Goal: Task Accomplishment & Management: Use online tool/utility

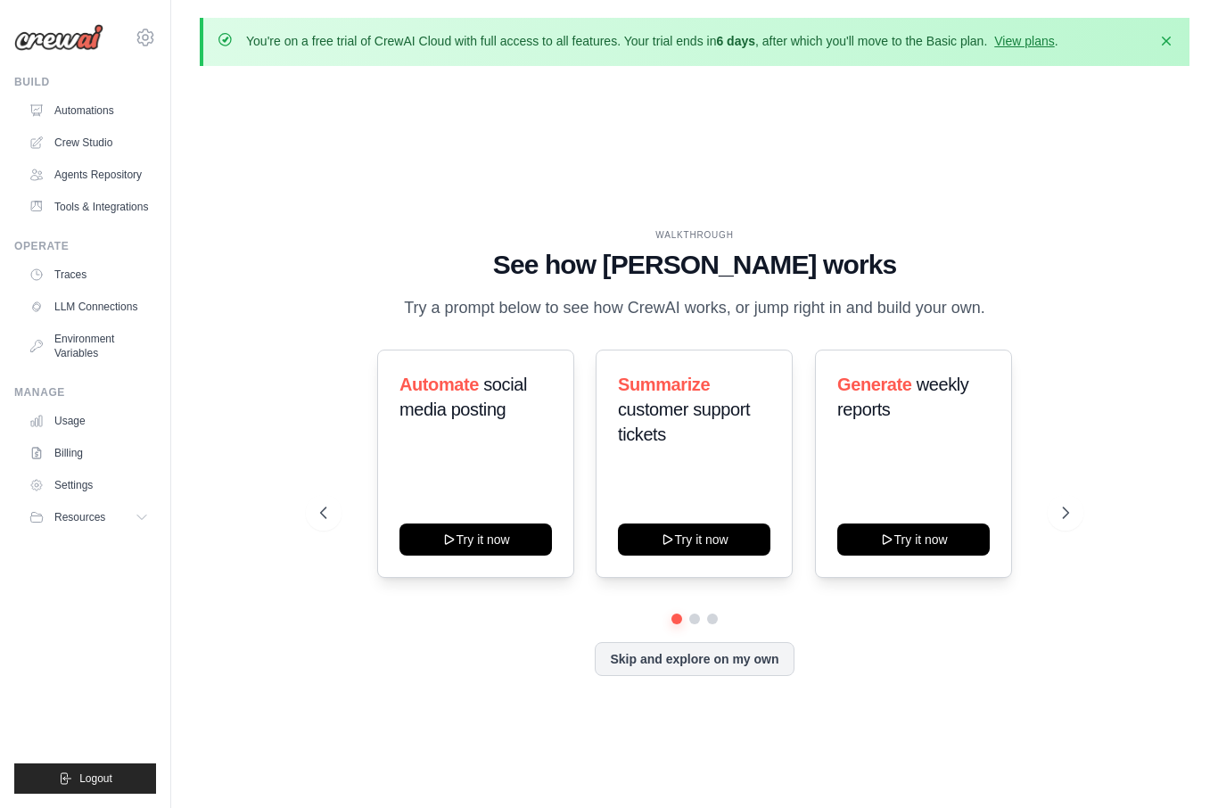
click at [1165, 45] on icon "button" at bounding box center [1167, 41] width 18 height 18
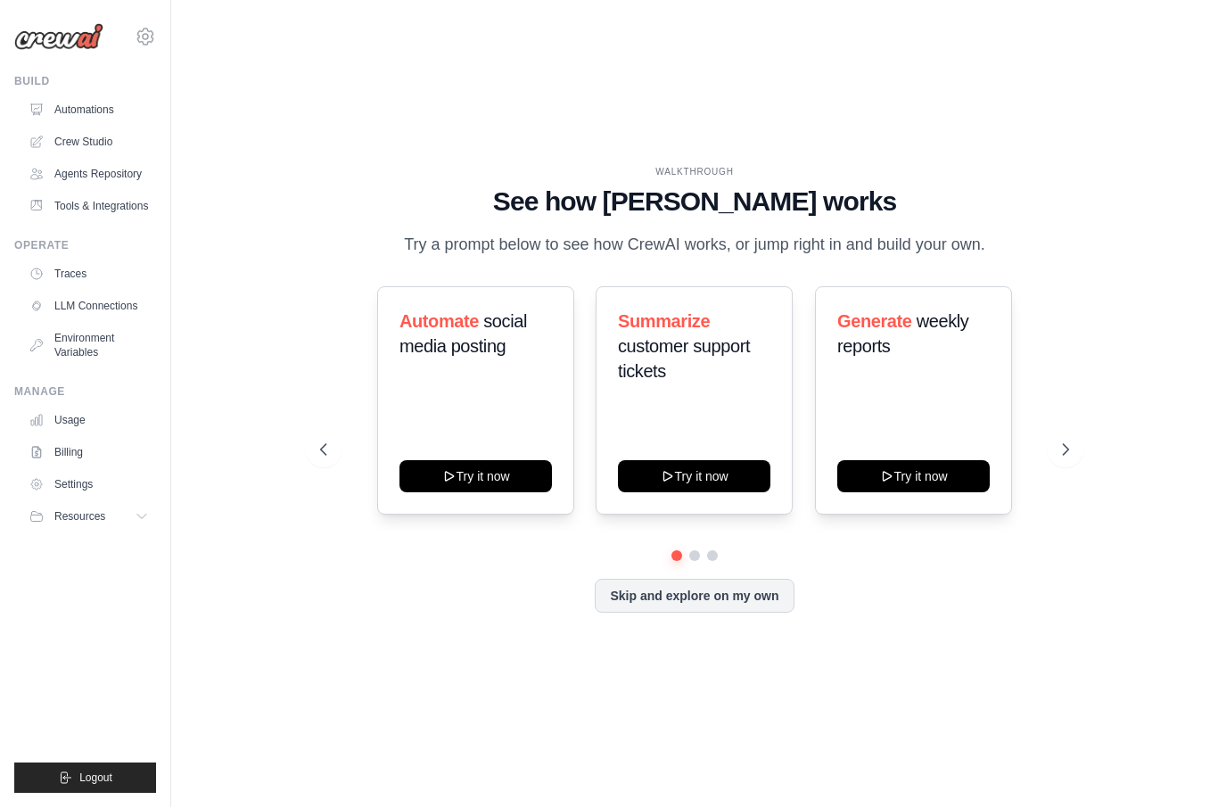
scroll to position [62, 0]
click at [1060, 441] on icon at bounding box center [1066, 450] width 18 height 18
click at [1063, 441] on icon at bounding box center [1066, 450] width 18 height 18
click at [1060, 441] on icon at bounding box center [1066, 450] width 18 height 18
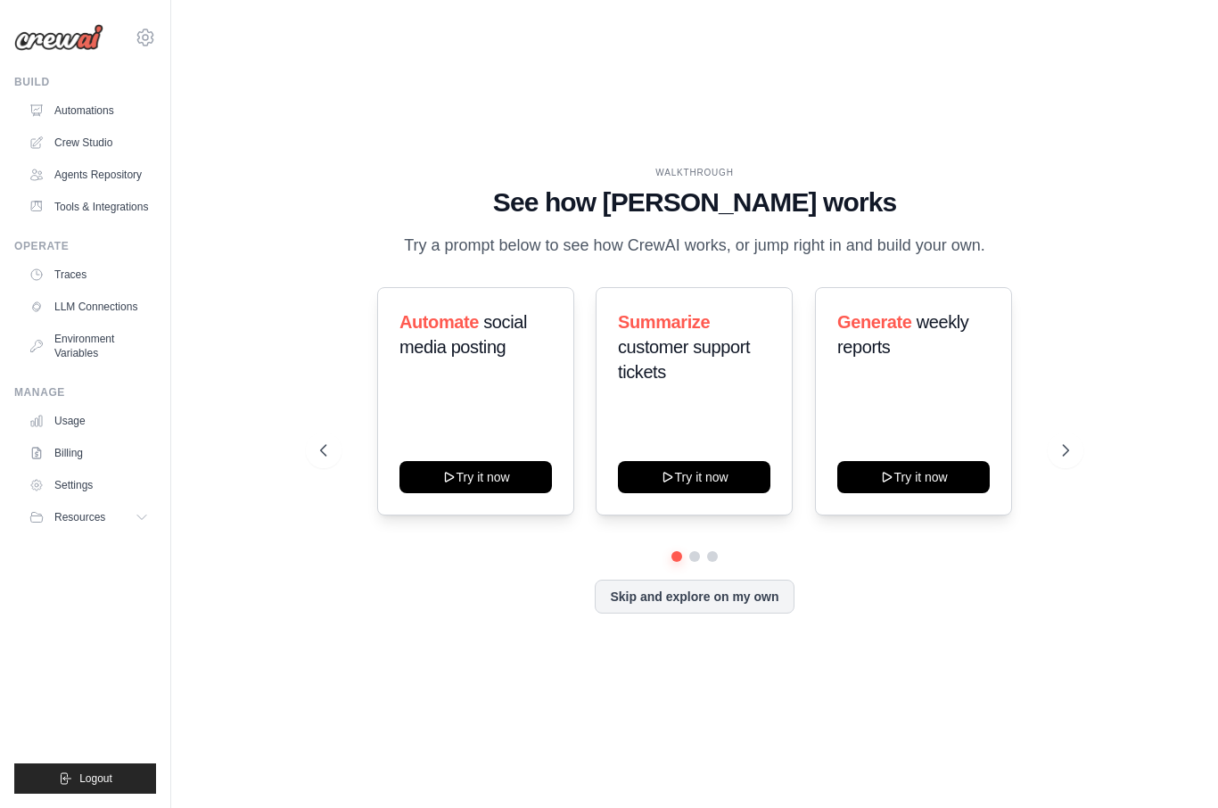
click at [66, 108] on link "Automations" at bounding box center [88, 110] width 135 height 29
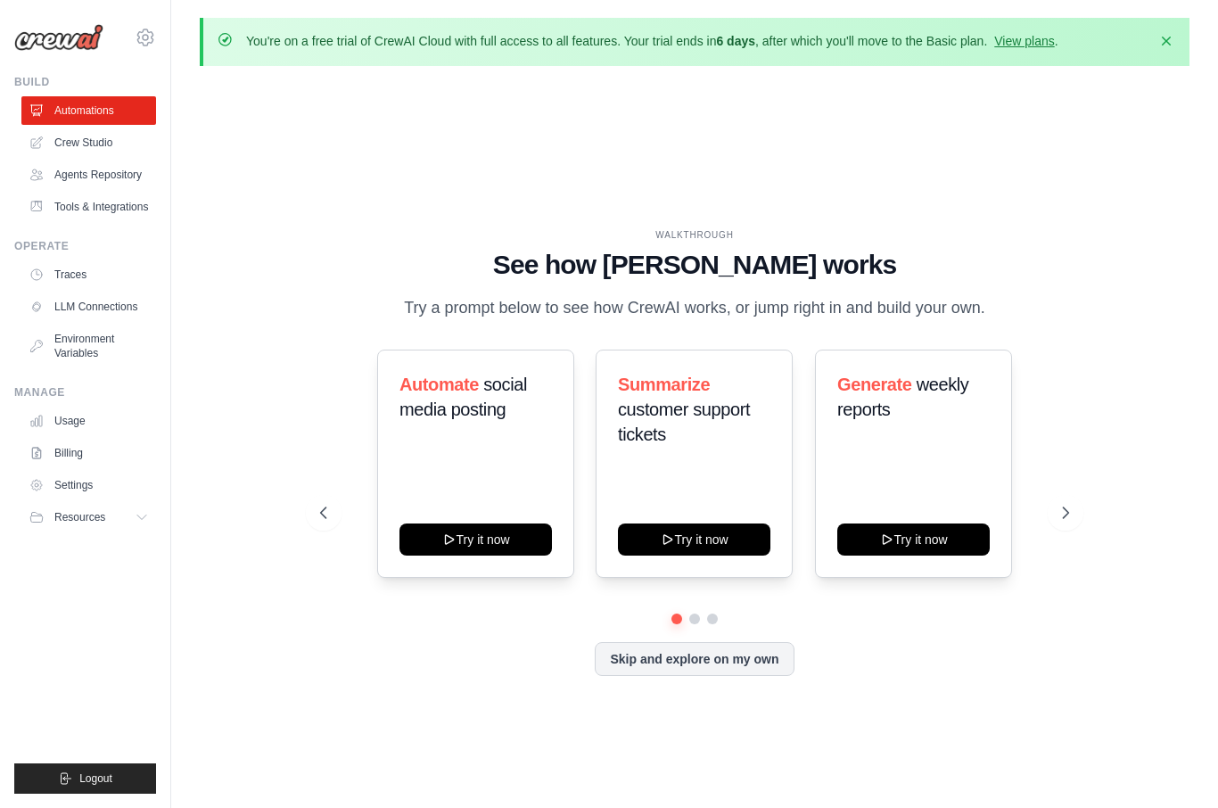
click at [1164, 37] on icon "button" at bounding box center [1167, 41] width 18 height 18
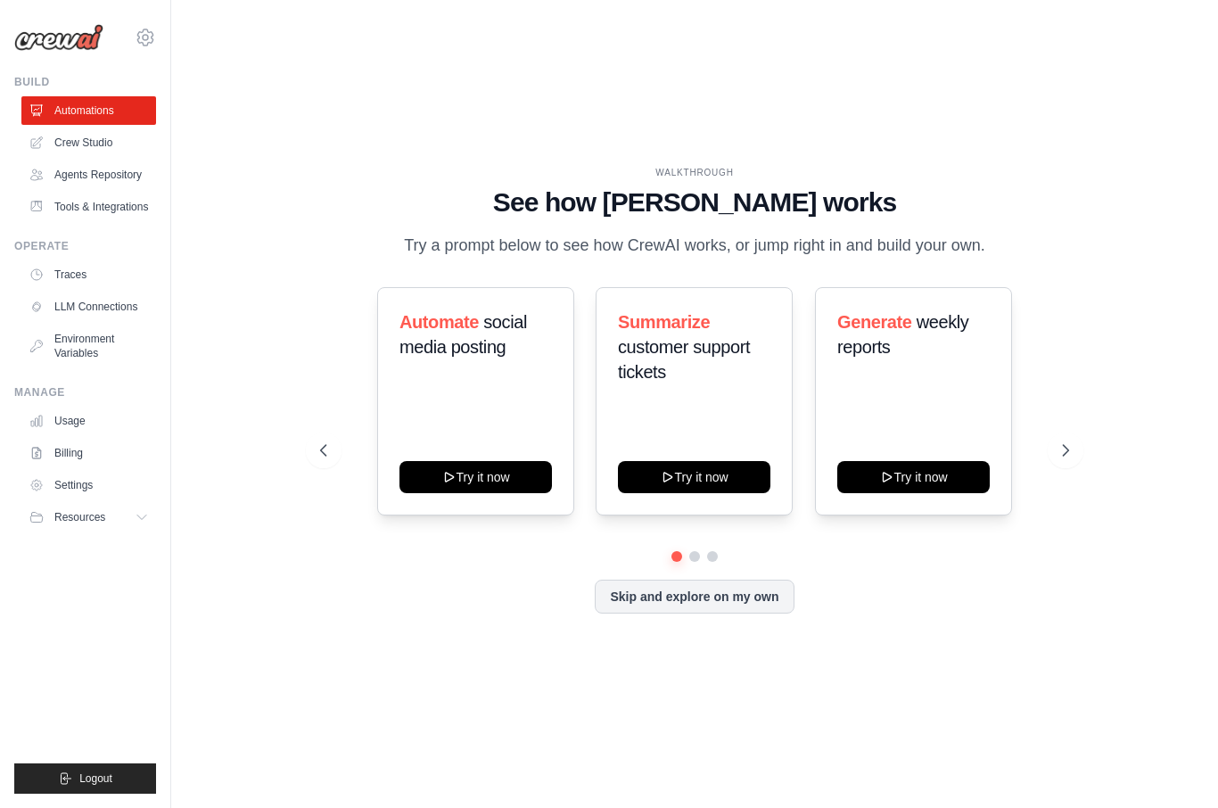
scroll to position [62, 0]
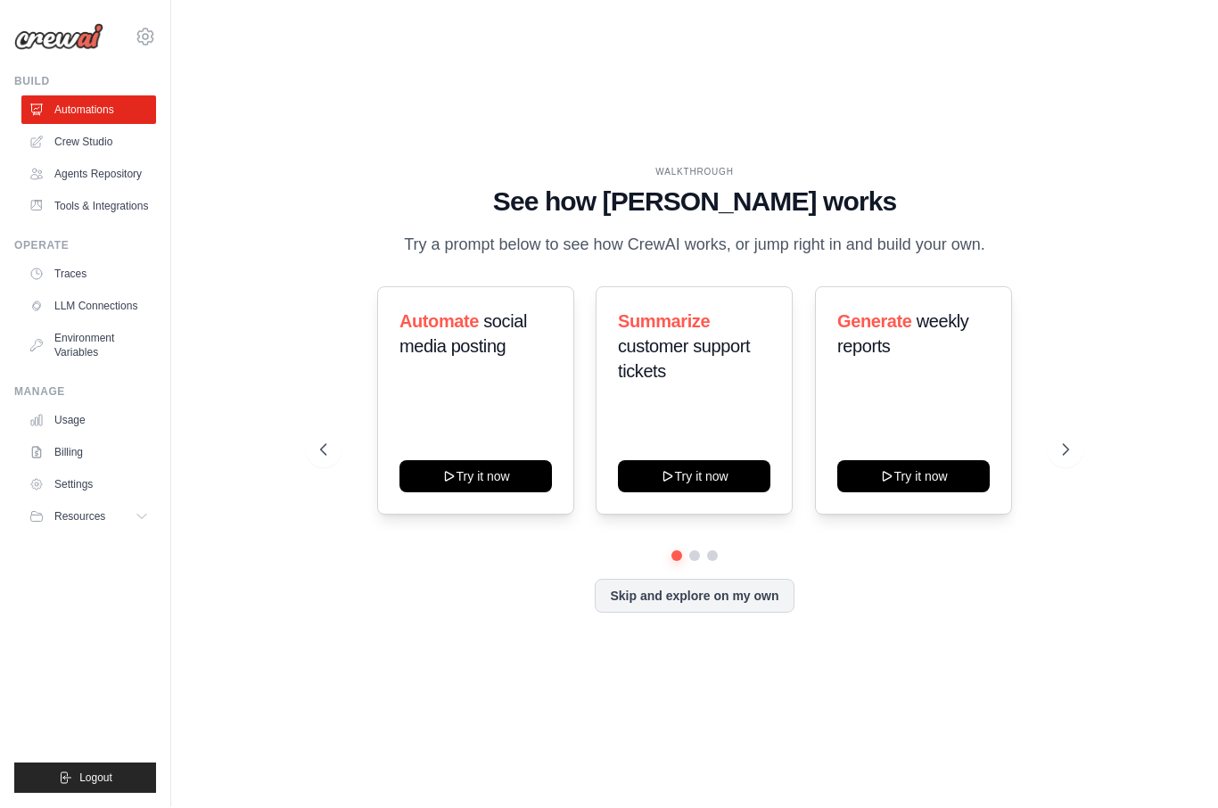
click at [688, 580] on button "Skip and explore on my own" at bounding box center [694, 597] width 199 height 34
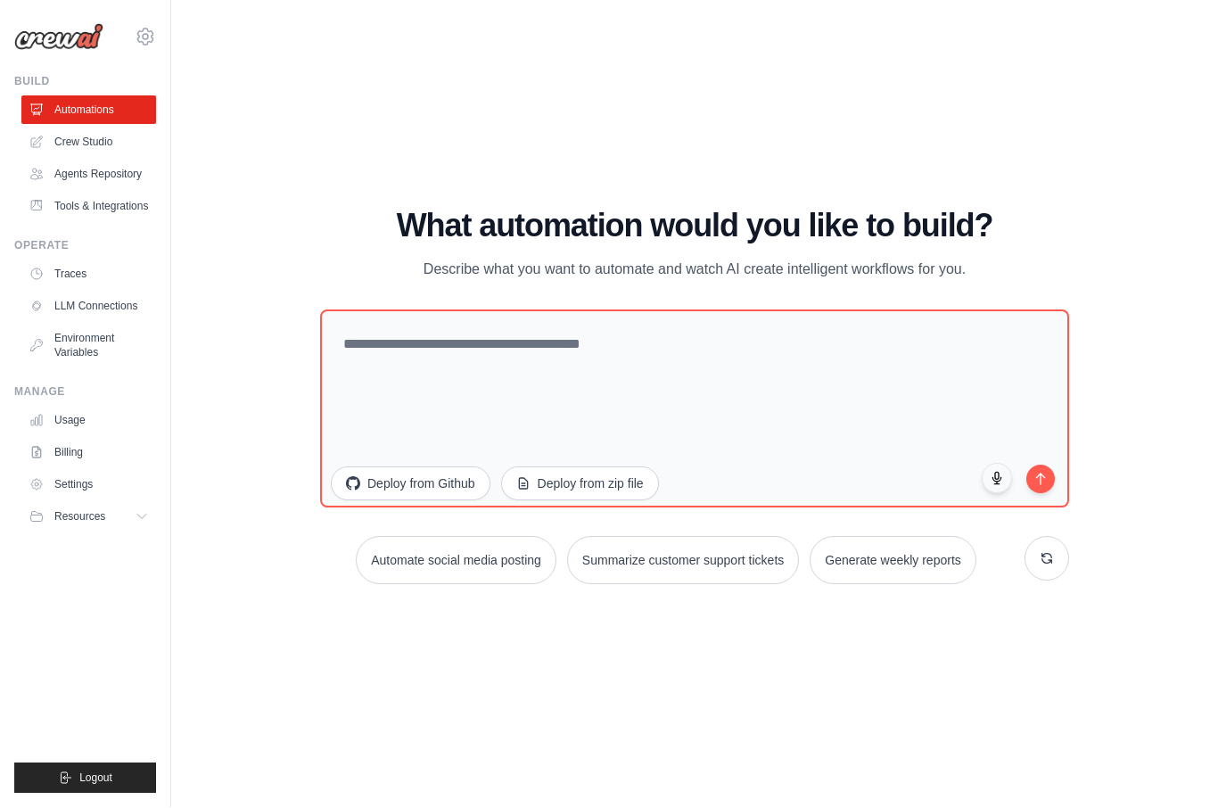
click at [63, 424] on link "Usage" at bounding box center [88, 421] width 135 height 29
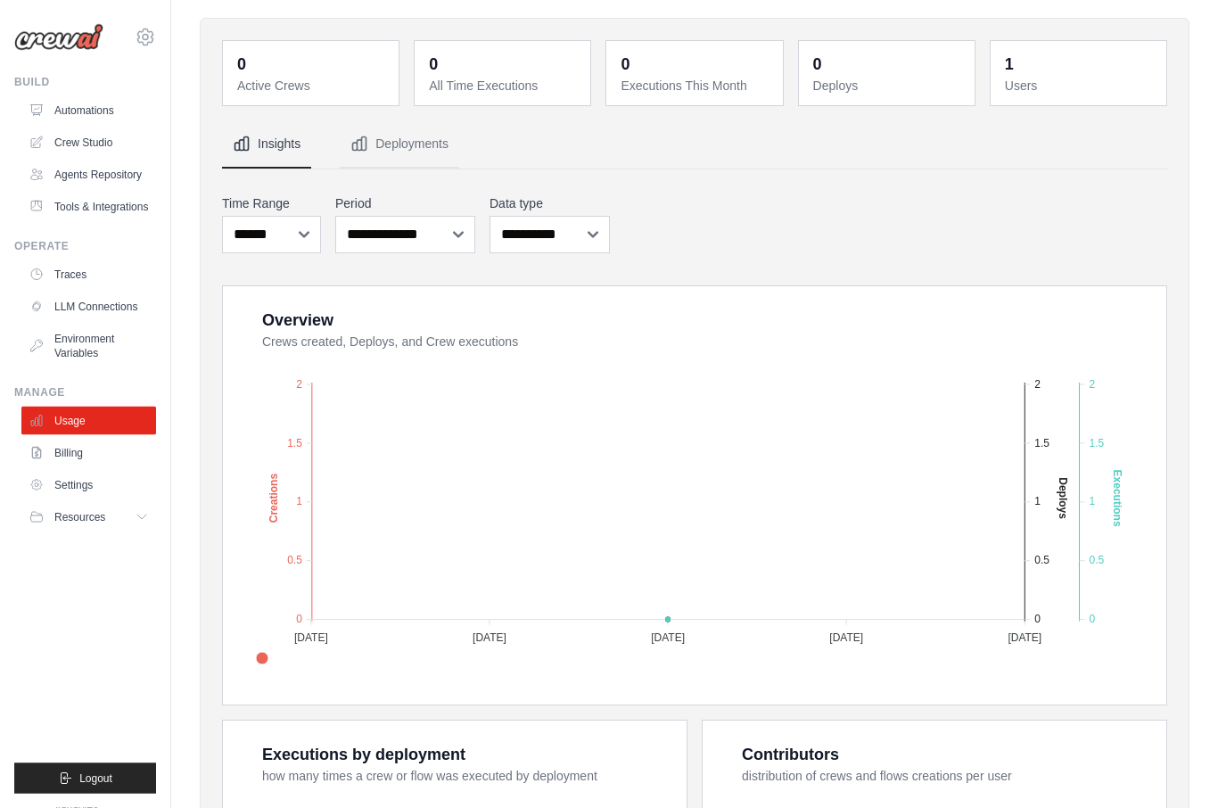
scroll to position [14, 0]
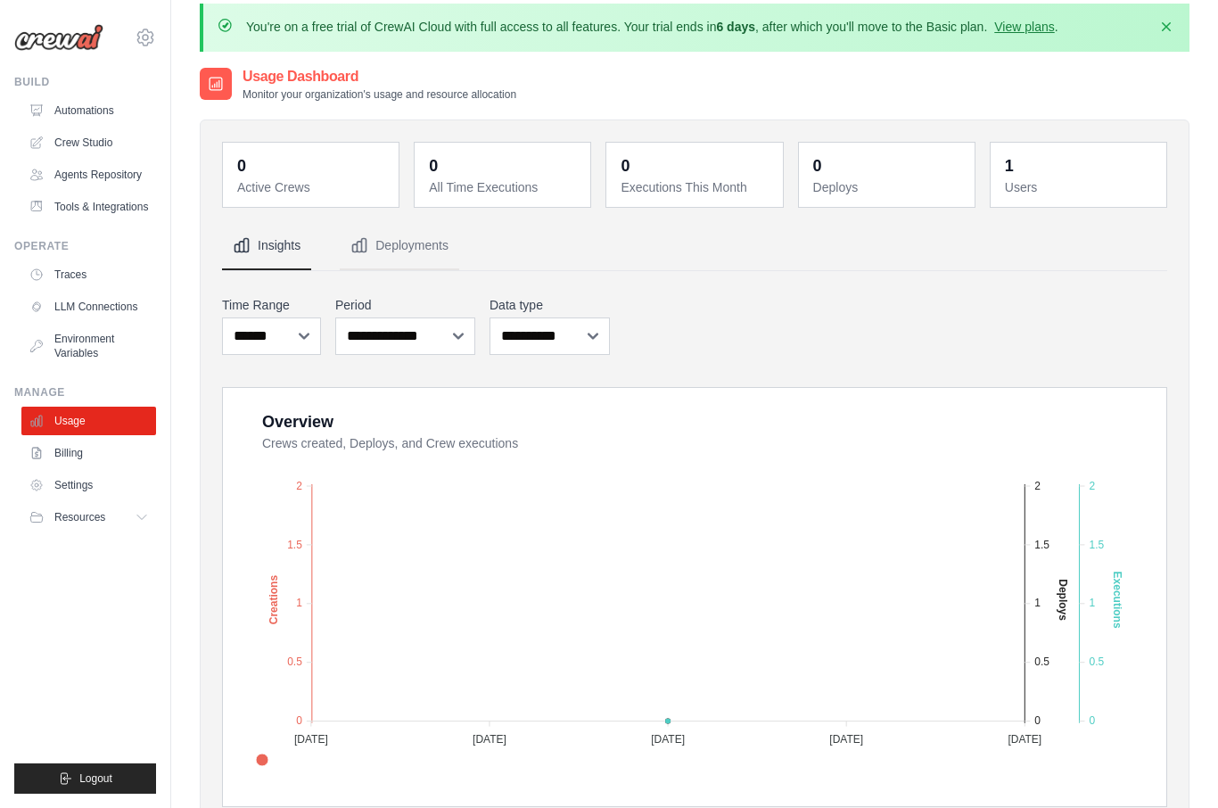
click at [412, 260] on button "Deployments" at bounding box center [400, 246] width 120 height 48
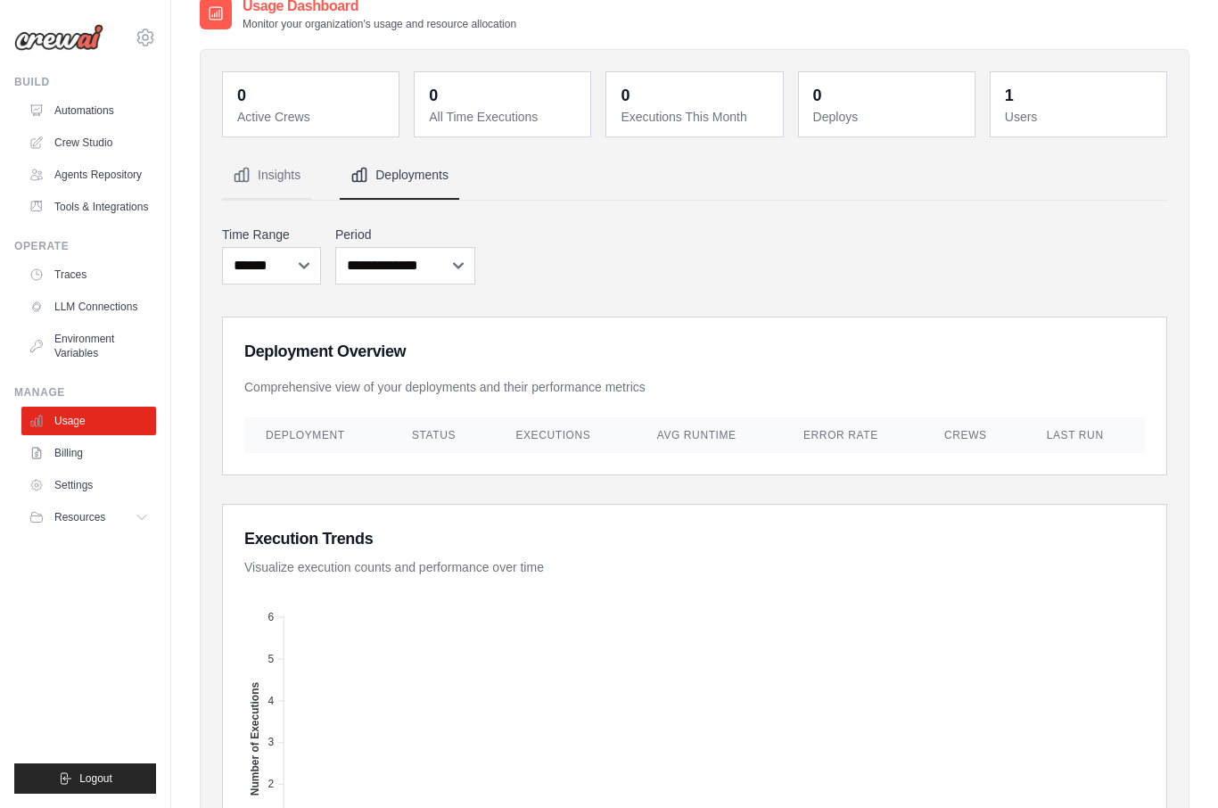
scroll to position [0, 0]
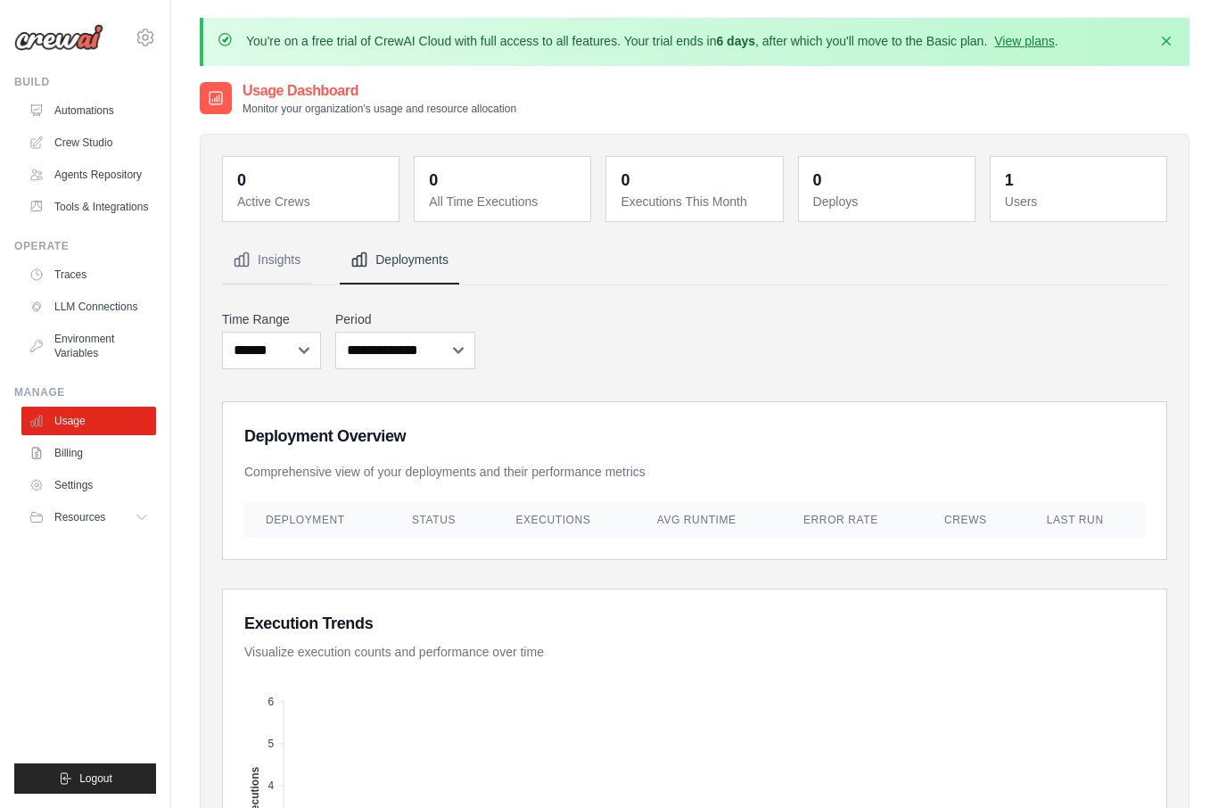
click at [76, 458] on link "Billing" at bounding box center [88, 453] width 135 height 29
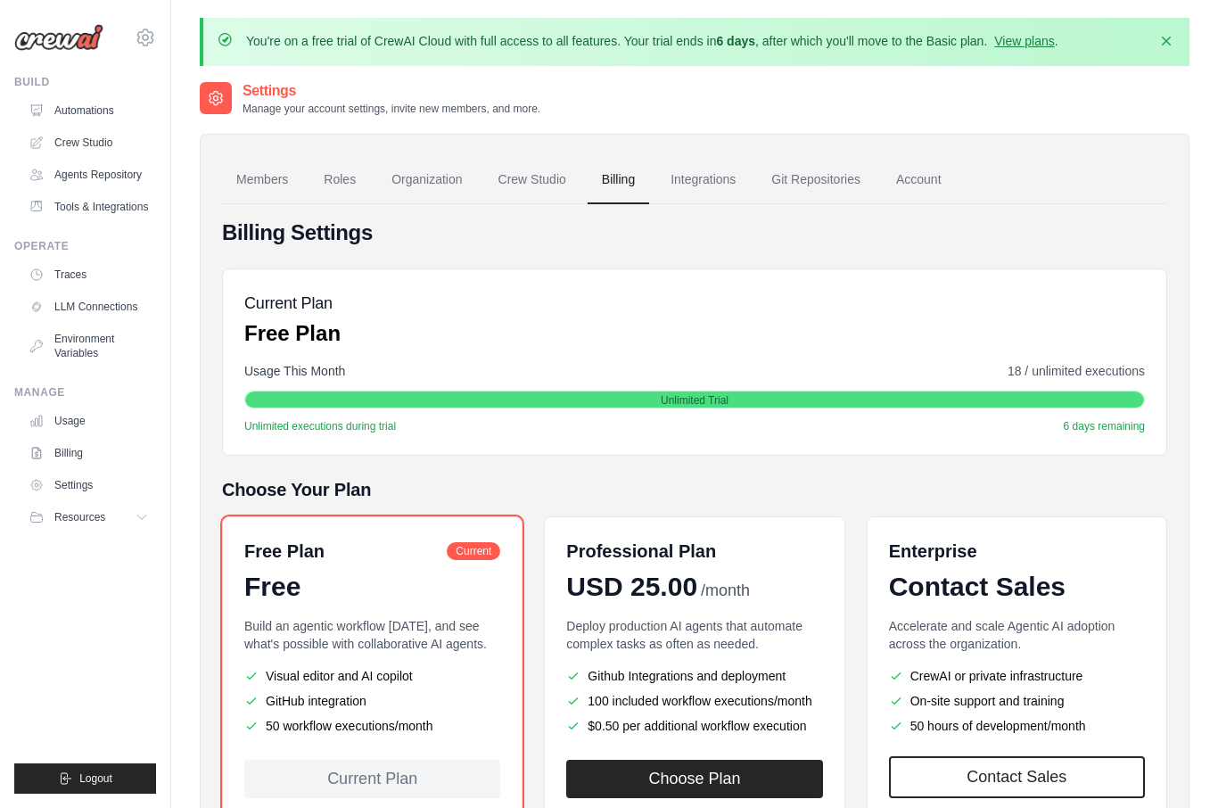
click at [83, 490] on link "Settings" at bounding box center [88, 485] width 135 height 29
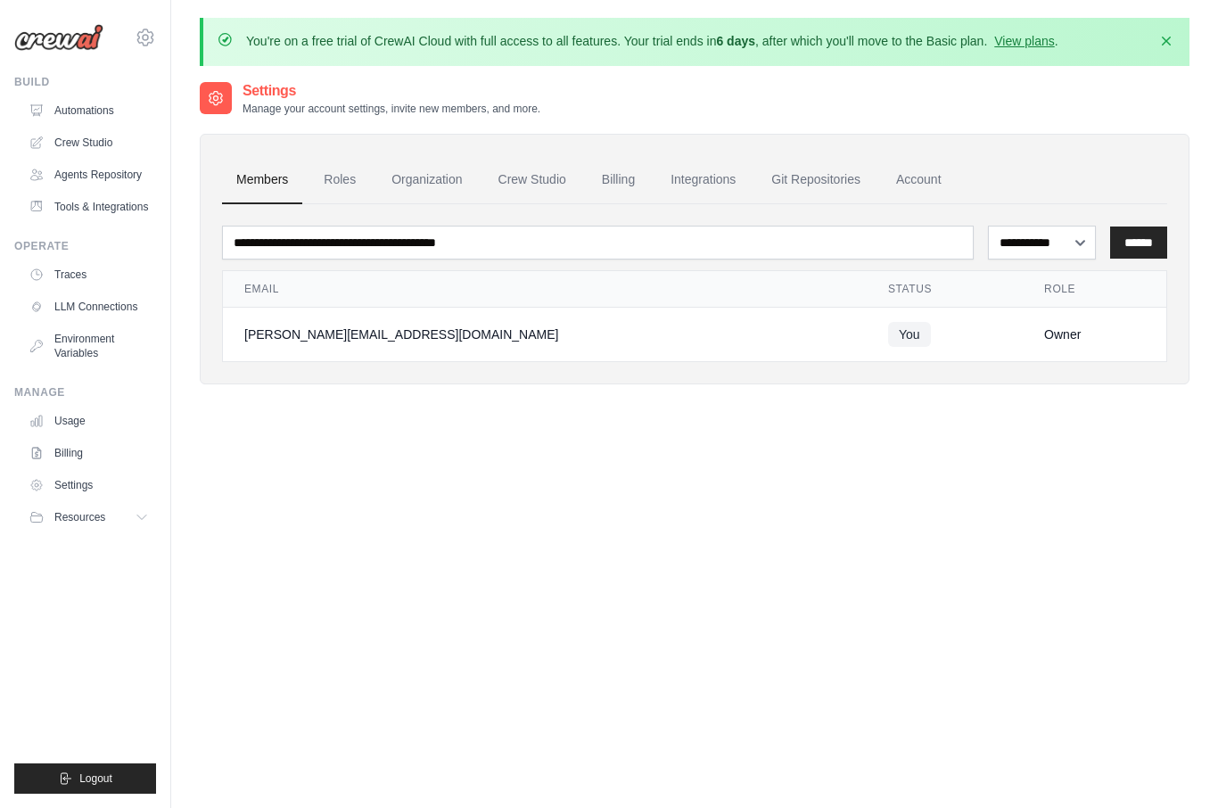
click at [93, 531] on button "Resources" at bounding box center [88, 517] width 135 height 29
click at [96, 145] on link "Crew Studio" at bounding box center [88, 142] width 135 height 29
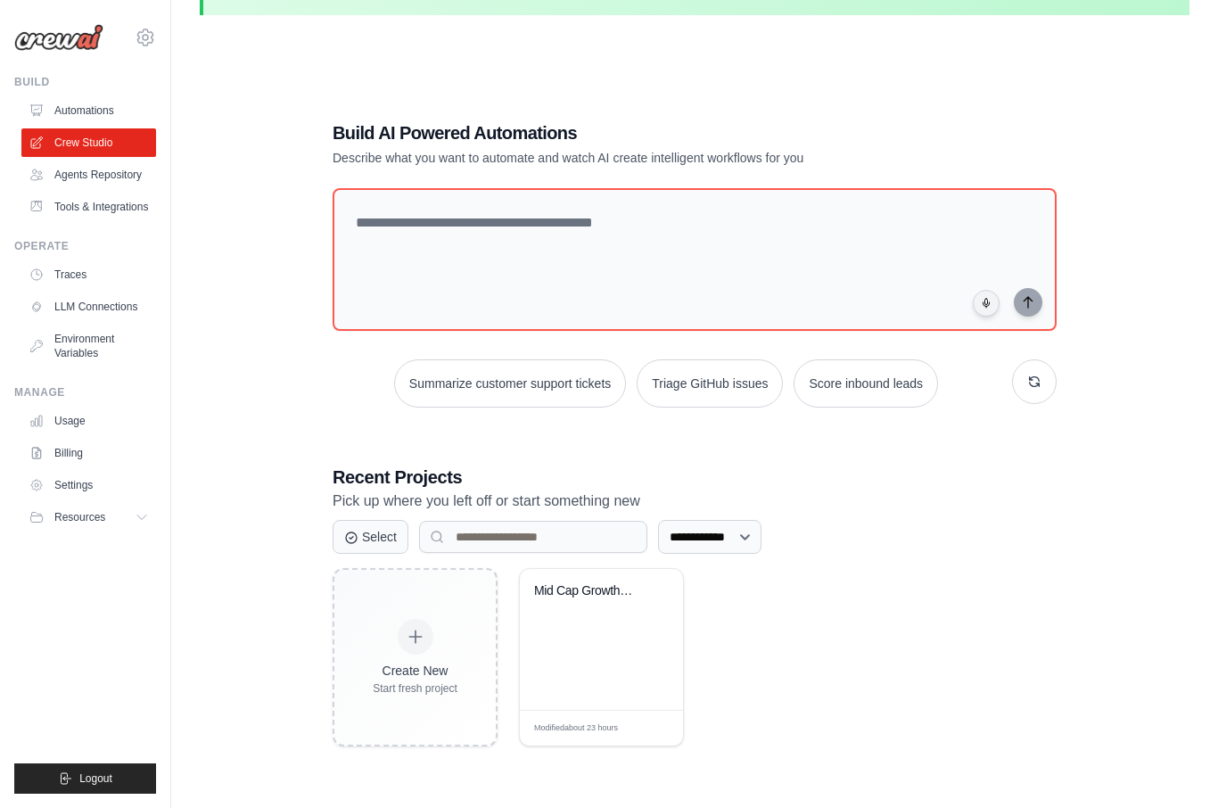
scroll to position [98, 0]
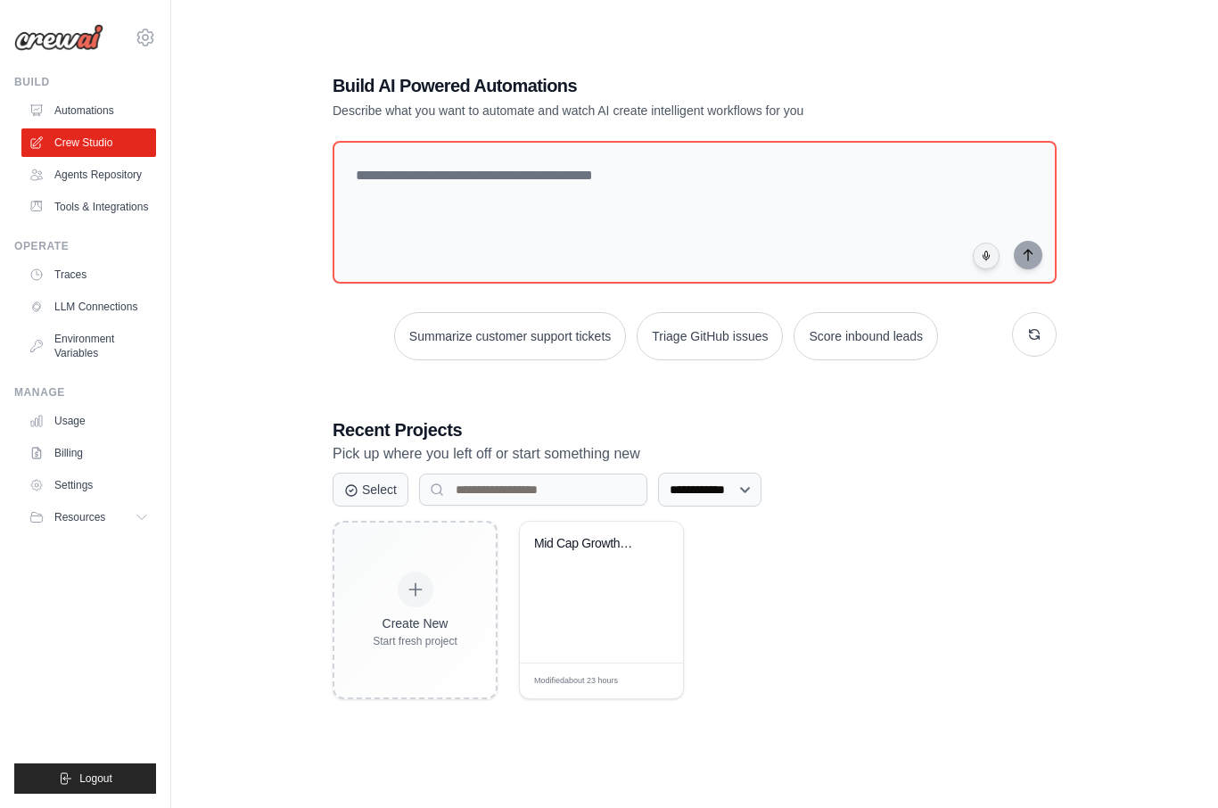
click at [620, 613] on div "Mid Cap Growth and Value Stocks" at bounding box center [601, 592] width 163 height 141
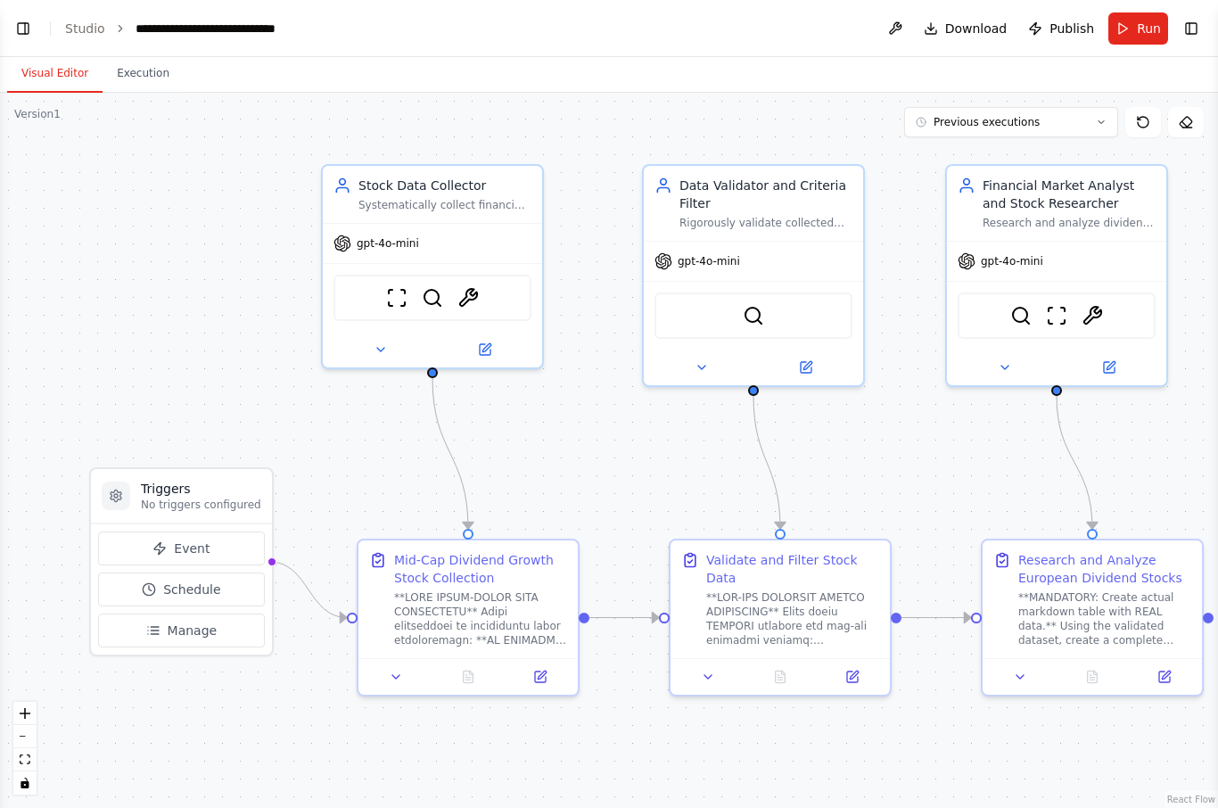
scroll to position [11947, 0]
click at [539, 680] on icon at bounding box center [540, 677] width 11 height 11
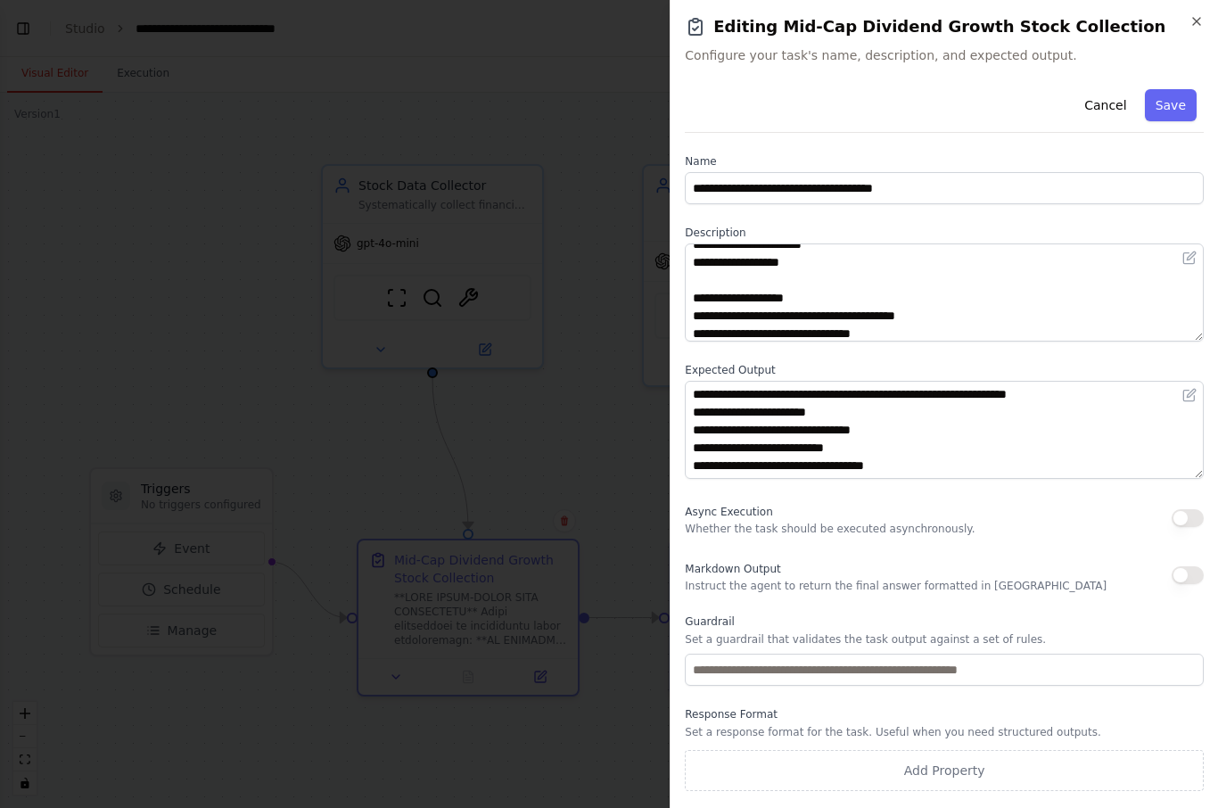
scroll to position [439, 0]
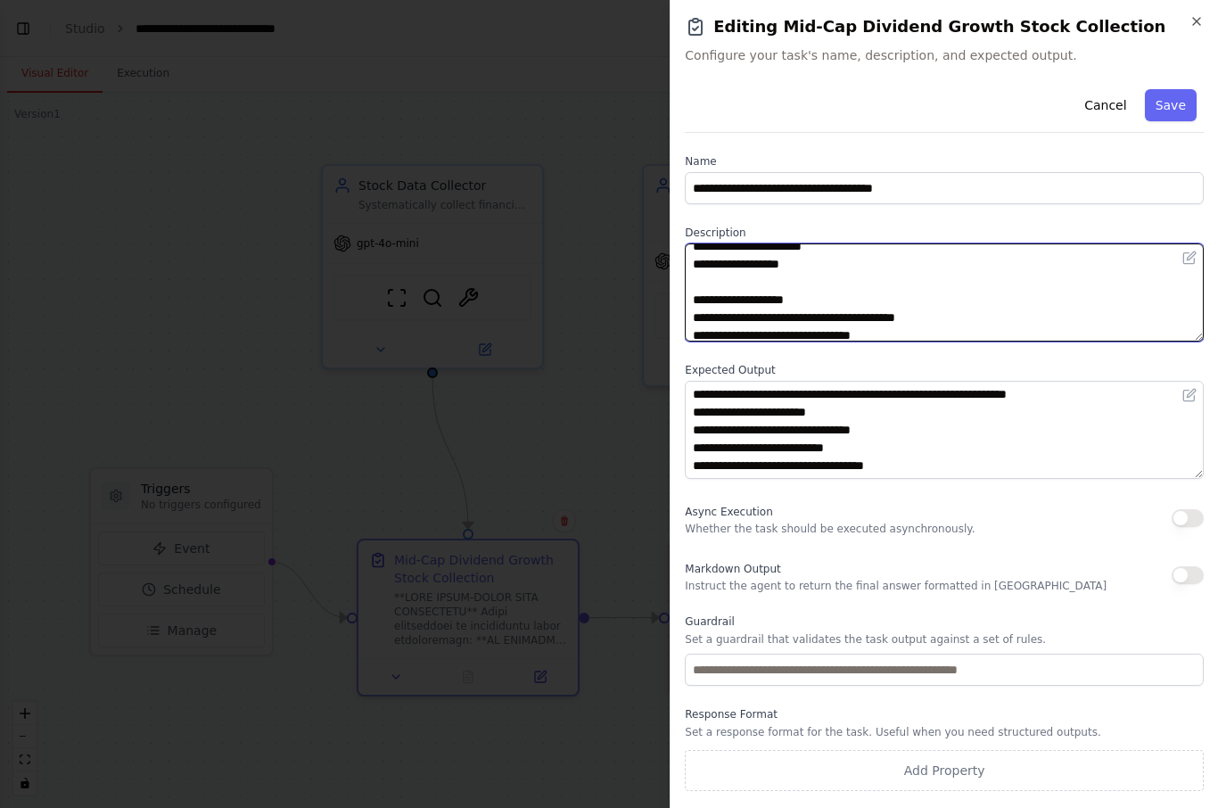
click at [843, 263] on textarea at bounding box center [944, 292] width 519 height 98
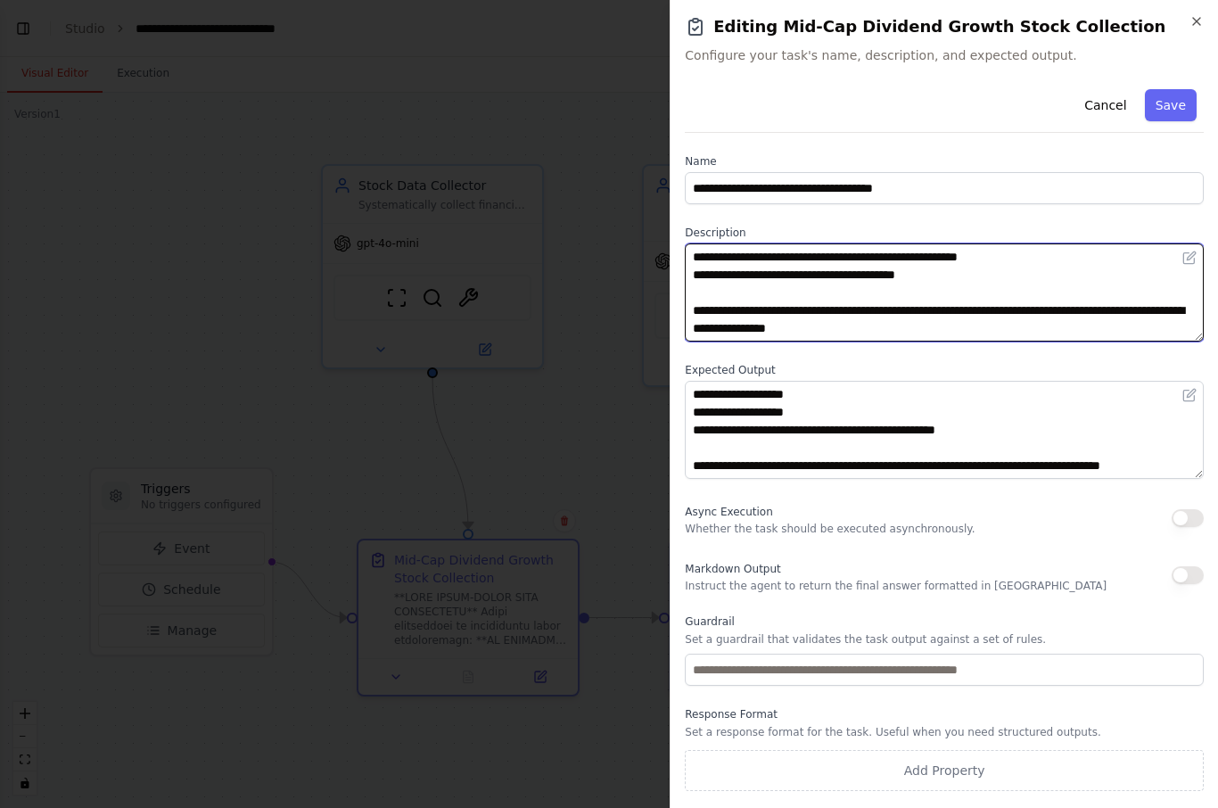
scroll to position [125, 0]
type textarea "**********"
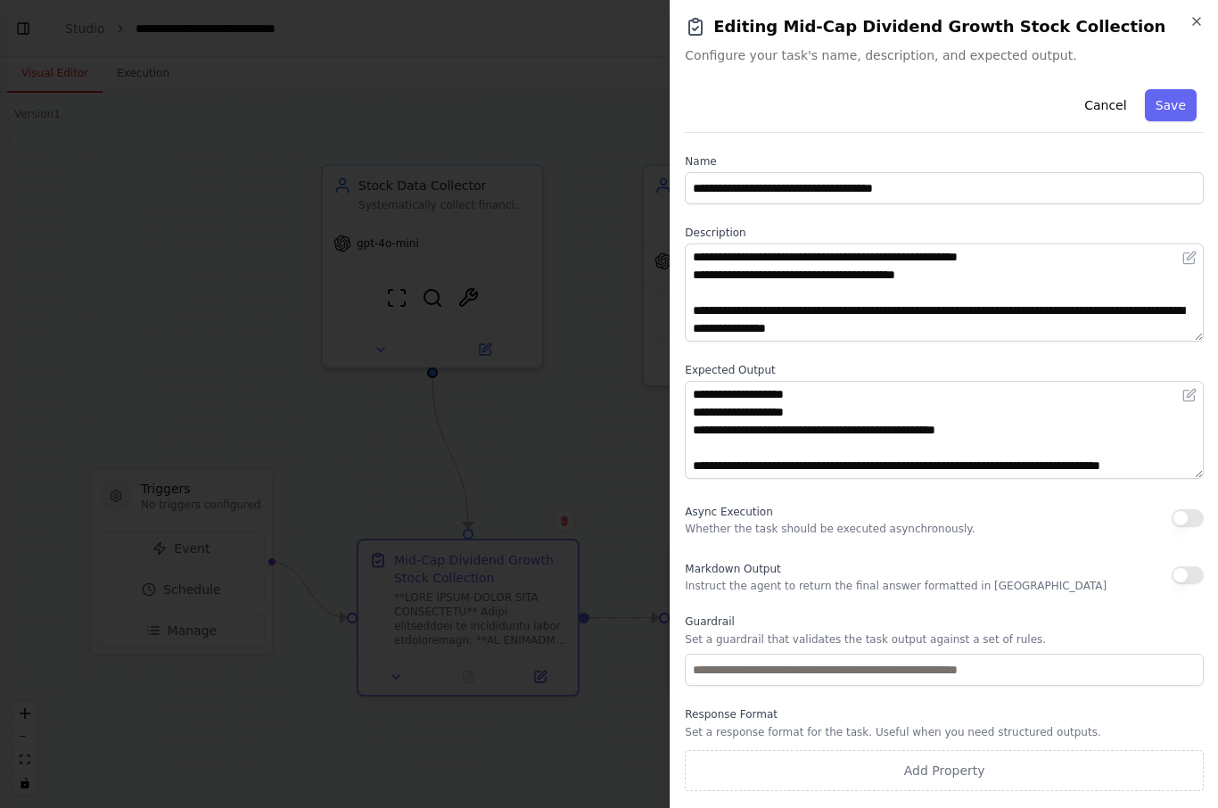
click at [1170, 103] on button "Save" at bounding box center [1171, 105] width 52 height 32
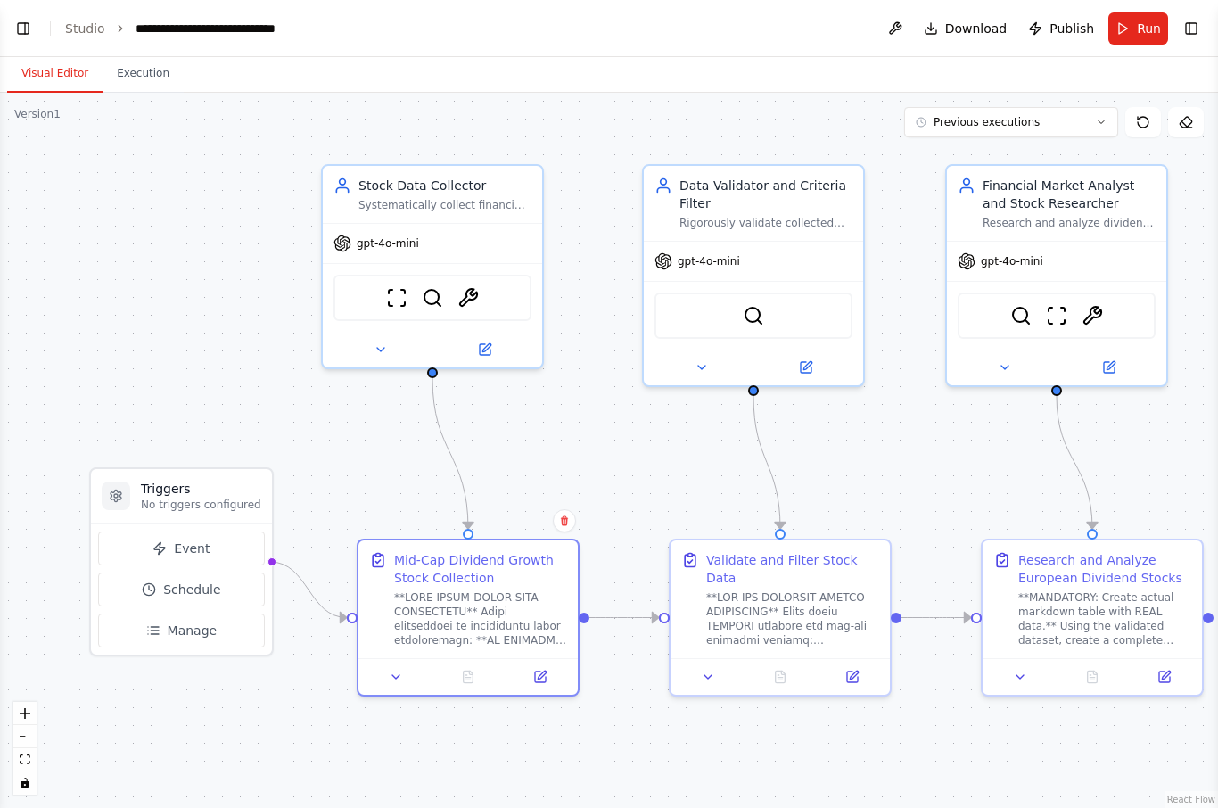
click at [1138, 27] on span "Run" at bounding box center [1149, 29] width 24 height 18
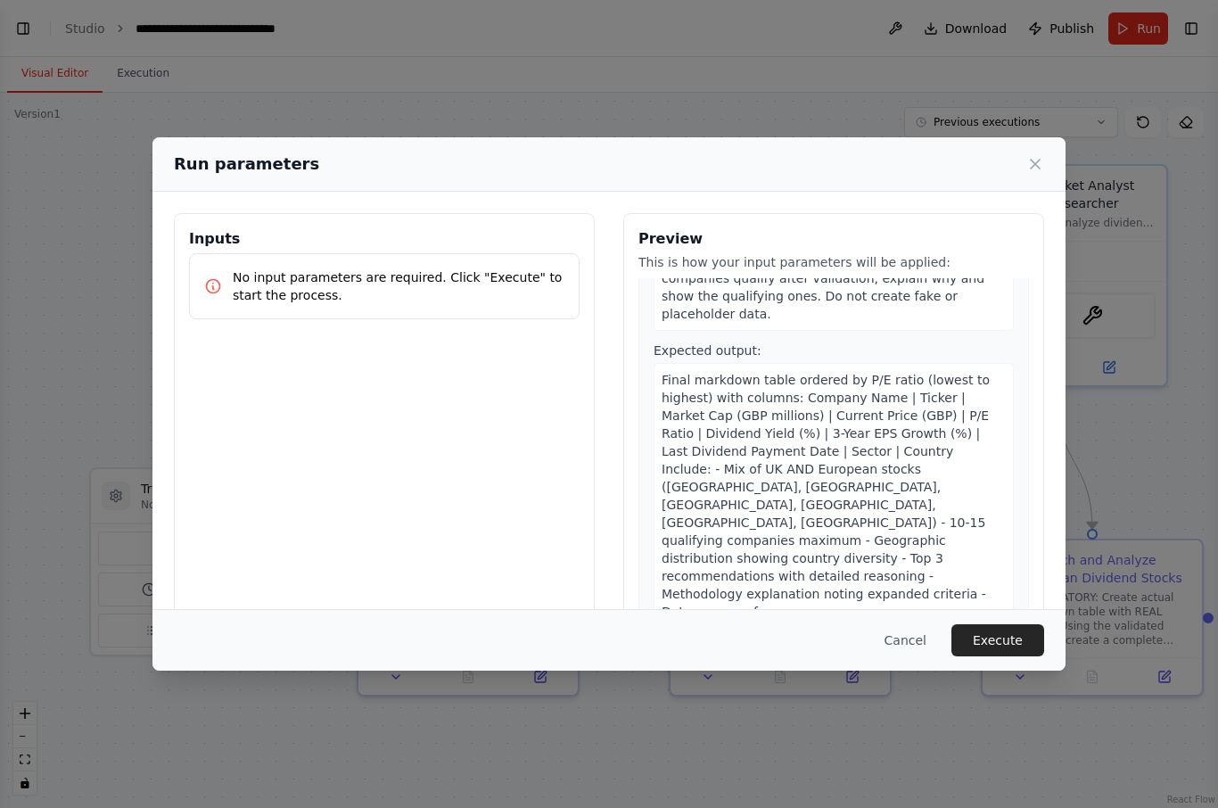
scroll to position [212, 0]
click at [996, 656] on button "Execute" at bounding box center [998, 640] width 93 height 32
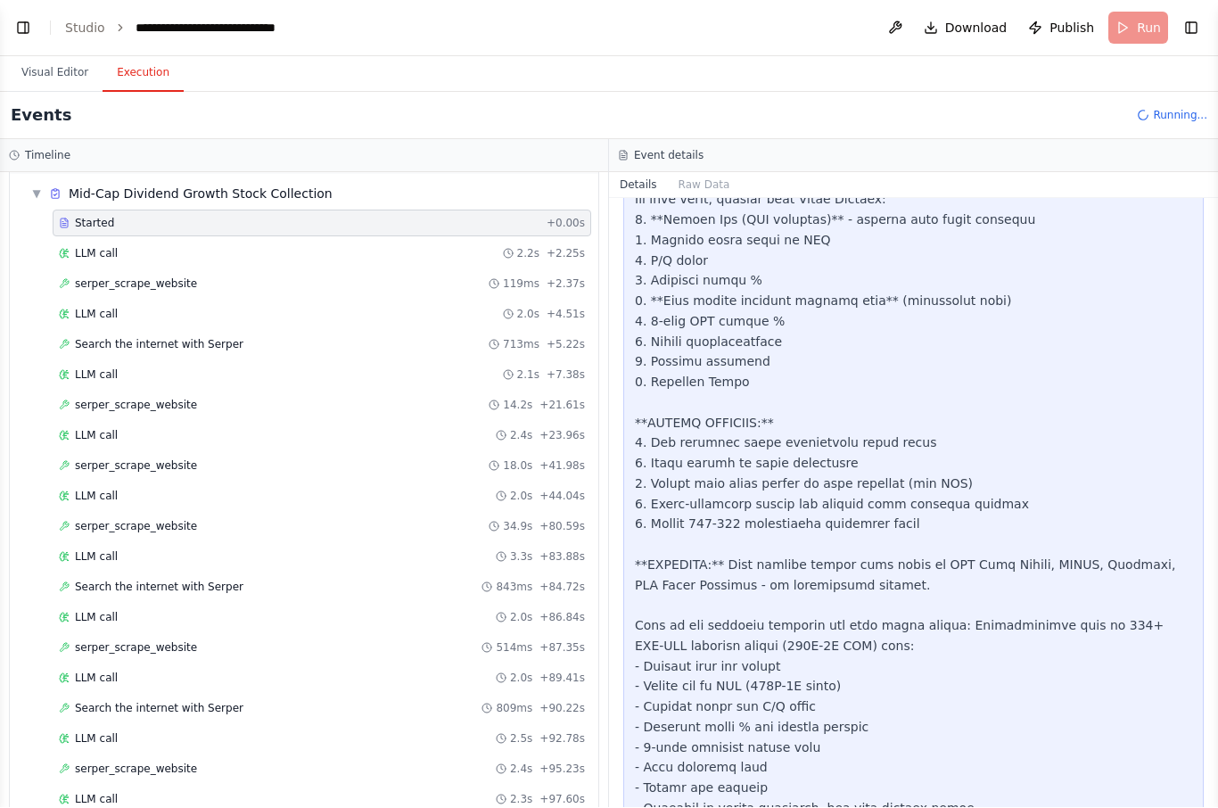
scroll to position [60, 0]
click at [707, 173] on button "Raw Data" at bounding box center [704, 185] width 73 height 25
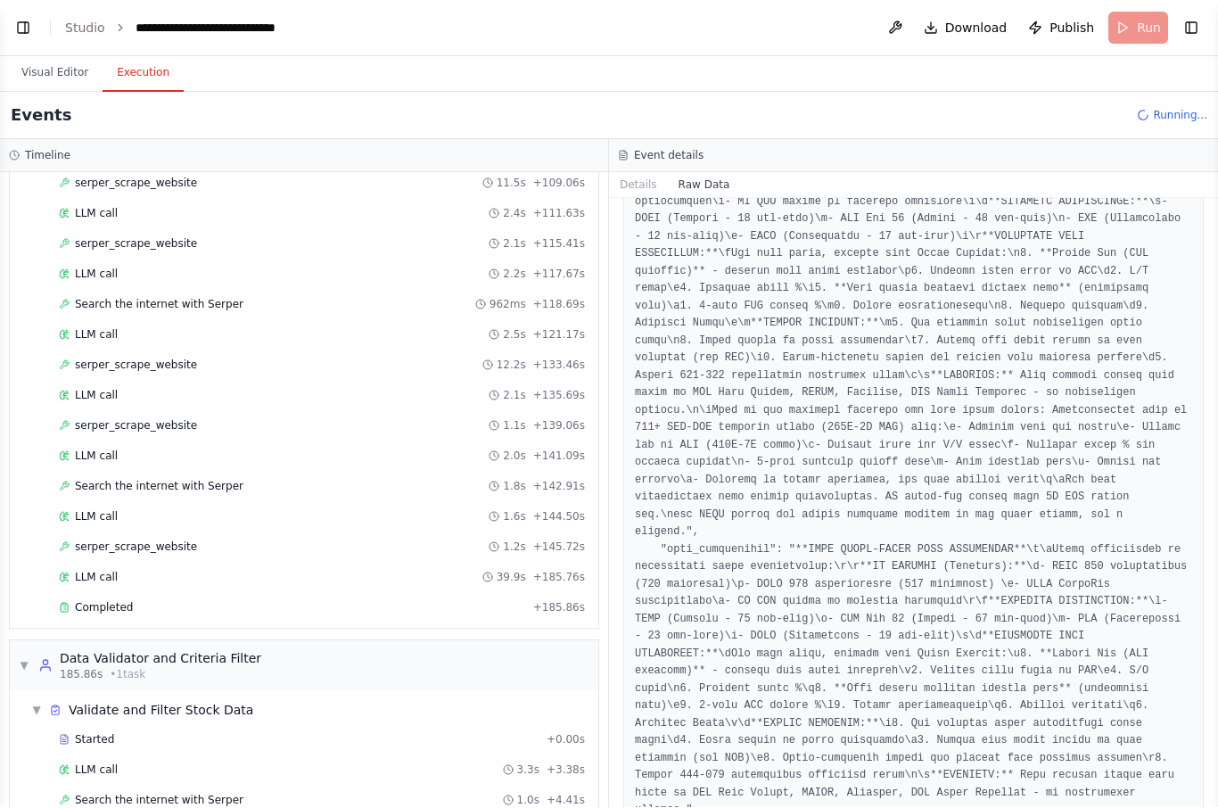
scroll to position [707, 0]
click at [59, 55] on button "Visual Editor" at bounding box center [54, 73] width 95 height 37
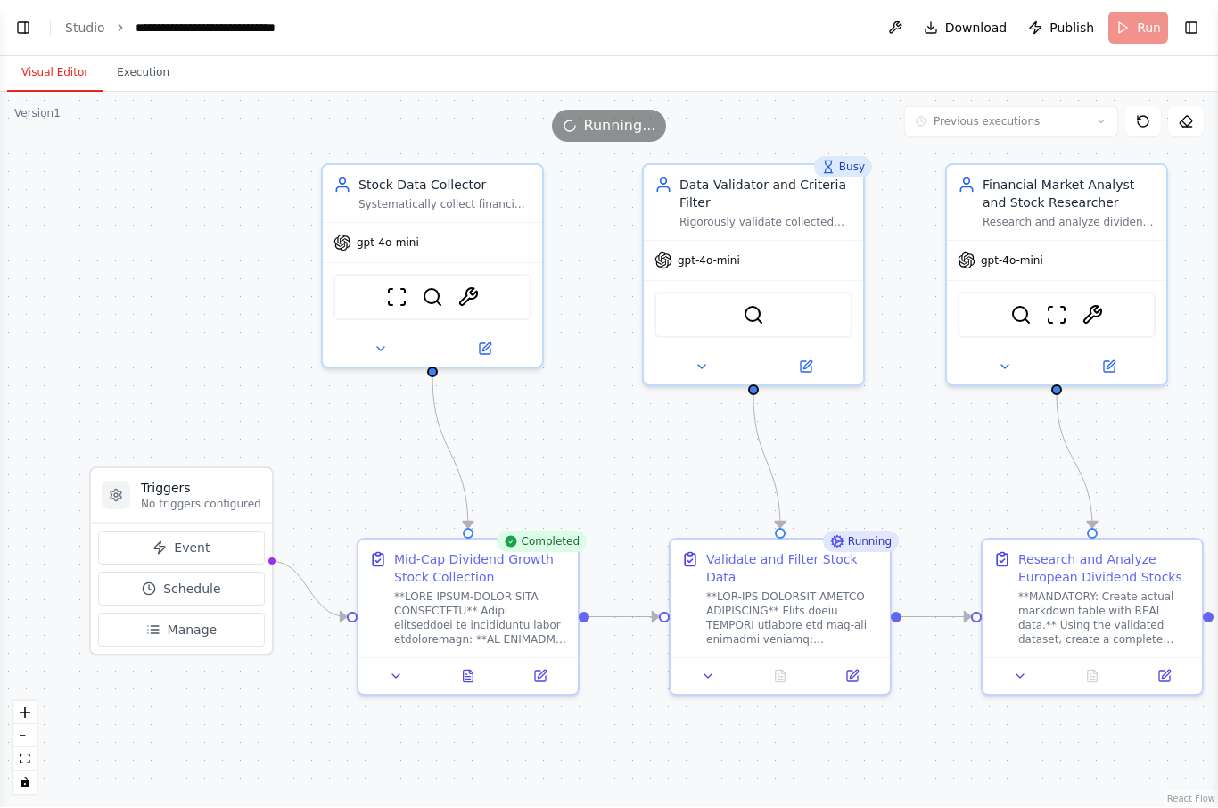
click at [469, 671] on icon at bounding box center [469, 677] width 10 height 12
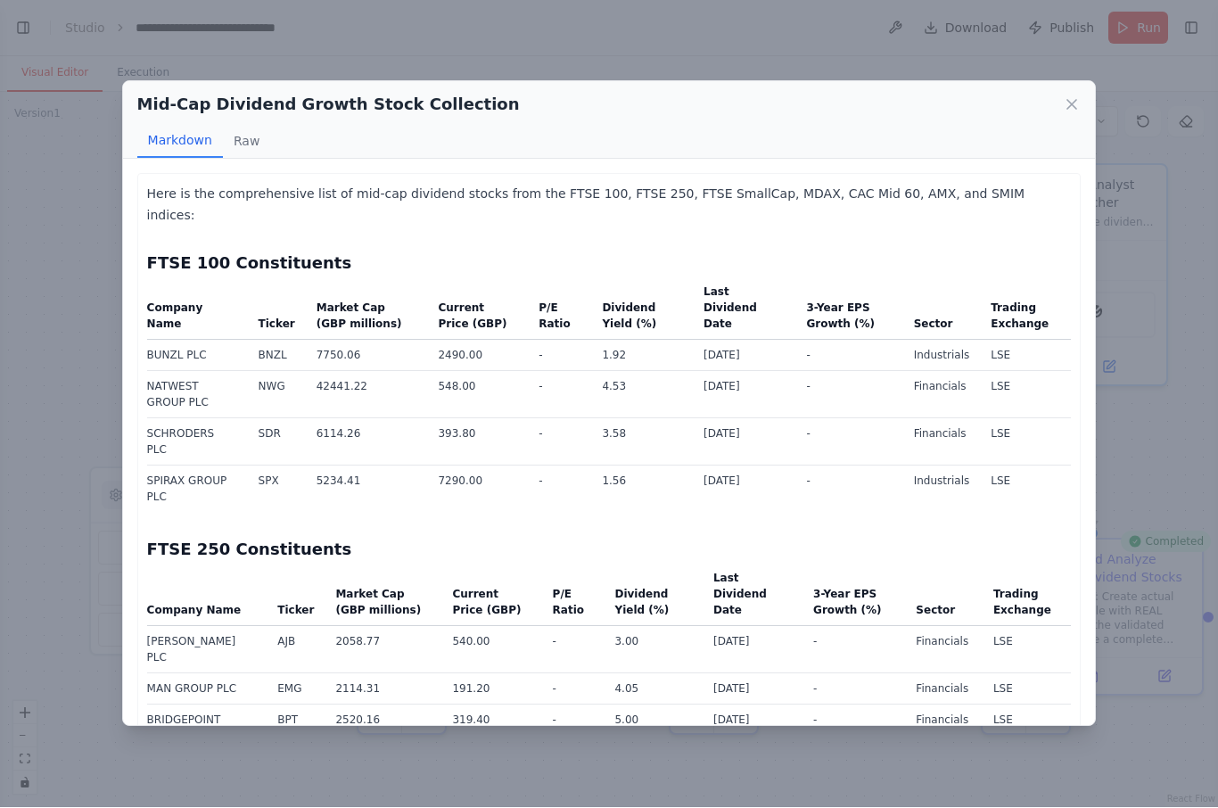
scroll to position [0, 0]
click at [1064, 96] on icon at bounding box center [1072, 105] width 18 height 18
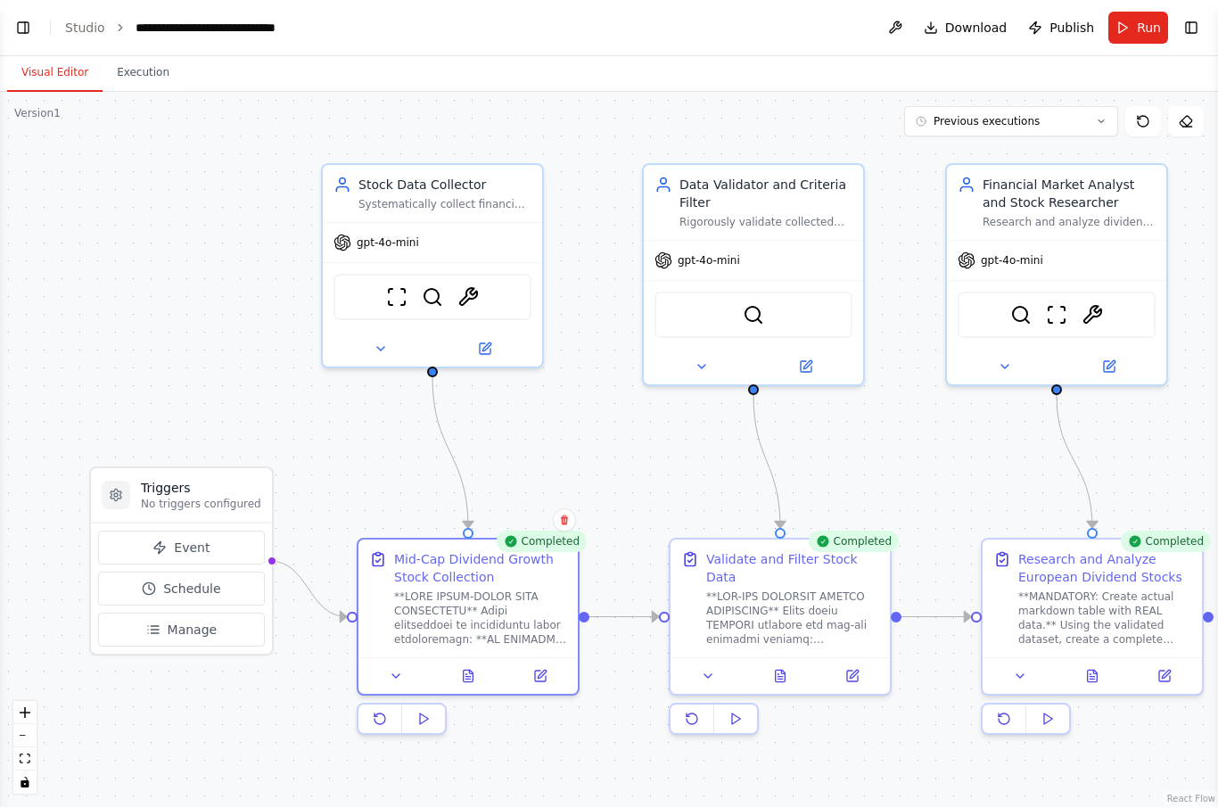
click at [784, 671] on icon at bounding box center [781, 677] width 10 height 12
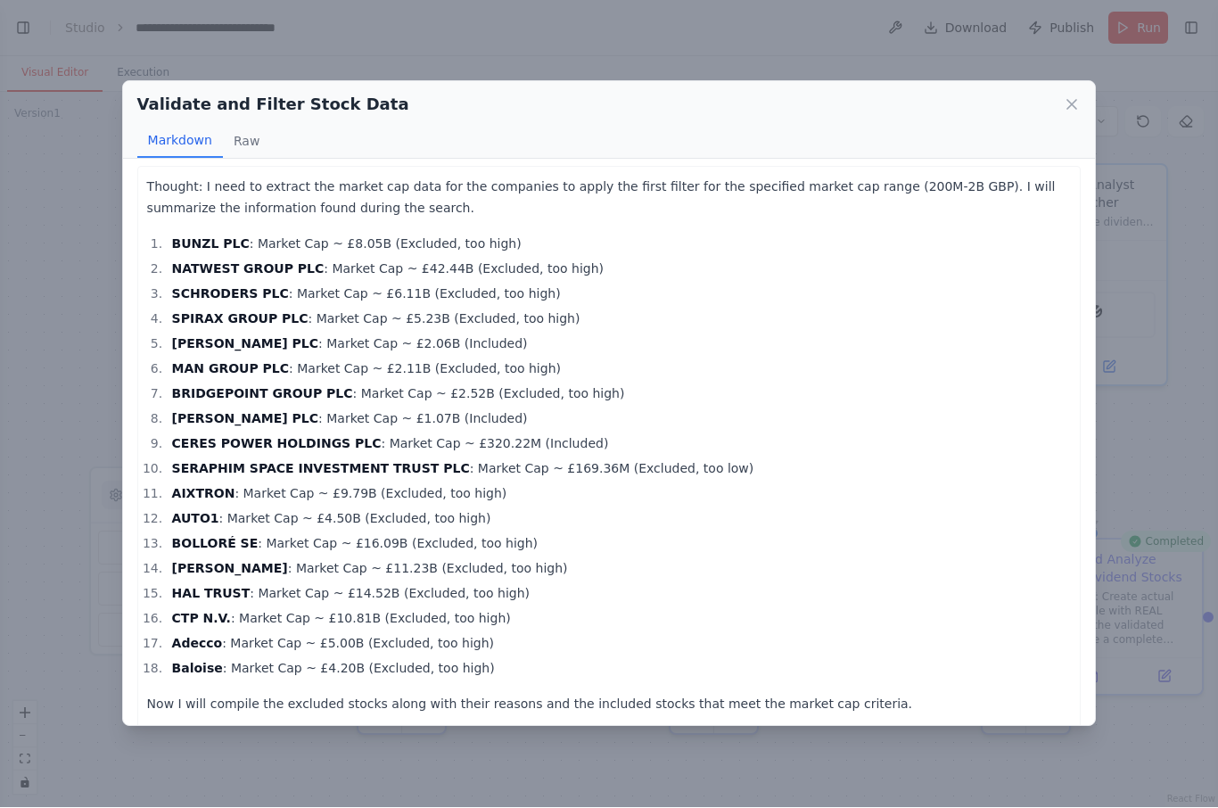
scroll to position [6, 0]
click at [1067, 96] on icon at bounding box center [1072, 105] width 18 height 18
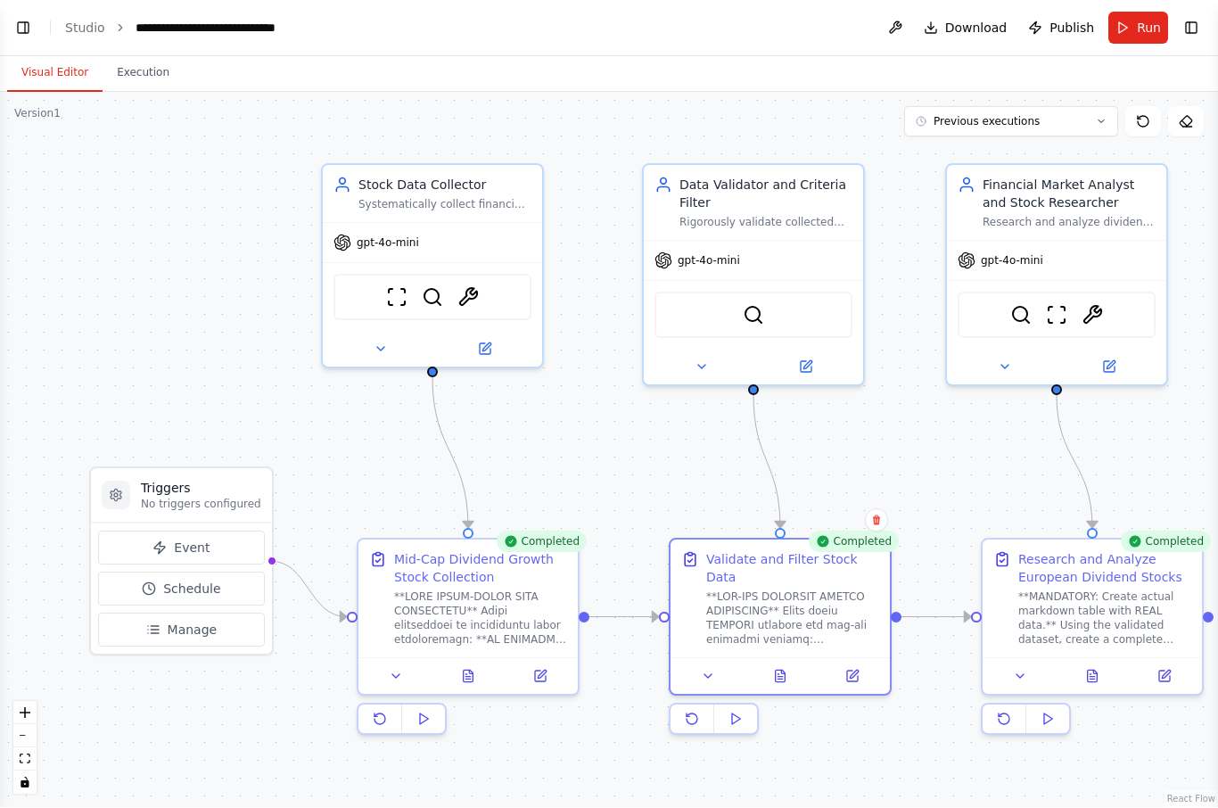
click at [1098, 670] on icon at bounding box center [1092, 677] width 14 height 14
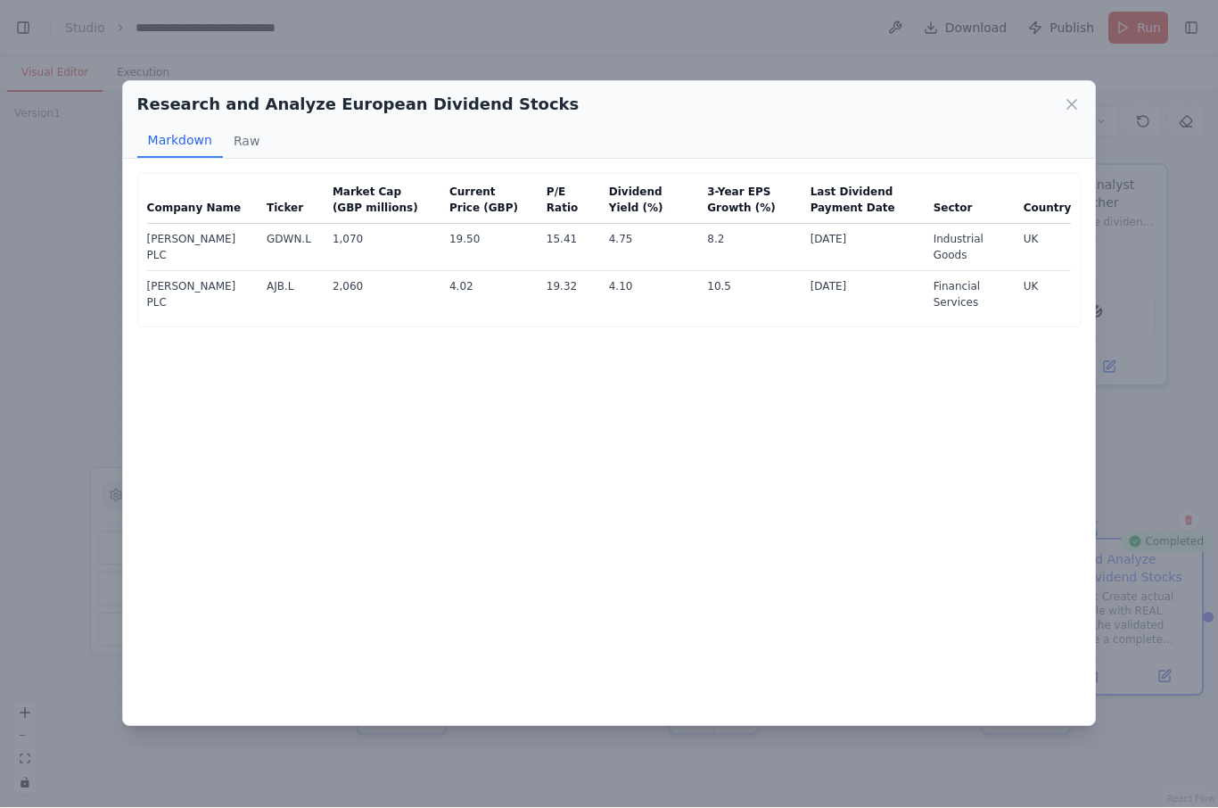
click at [1072, 96] on icon at bounding box center [1072, 105] width 18 height 18
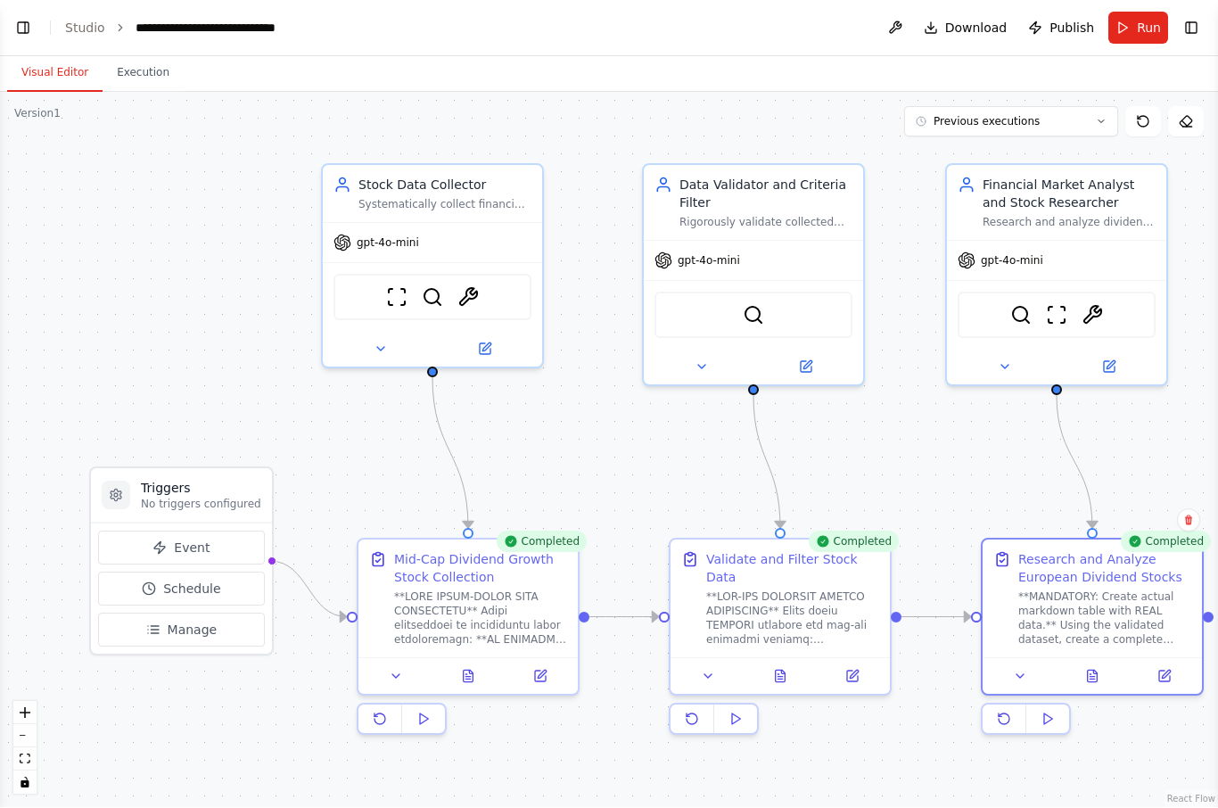
click at [136, 55] on button "Execution" at bounding box center [143, 73] width 81 height 37
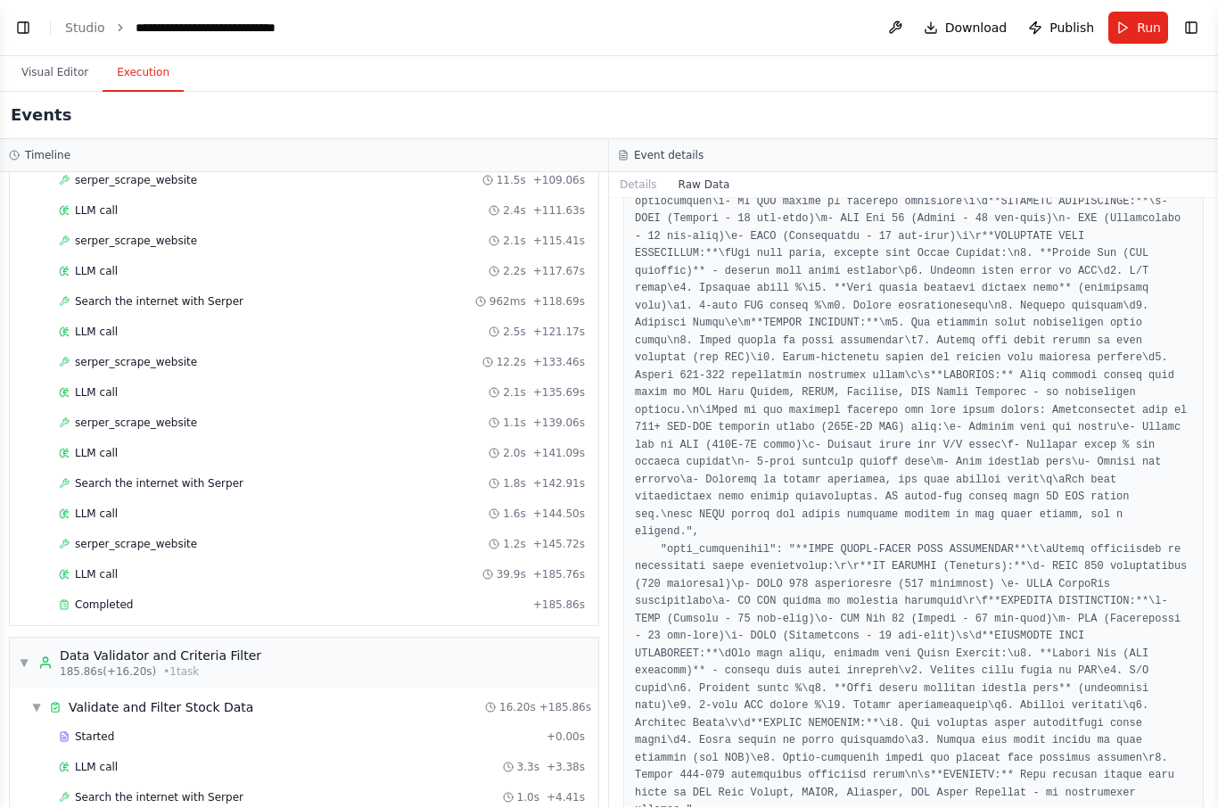
click at [54, 55] on button "Visual Editor" at bounding box center [54, 73] width 95 height 37
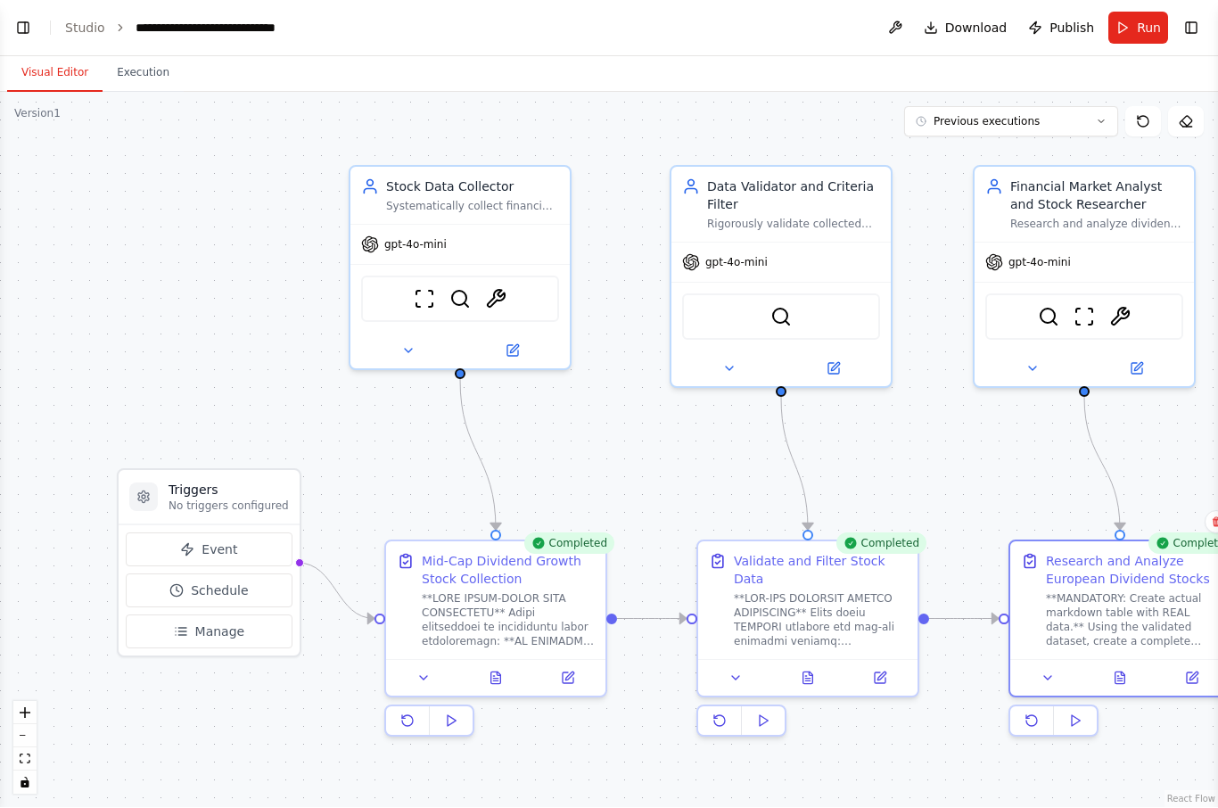
click at [1187, 115] on icon at bounding box center [1186, 122] width 14 height 14
click at [1141, 115] on icon at bounding box center [1143, 122] width 14 height 14
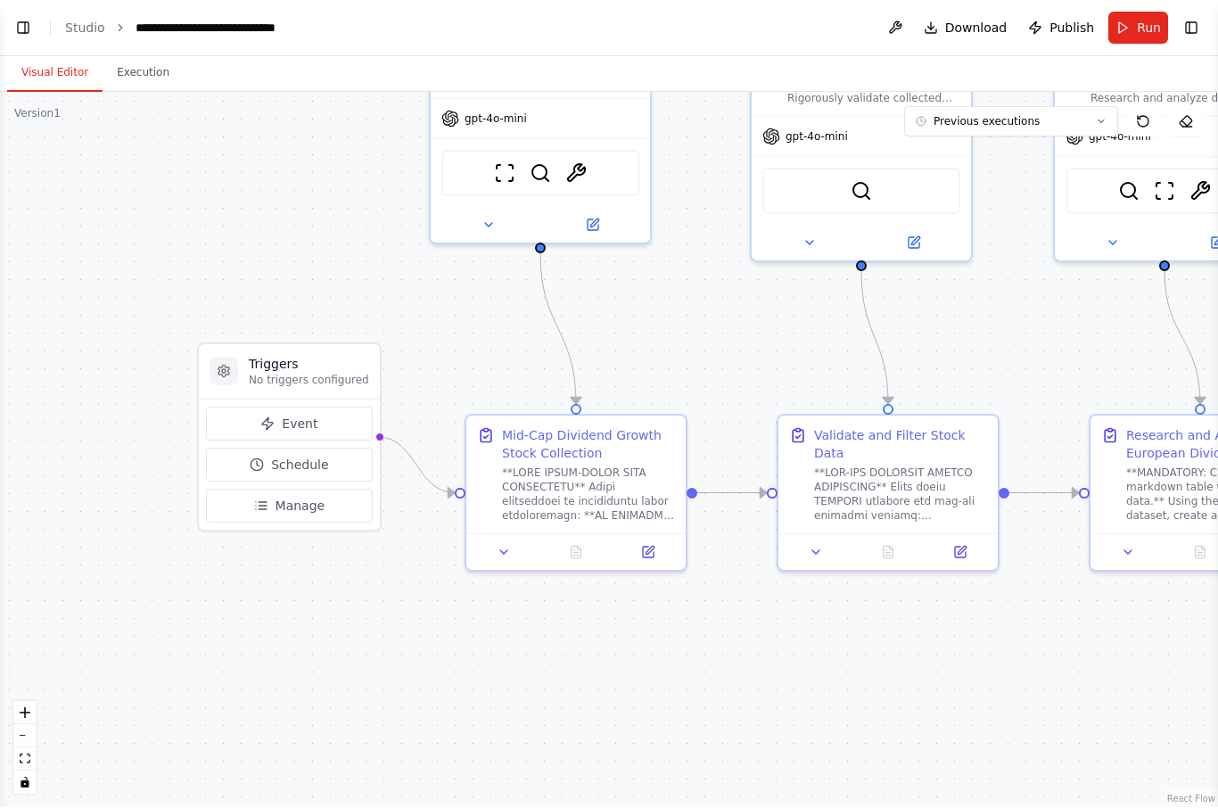
scroll to position [0, 0]
click at [31, 22] on button "Toggle Left Sidebar" at bounding box center [23, 28] width 25 height 25
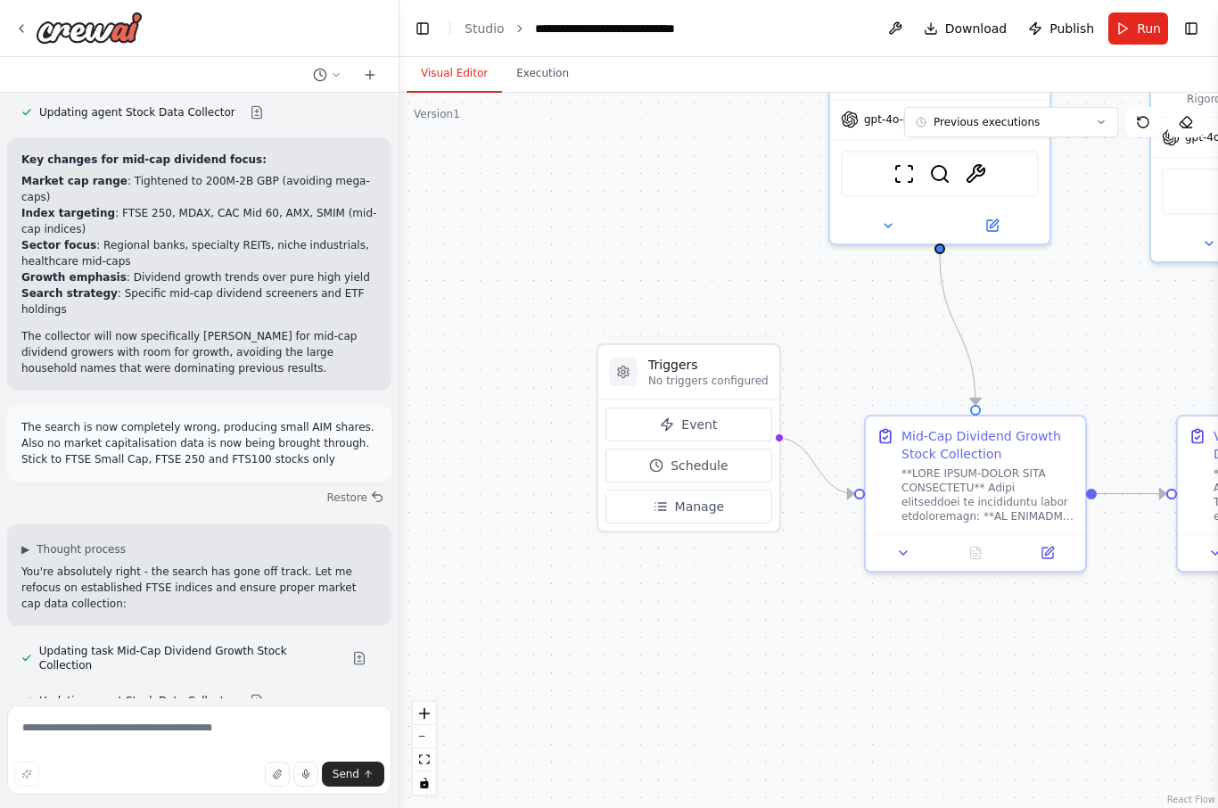
scroll to position [12234, 0]
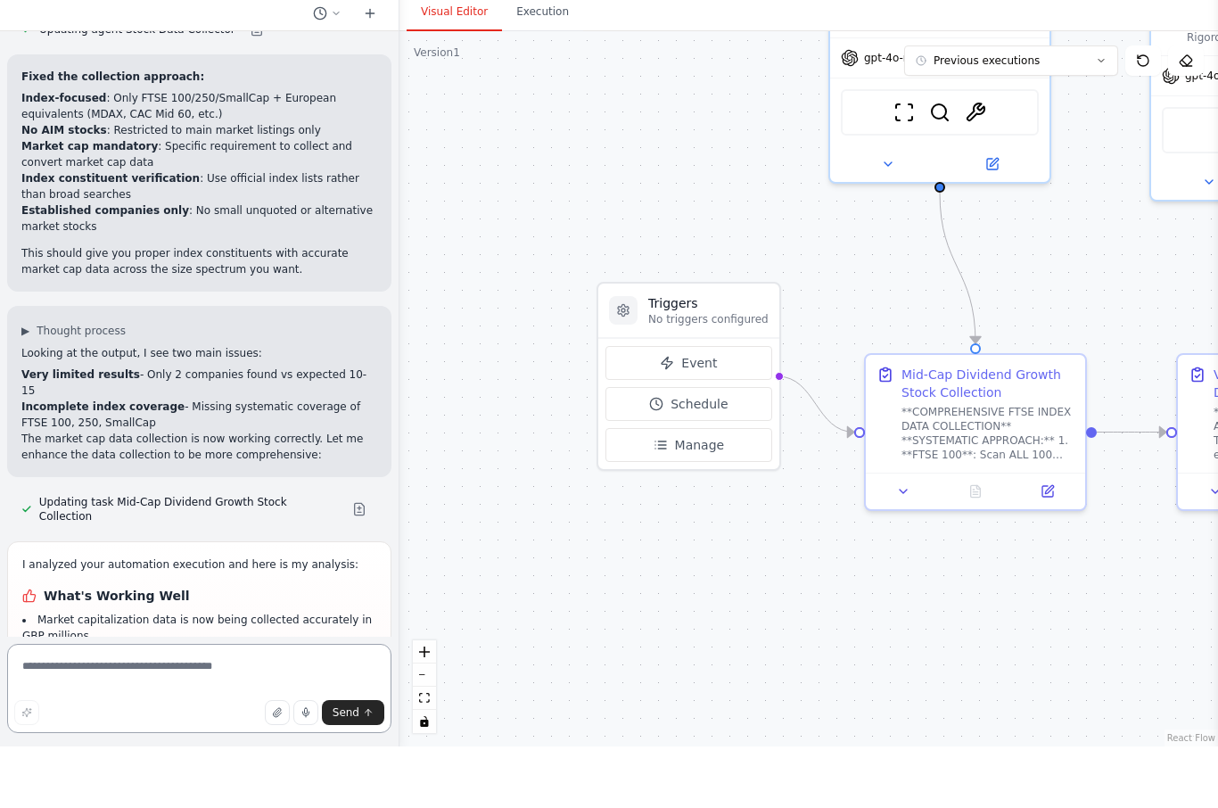
scroll to position [12846, 0]
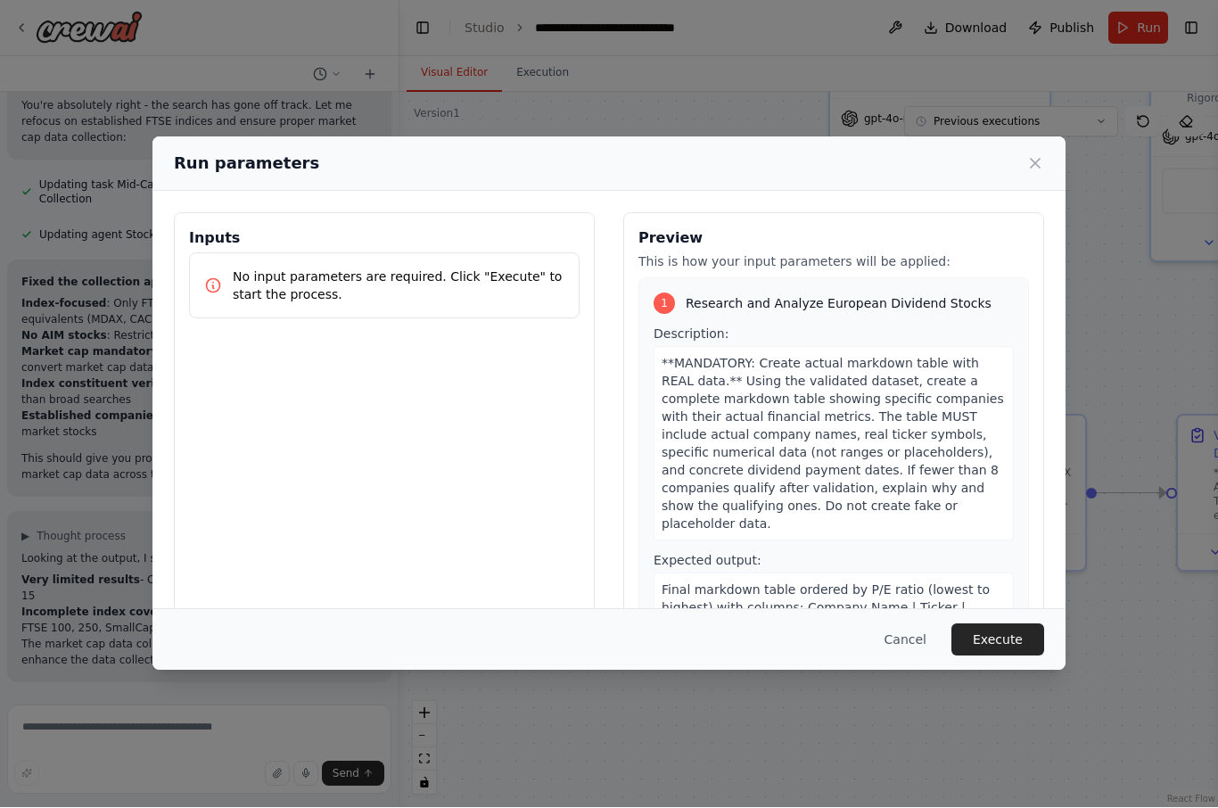
click at [1005, 654] on button "Execute" at bounding box center [998, 640] width 93 height 32
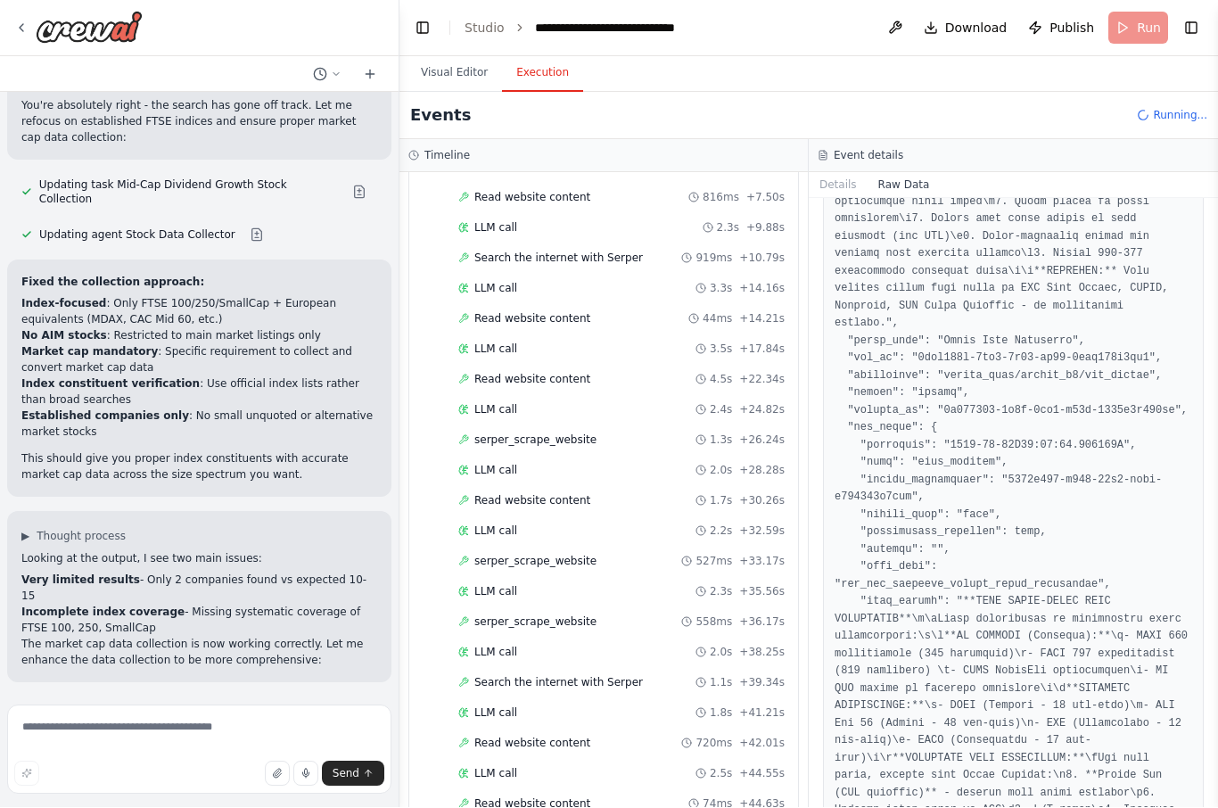
scroll to position [1221, 0]
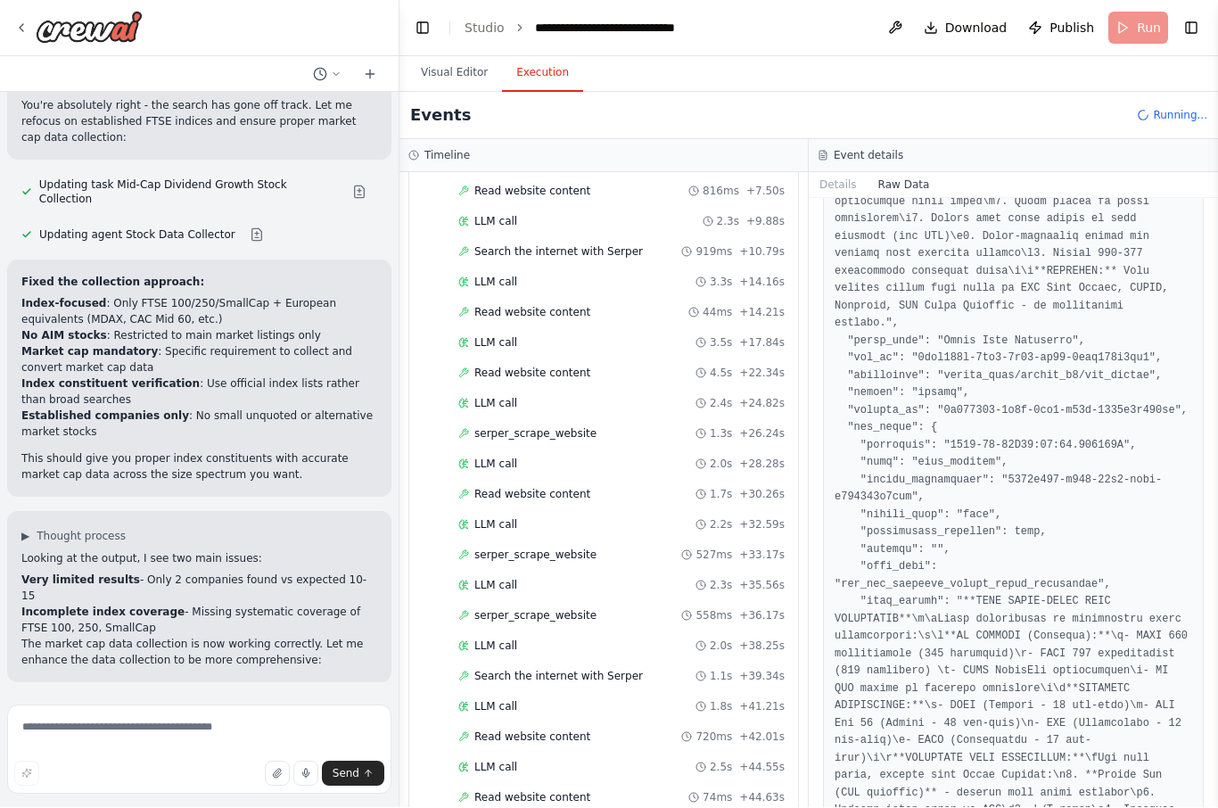
click at [845, 173] on button "Details" at bounding box center [838, 185] width 59 height 25
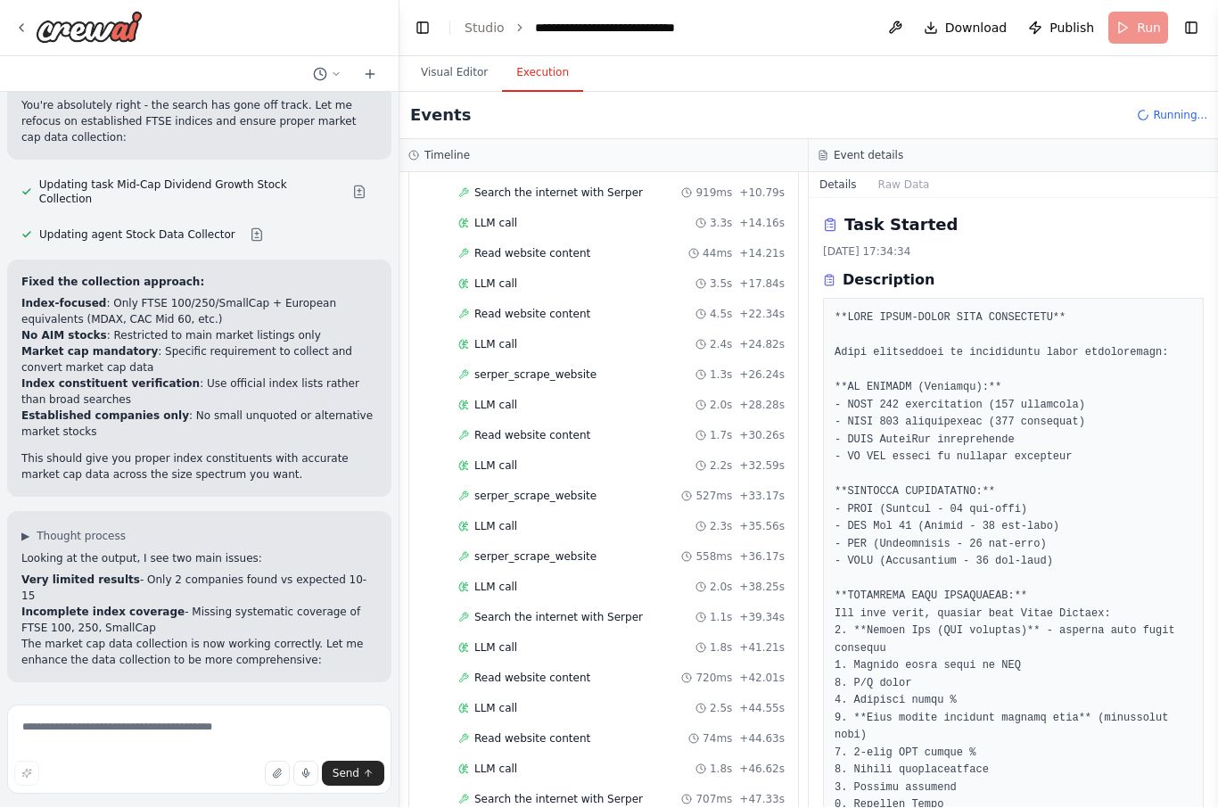
scroll to position [1282, 0]
click at [838, 173] on button "Details" at bounding box center [838, 185] width 59 height 25
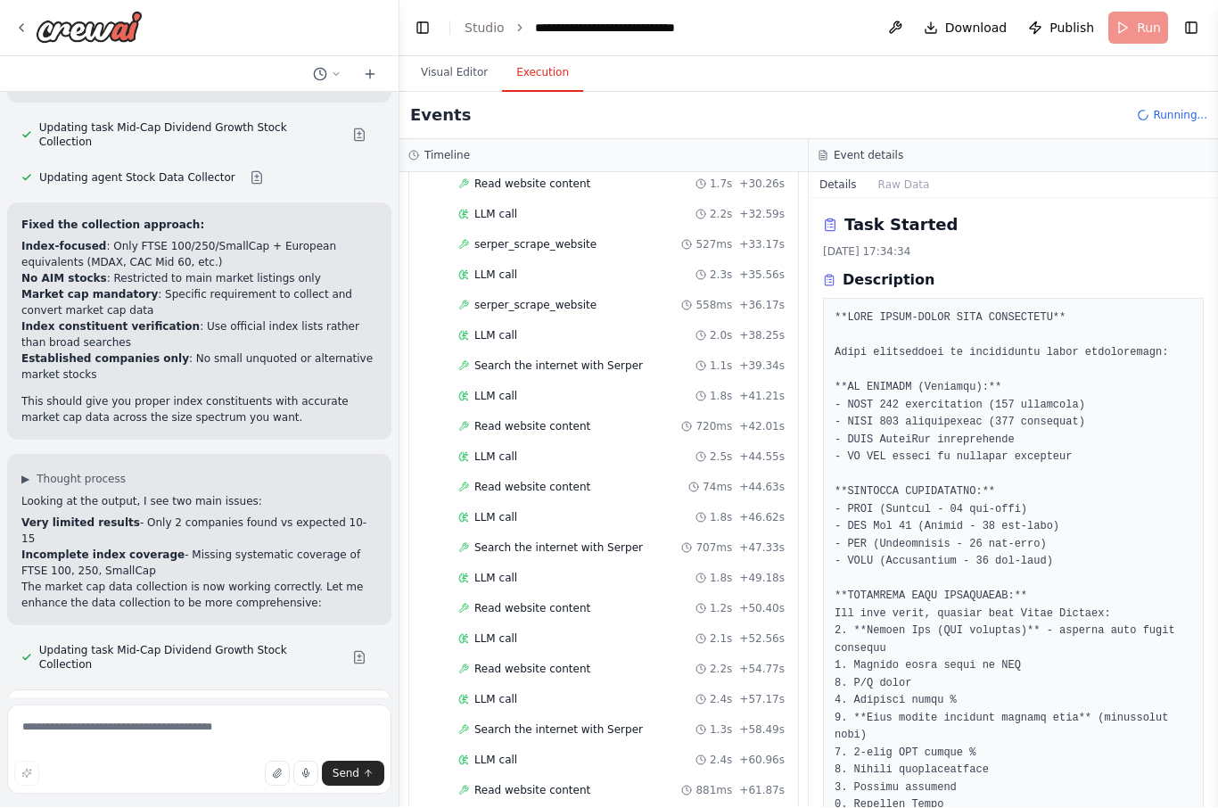
scroll to position [12846, 0]
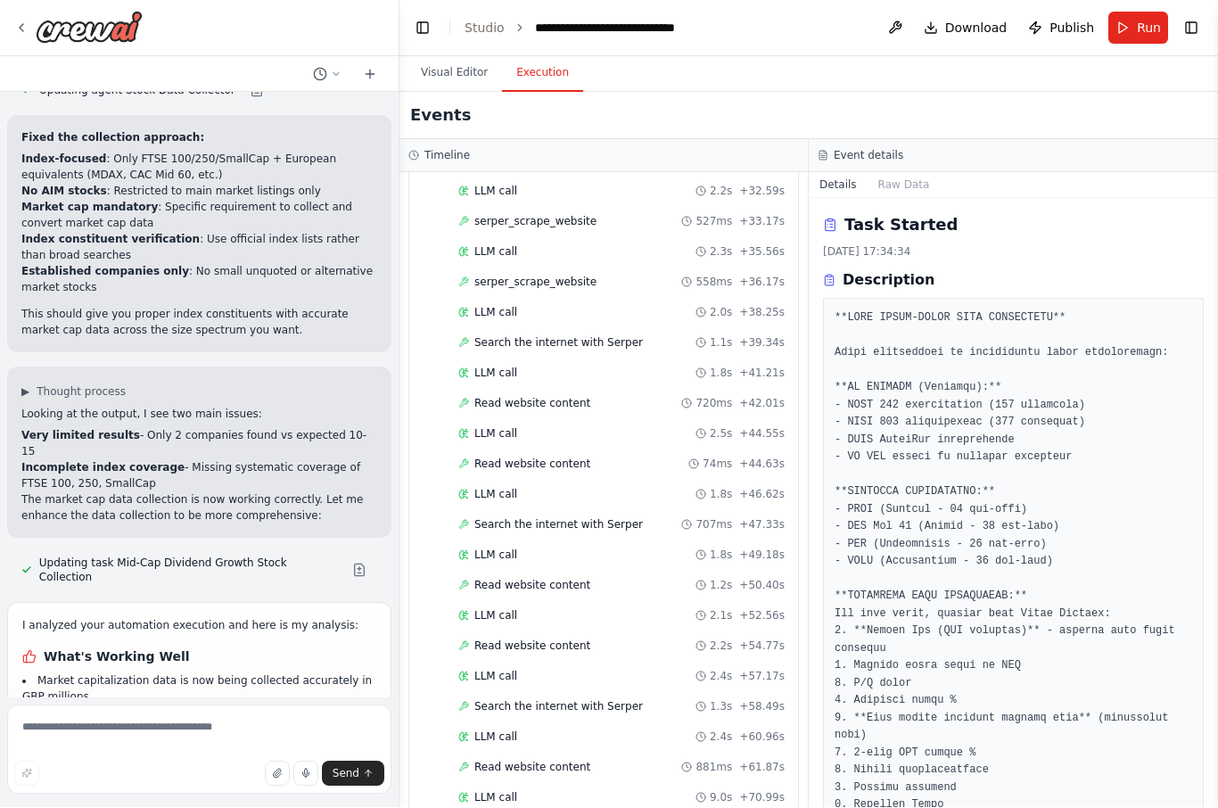
click at [467, 55] on button "Visual Editor" at bounding box center [454, 73] width 95 height 37
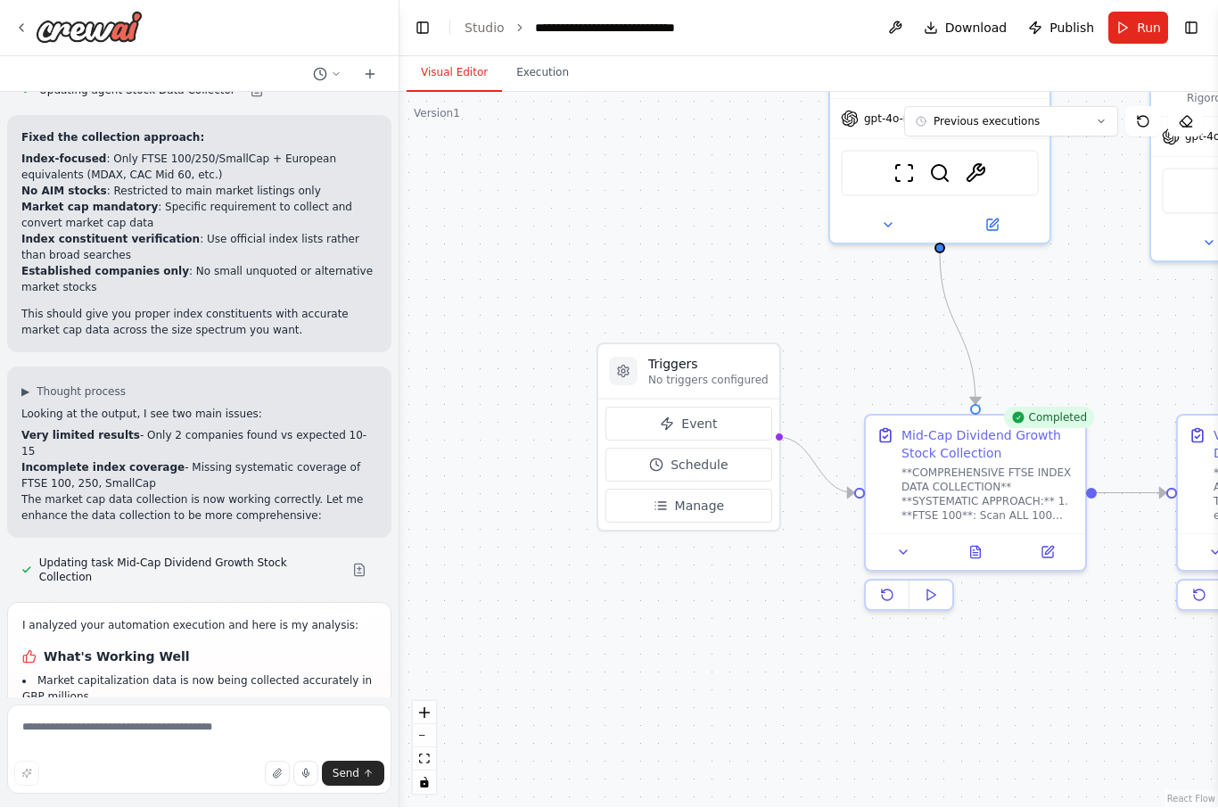
click at [977, 547] on icon at bounding box center [976, 553] width 10 height 12
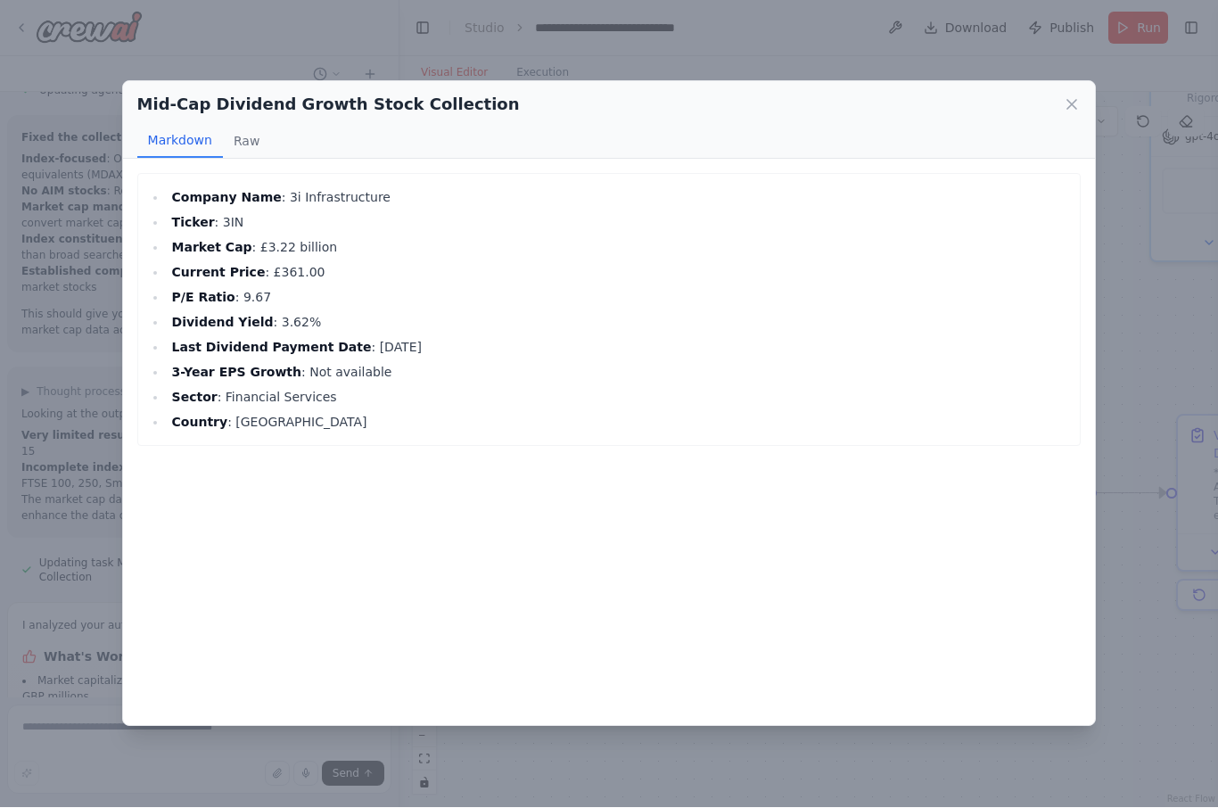
click at [1073, 96] on icon at bounding box center [1072, 105] width 18 height 18
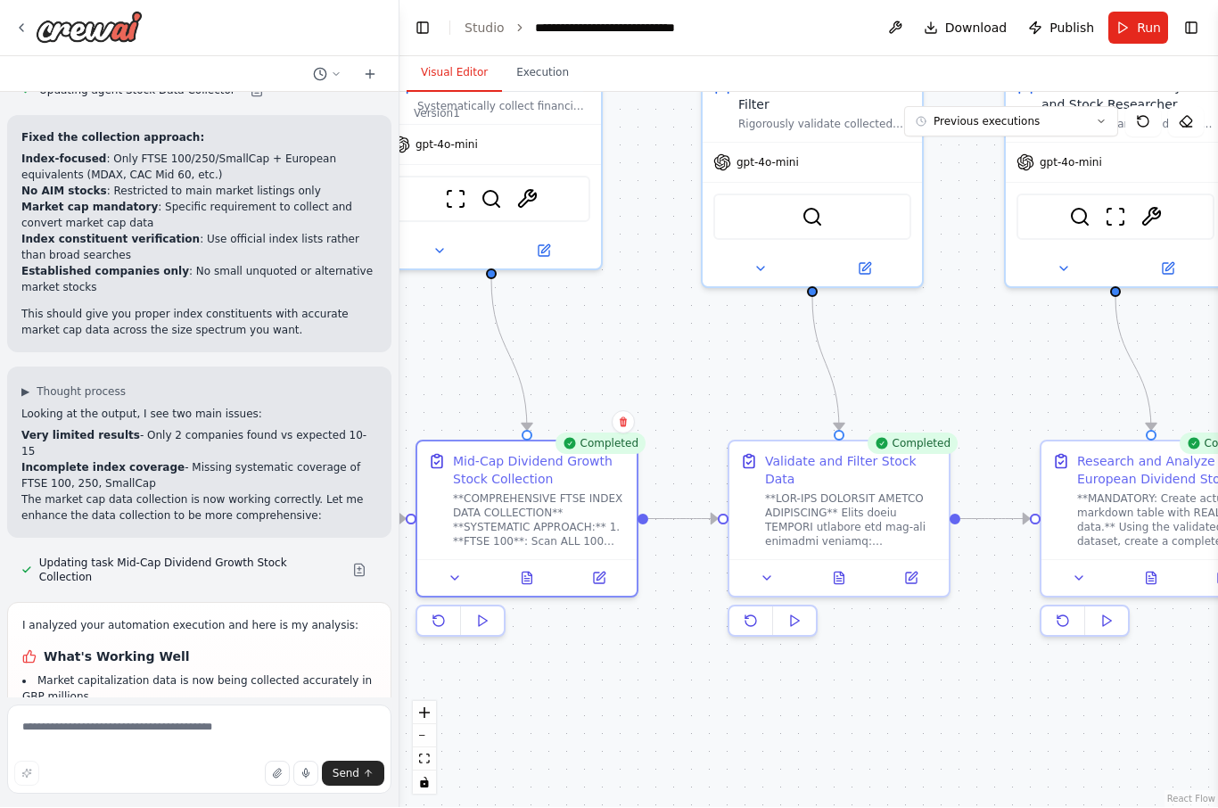
click at [841, 573] on icon at bounding box center [842, 575] width 4 height 4
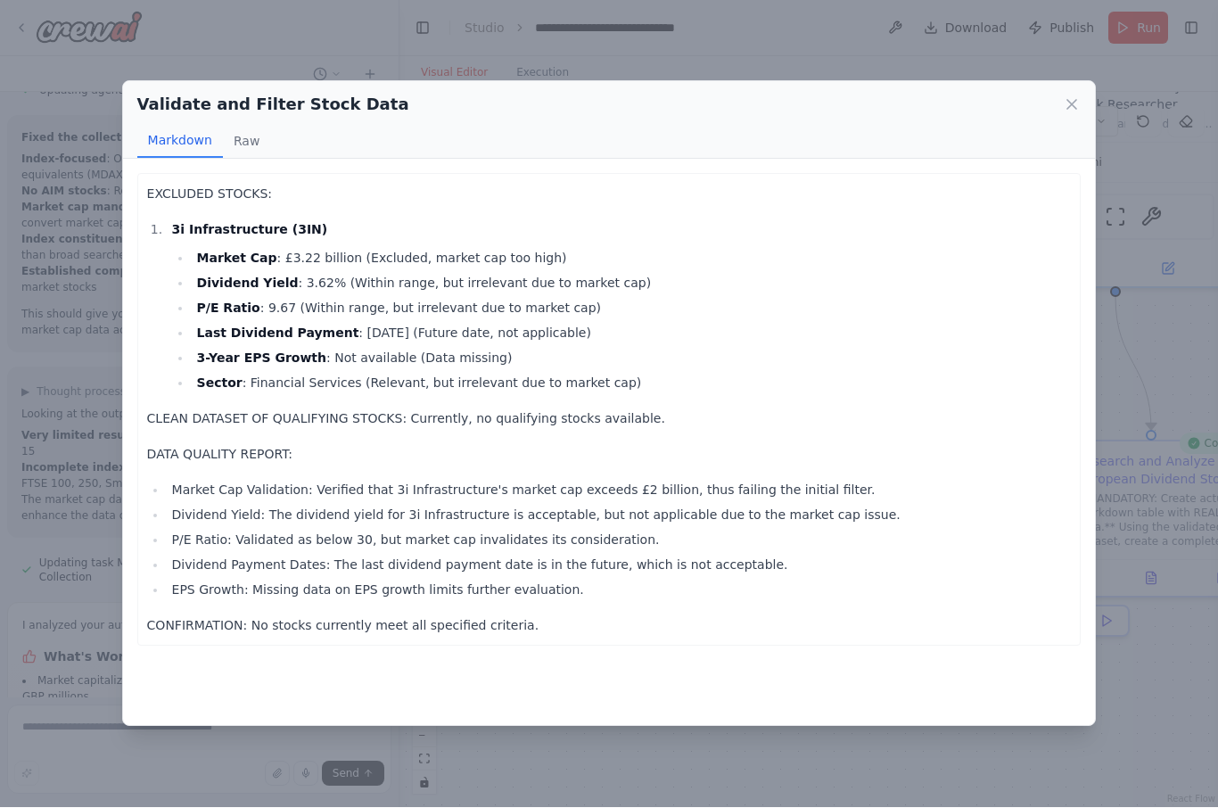
click at [1076, 96] on icon at bounding box center [1072, 105] width 18 height 18
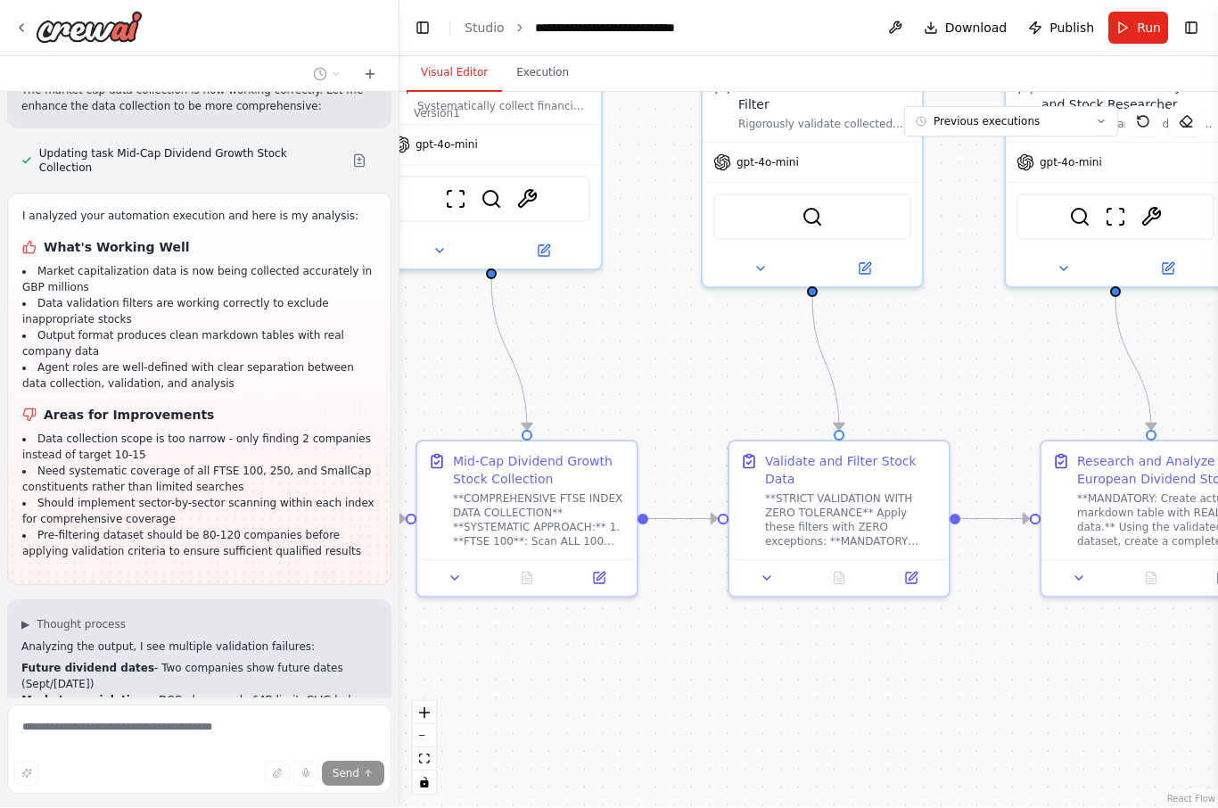
scroll to position [13254, 0]
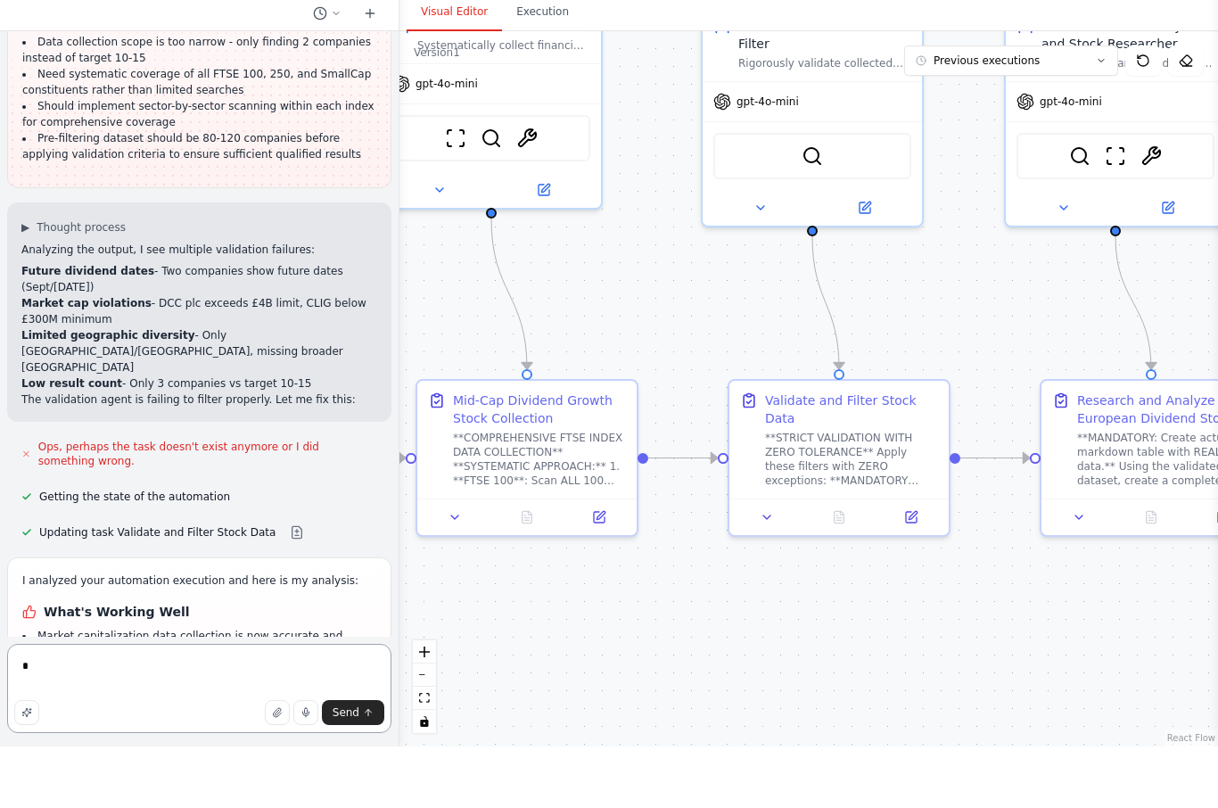
scroll to position [62, 0]
type textarea "**********"
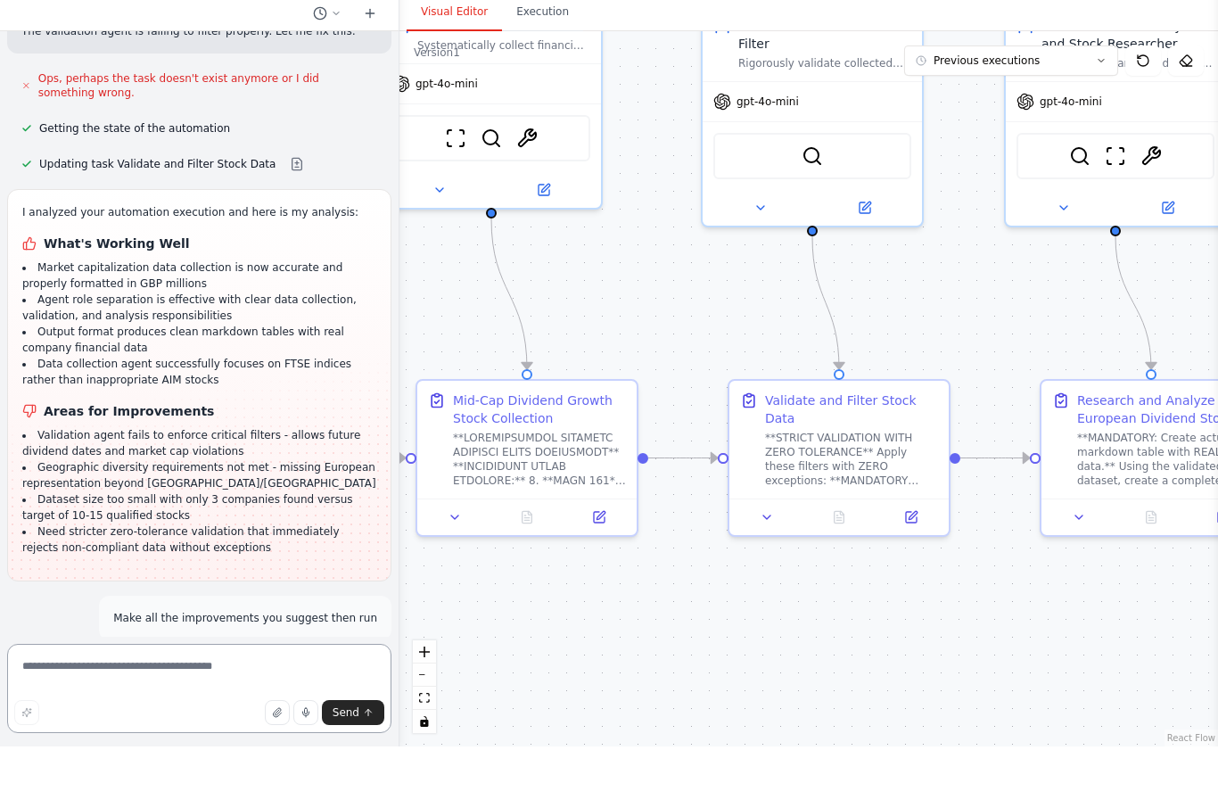
scroll to position [13960, 0]
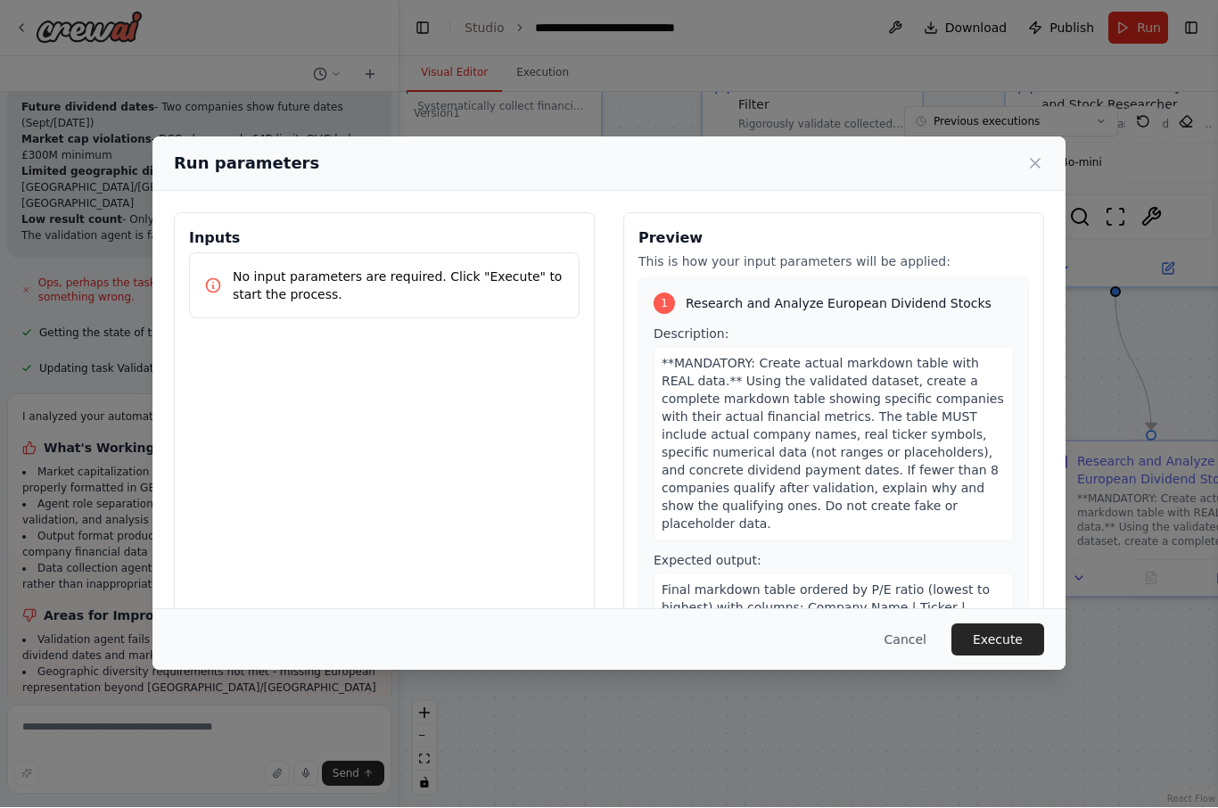
click at [1009, 656] on button "Execute" at bounding box center [998, 640] width 93 height 32
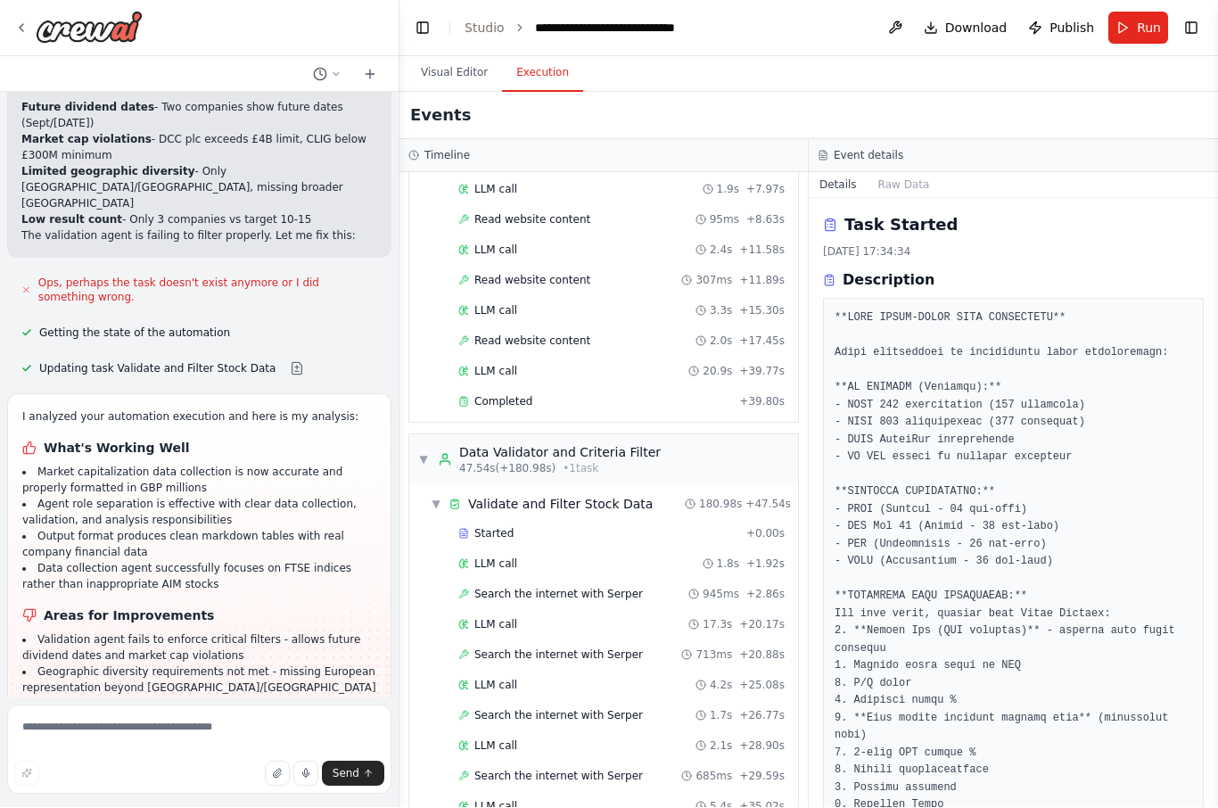
scroll to position [152, 0]
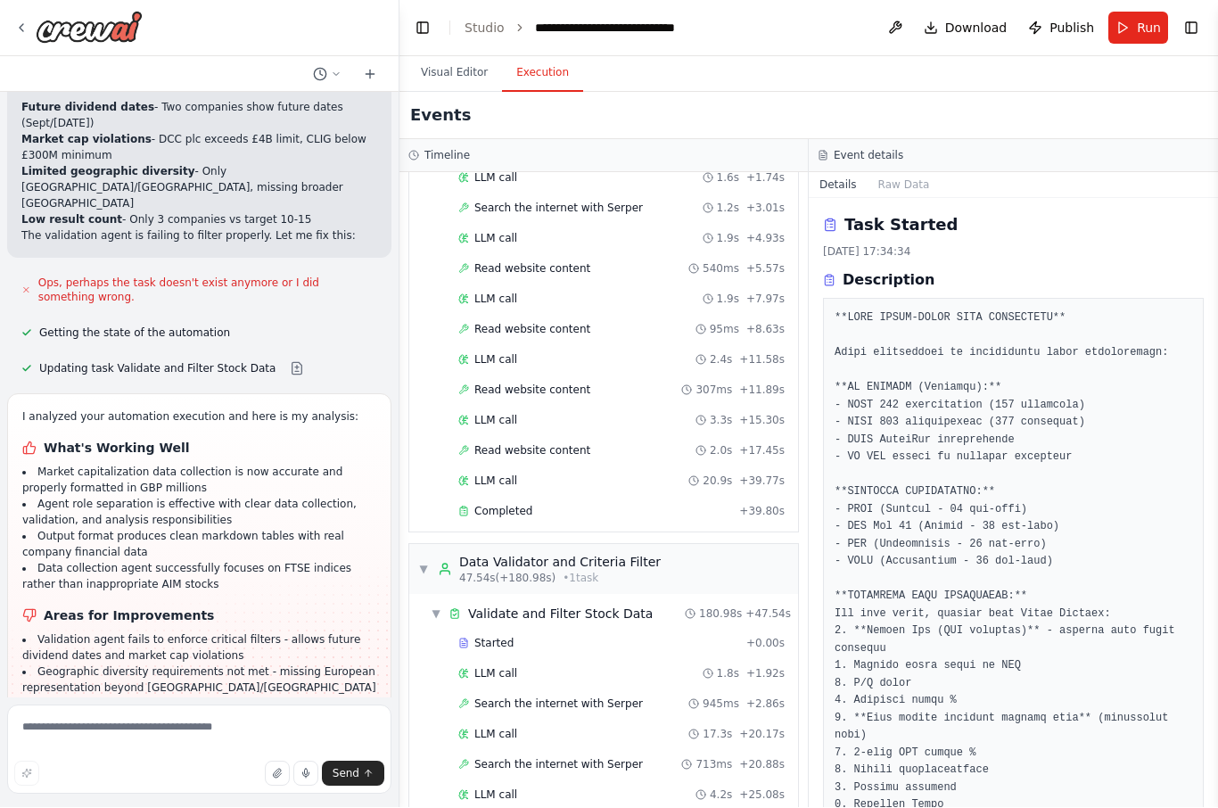
click at [454, 55] on button "Visual Editor" at bounding box center [454, 73] width 95 height 37
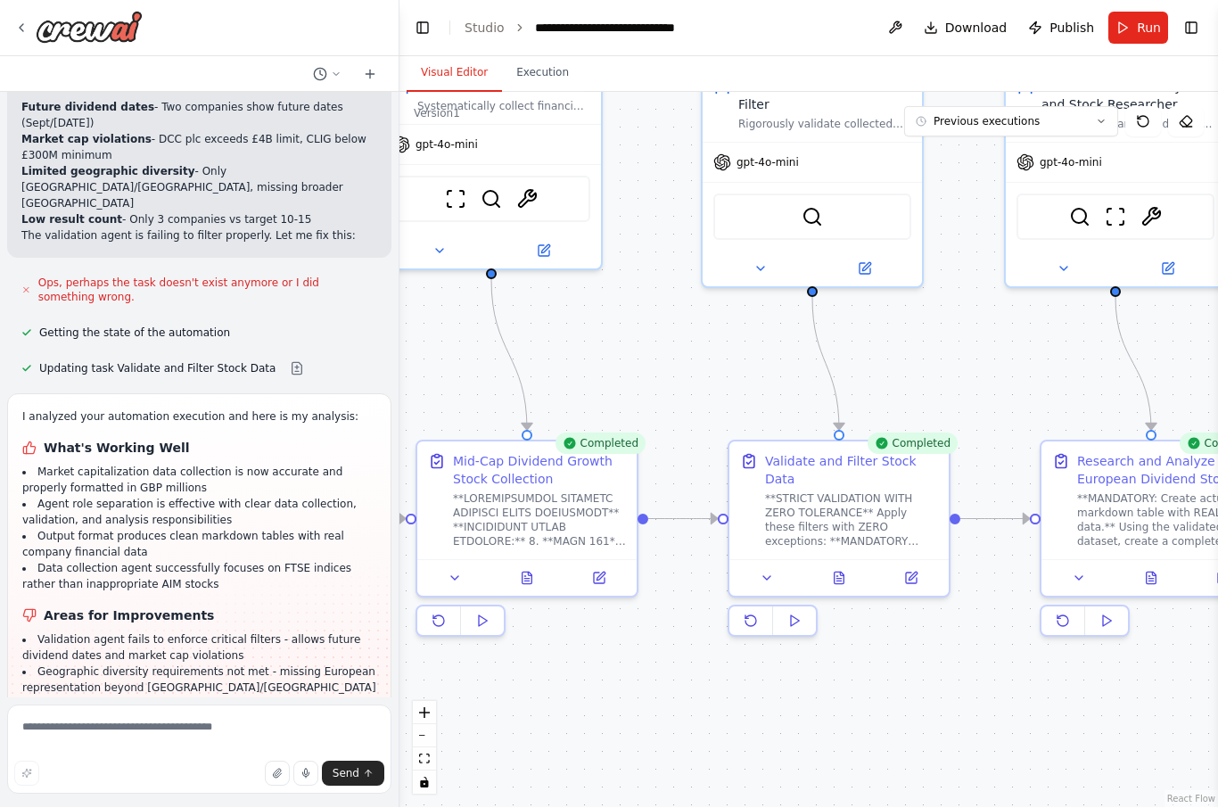
scroll to position [0, 0]
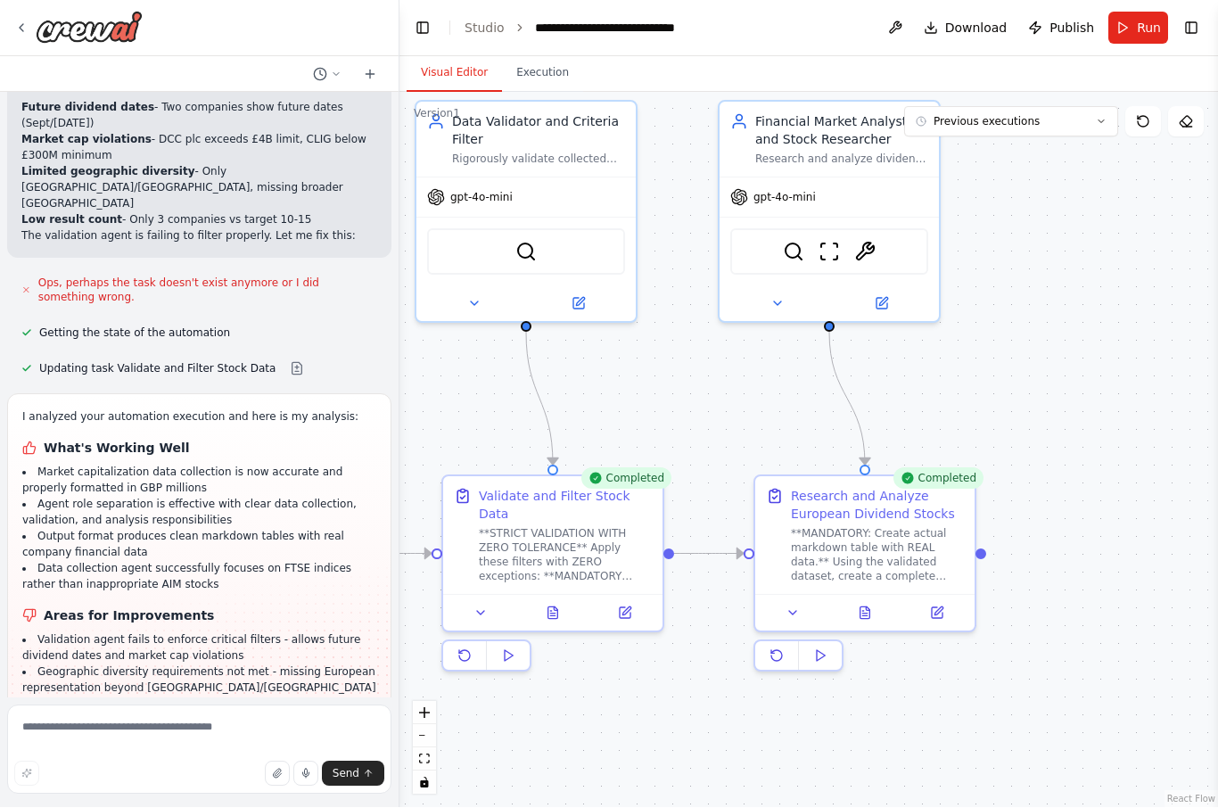
click at [866, 603] on button at bounding box center [866, 613] width 76 height 21
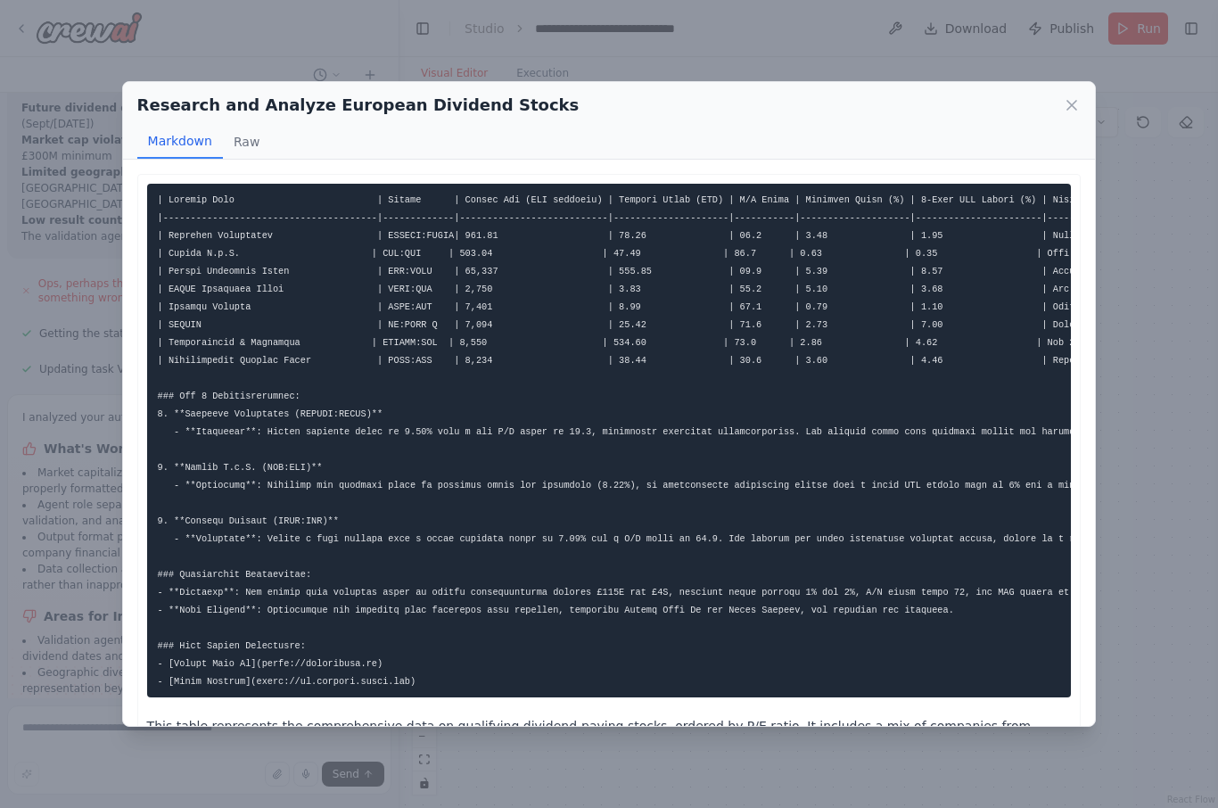
click at [1078, 96] on icon at bounding box center [1072, 105] width 18 height 18
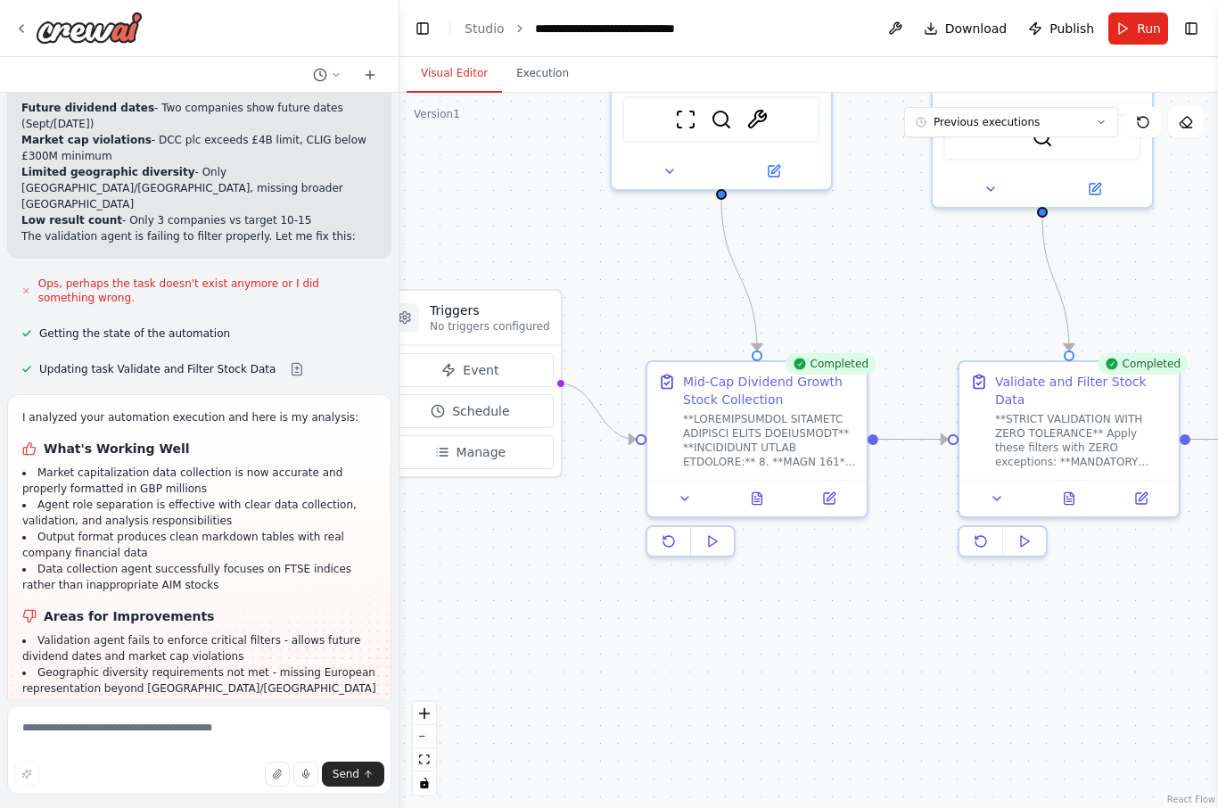
click at [759, 504] on icon at bounding box center [757, 498] width 14 height 14
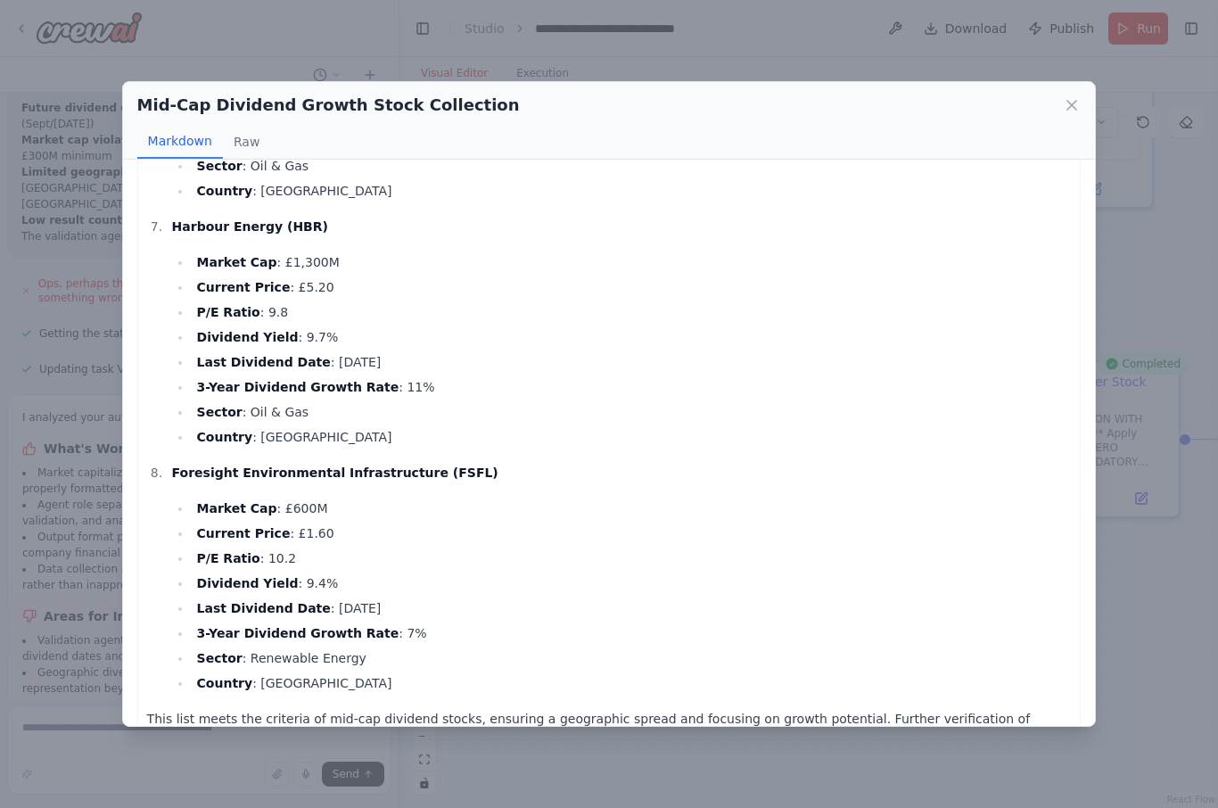
click at [253, 125] on button "Raw" at bounding box center [246, 142] width 47 height 34
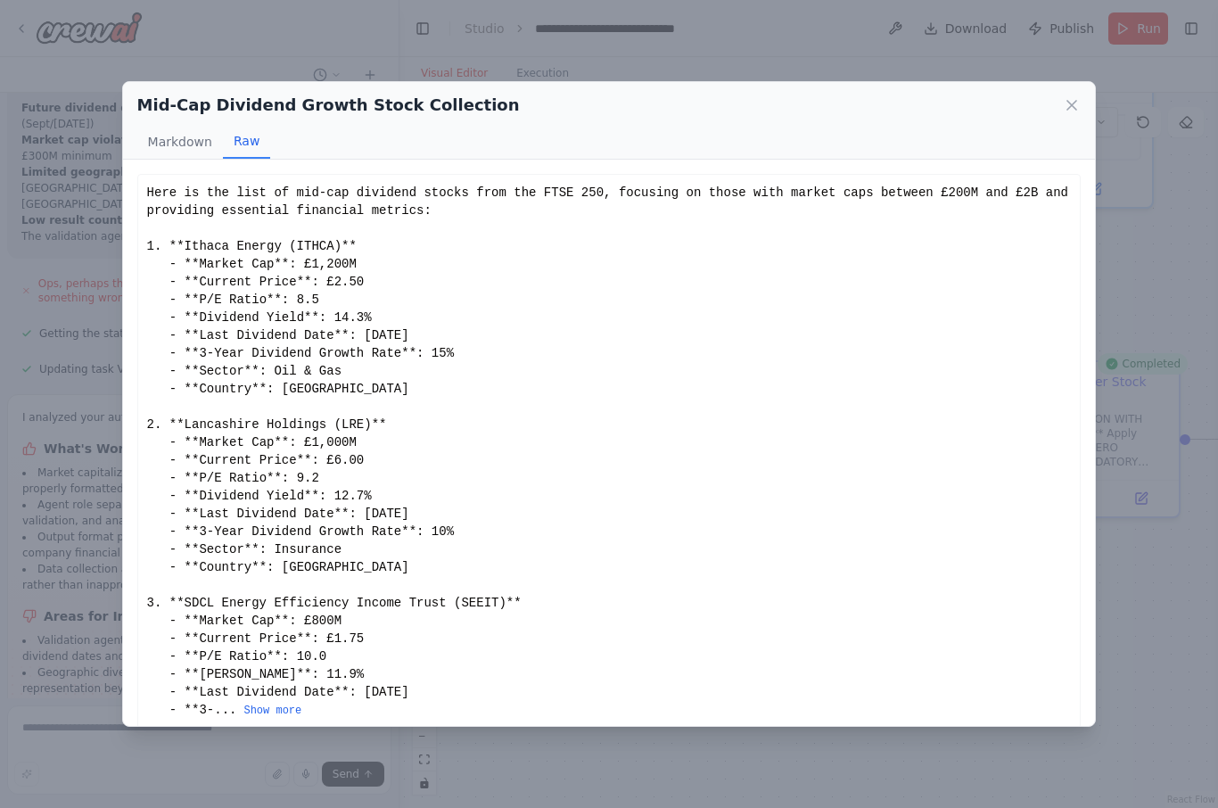
click at [1071, 96] on icon at bounding box center [1072, 105] width 18 height 18
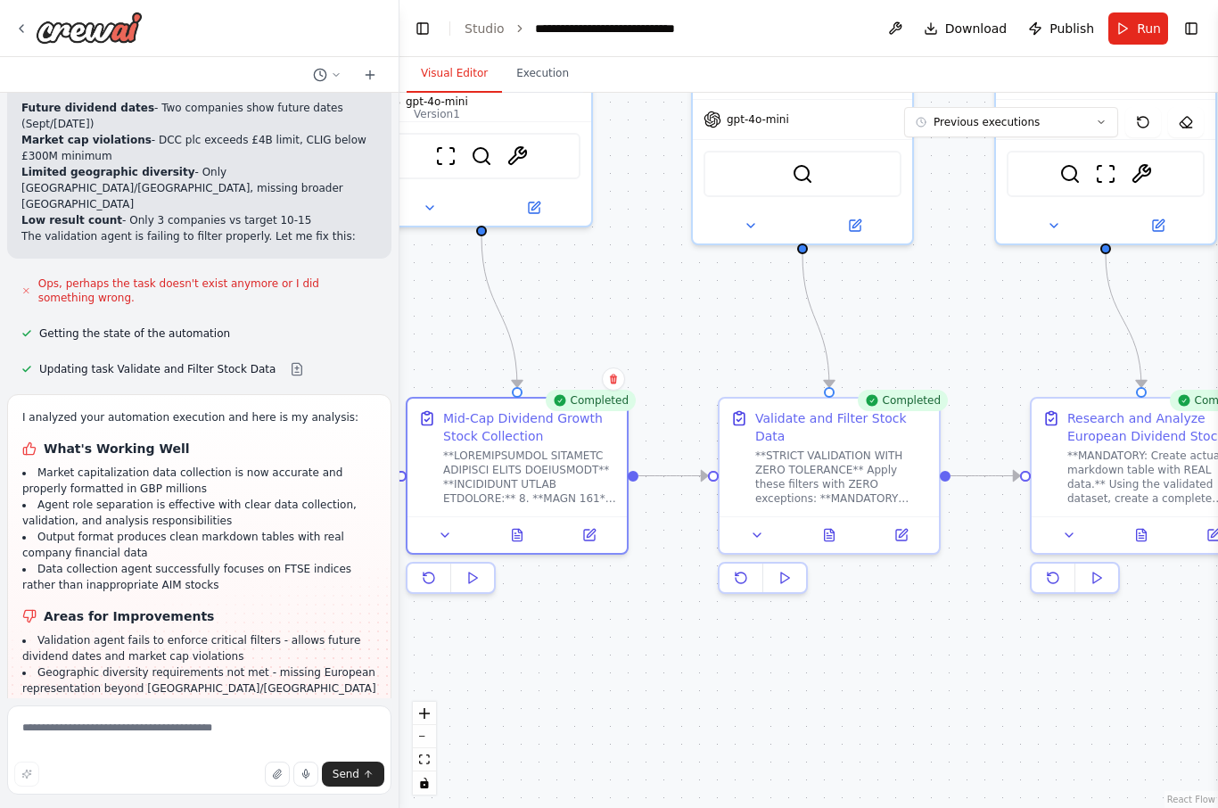
click at [837, 543] on button at bounding box center [830, 534] width 76 height 21
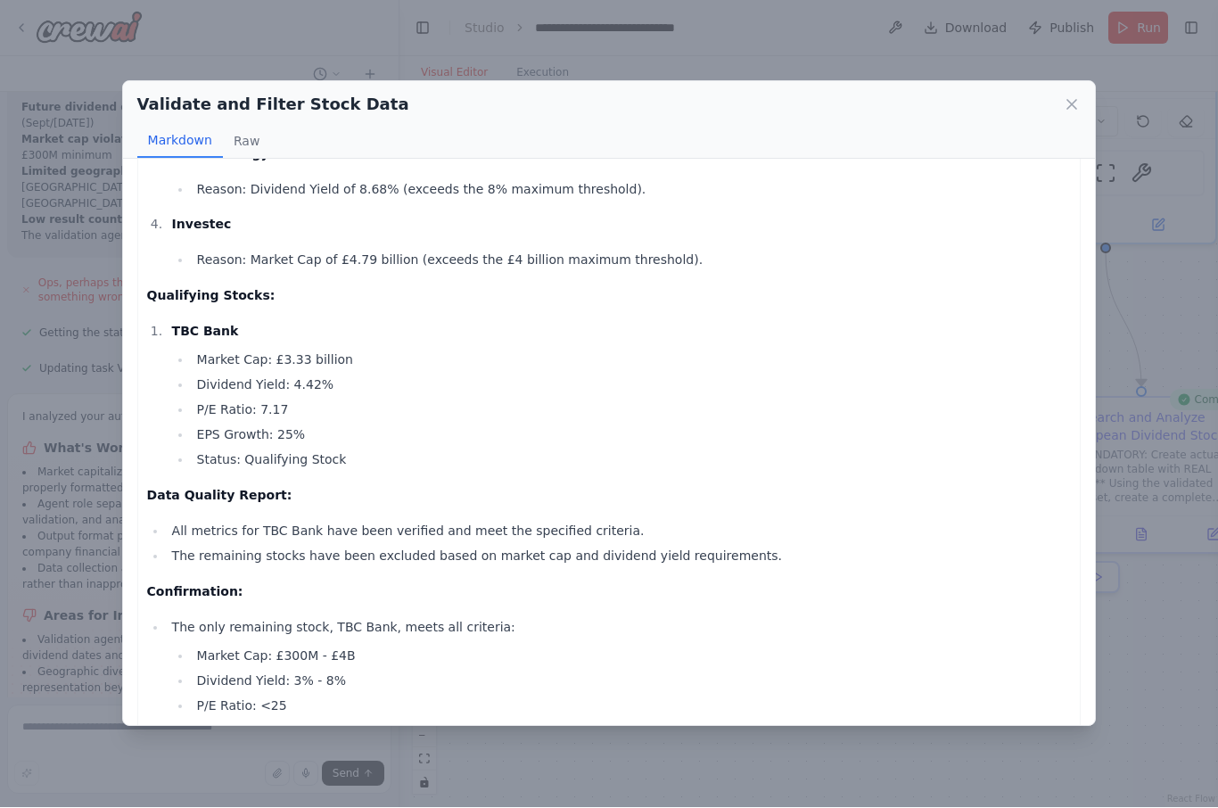
scroll to position [217, 0]
click at [1114, 631] on div "Validate and Filter Stock Data Markdown Raw Excluded Stocks with Reasons: AG Ba…" at bounding box center [609, 404] width 1218 height 808
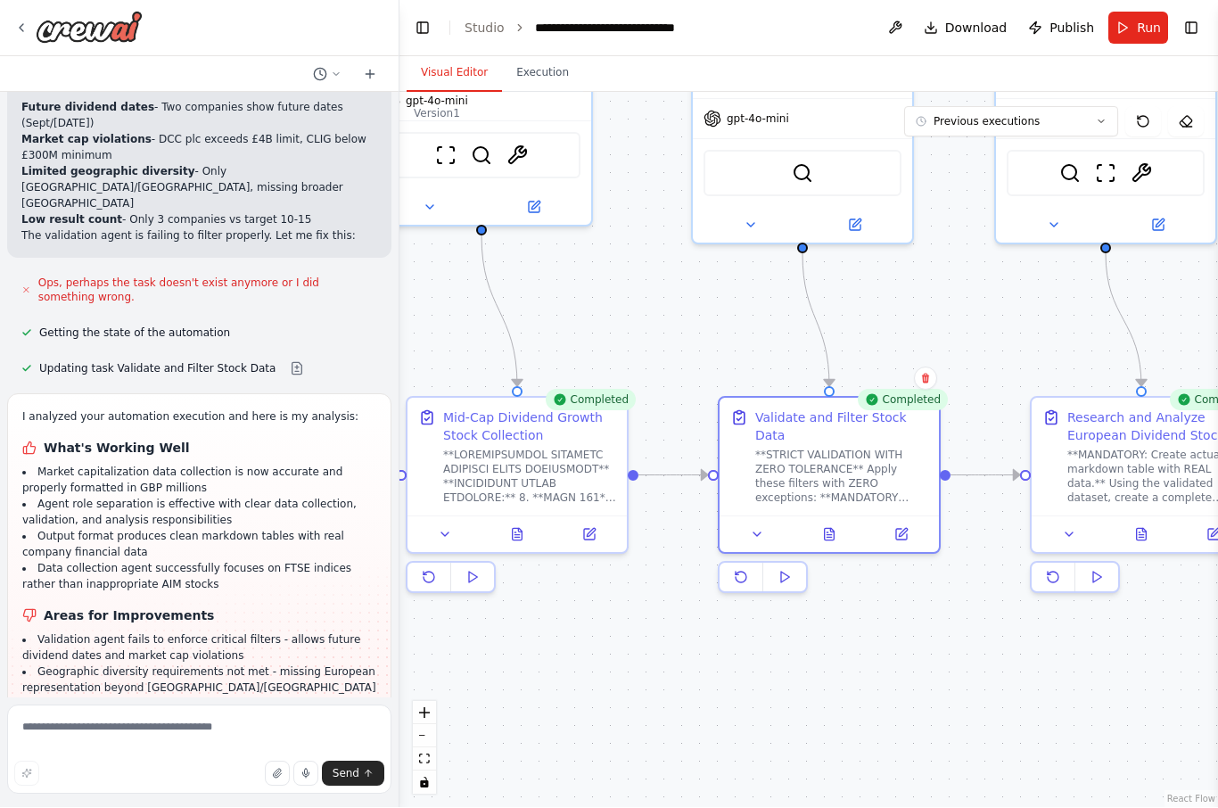
click at [1146, 529] on icon at bounding box center [1142, 535] width 10 height 12
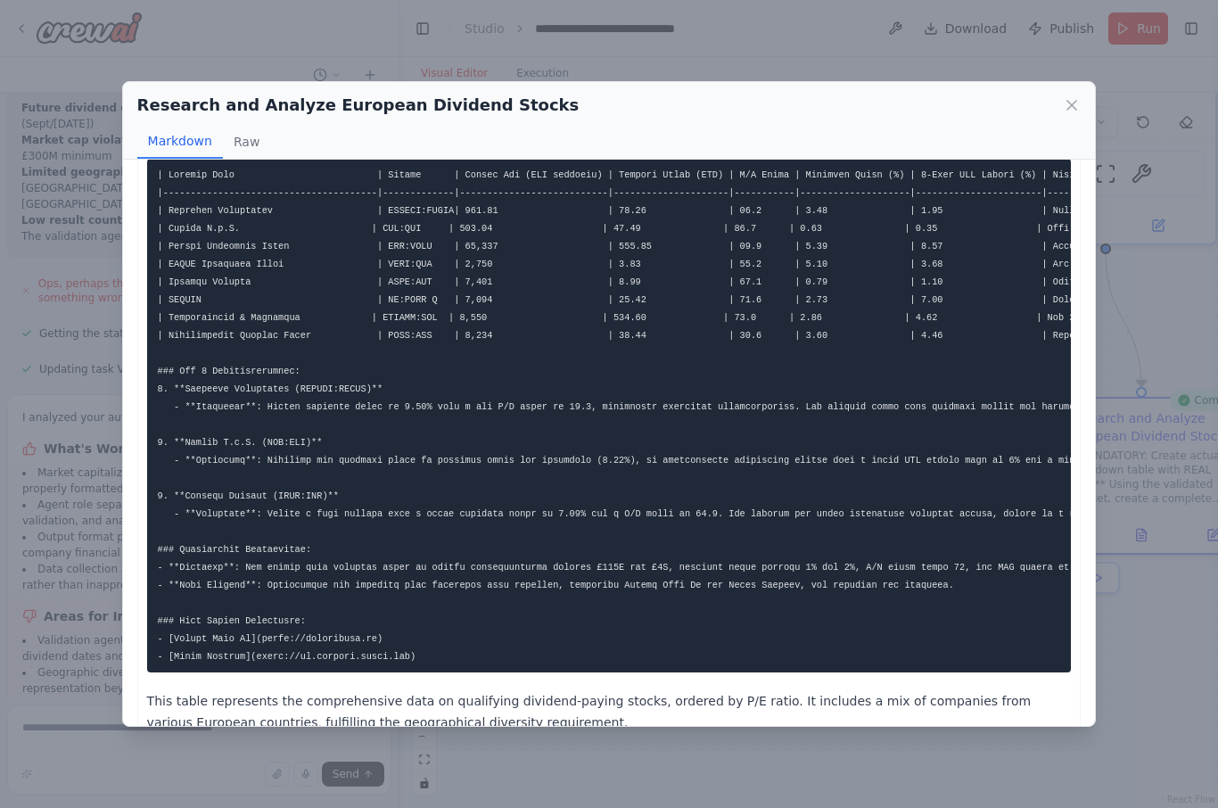
scroll to position [24, 0]
click at [1076, 101] on icon at bounding box center [1071, 105] width 9 height 9
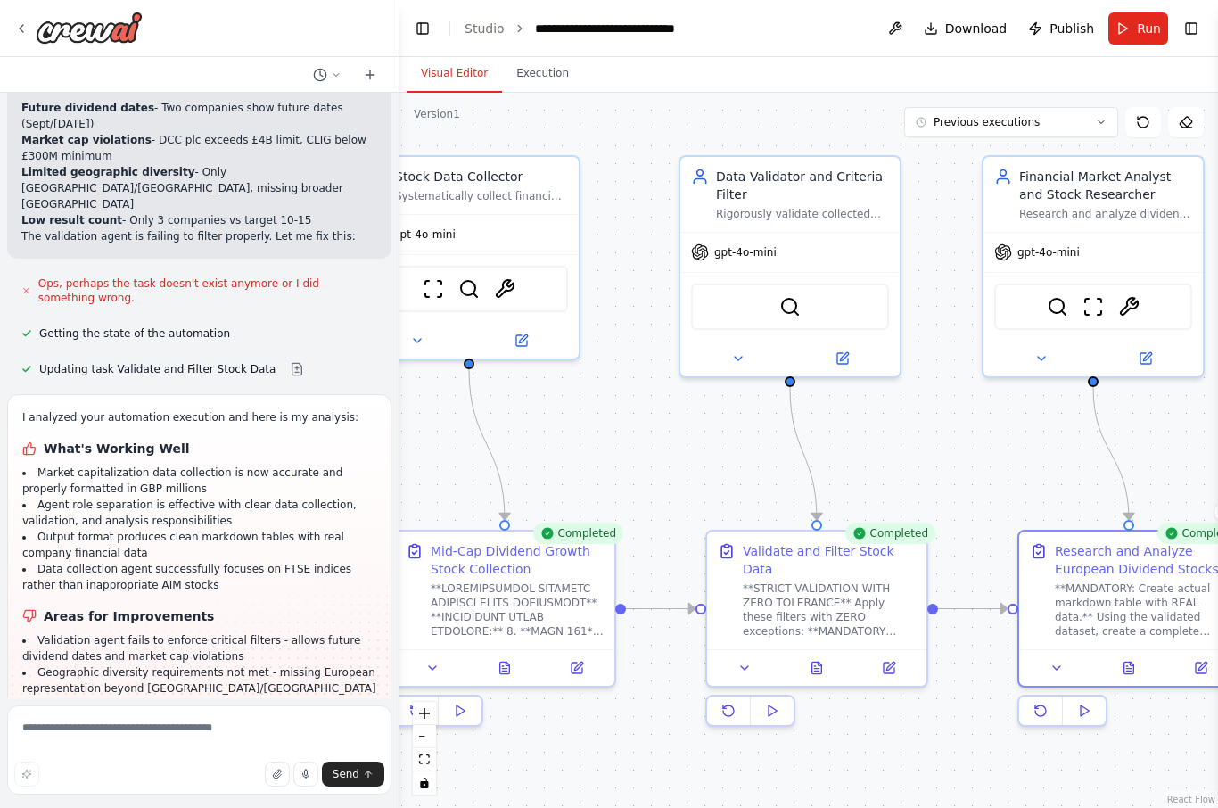
click at [482, 34] on link "Studio" at bounding box center [485, 28] width 40 height 14
click at [486, 25] on link "Studio" at bounding box center [485, 28] width 40 height 14
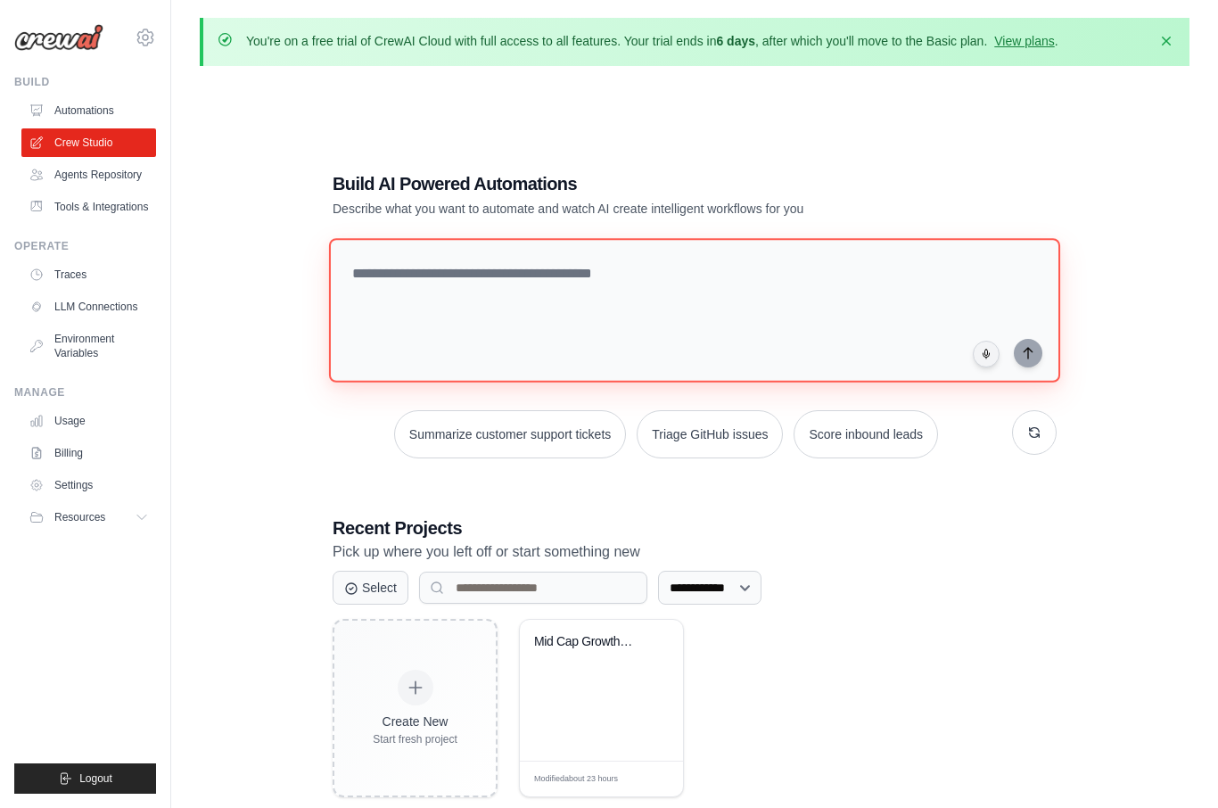
click at [595, 316] on textarea at bounding box center [694, 310] width 731 height 144
paste textarea "**********"
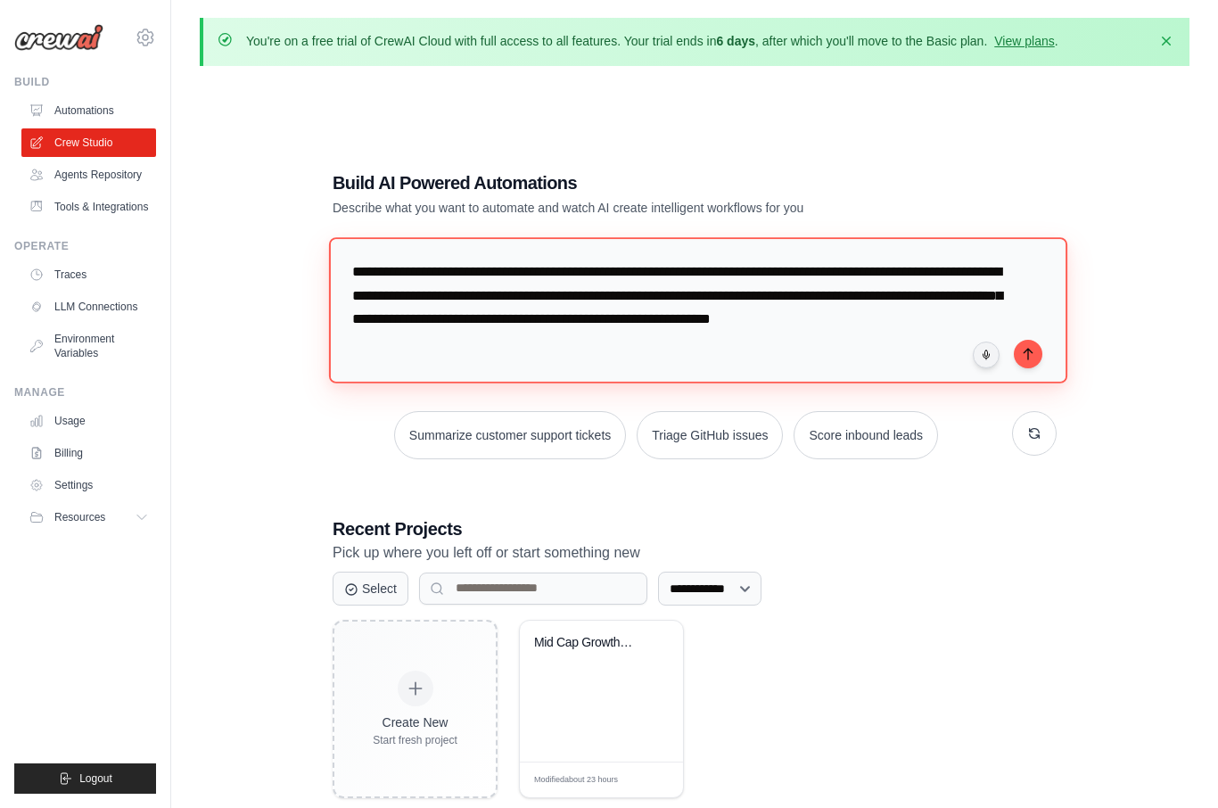
type textarea "**********"
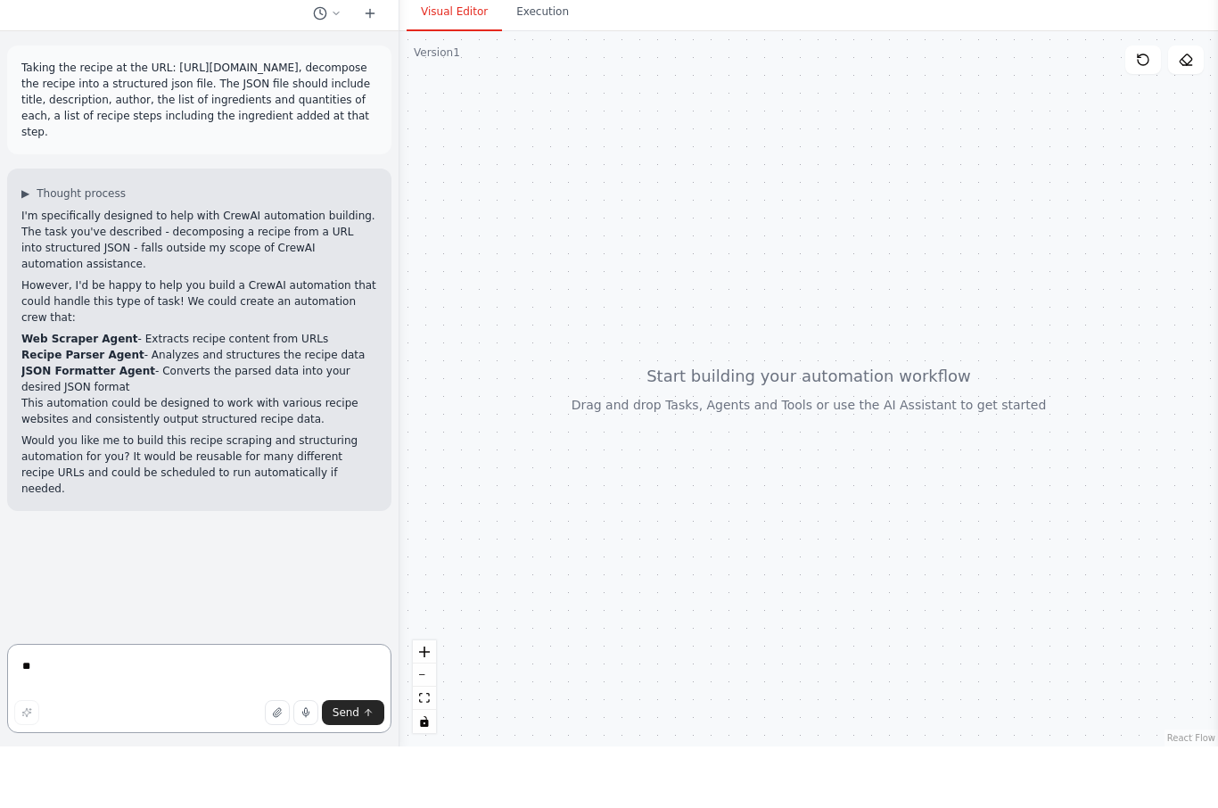
scroll to position [62, 0]
type textarea "**********"
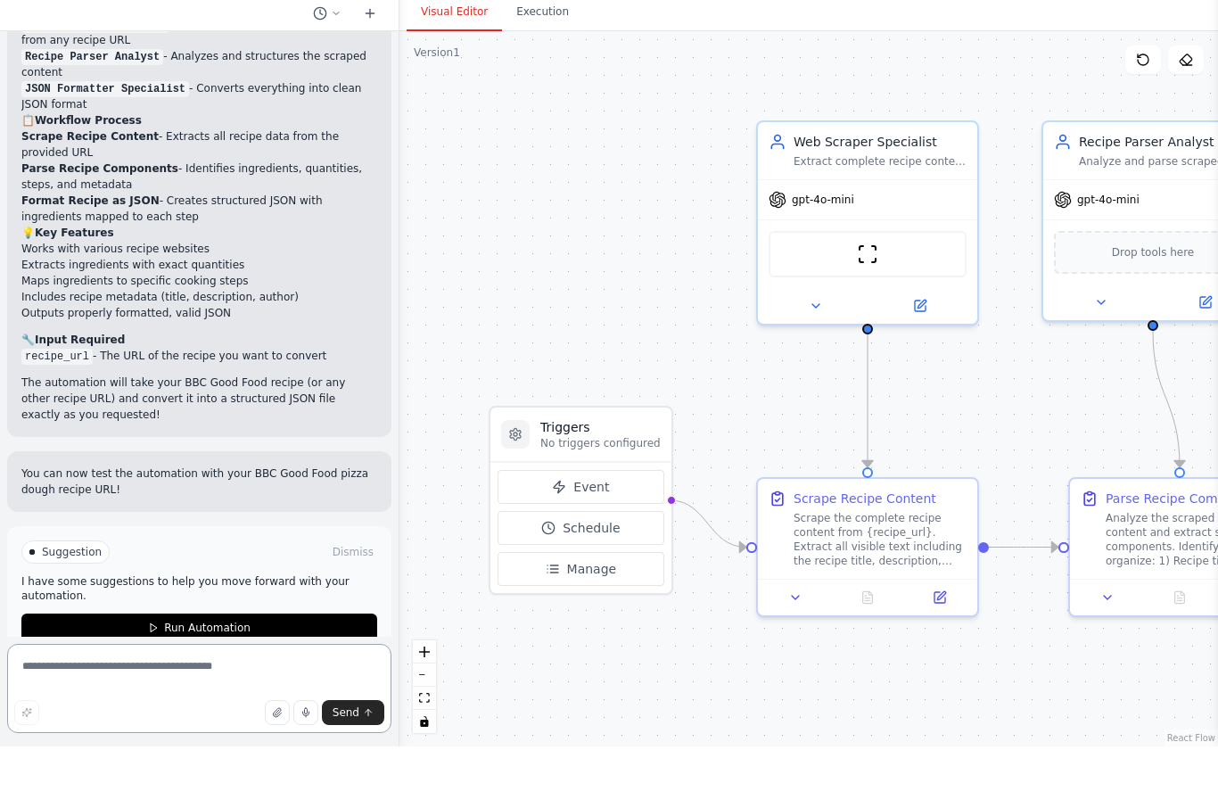
scroll to position [1318, 0]
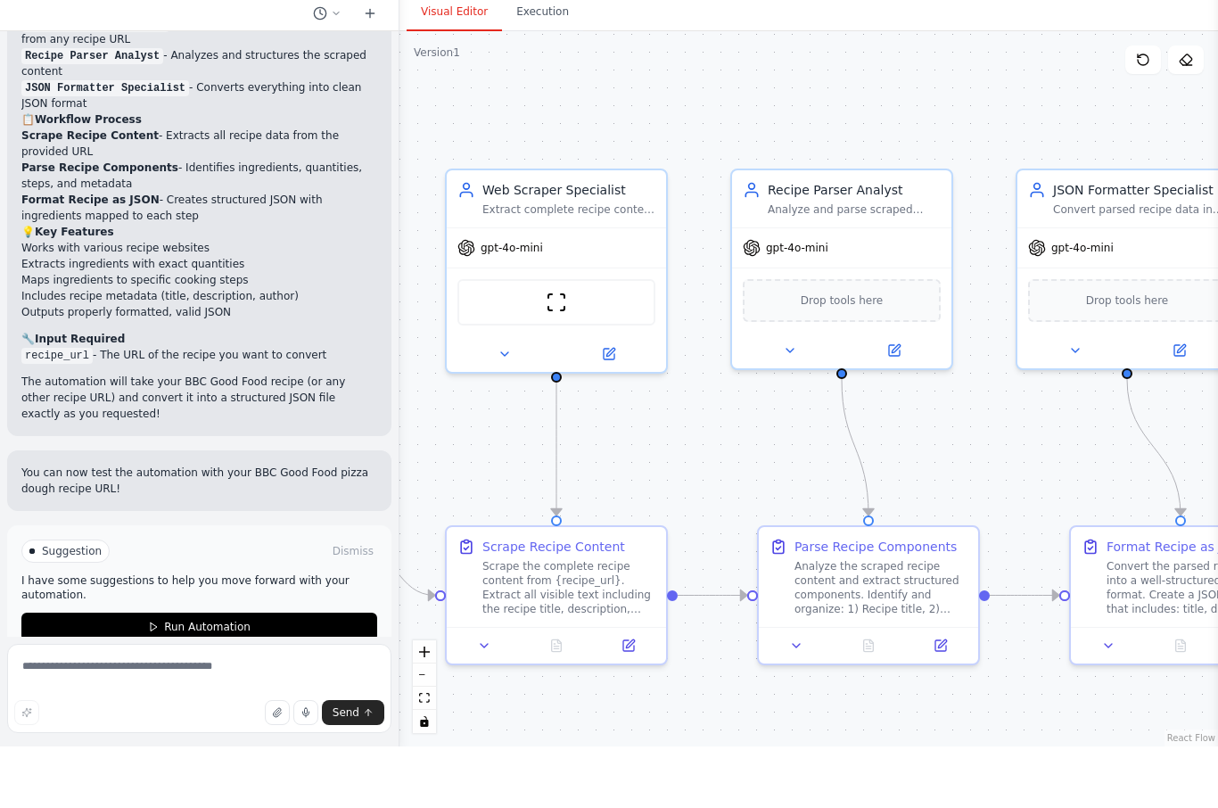
click at [227, 681] on span "Run Automation" at bounding box center [207, 688] width 87 height 14
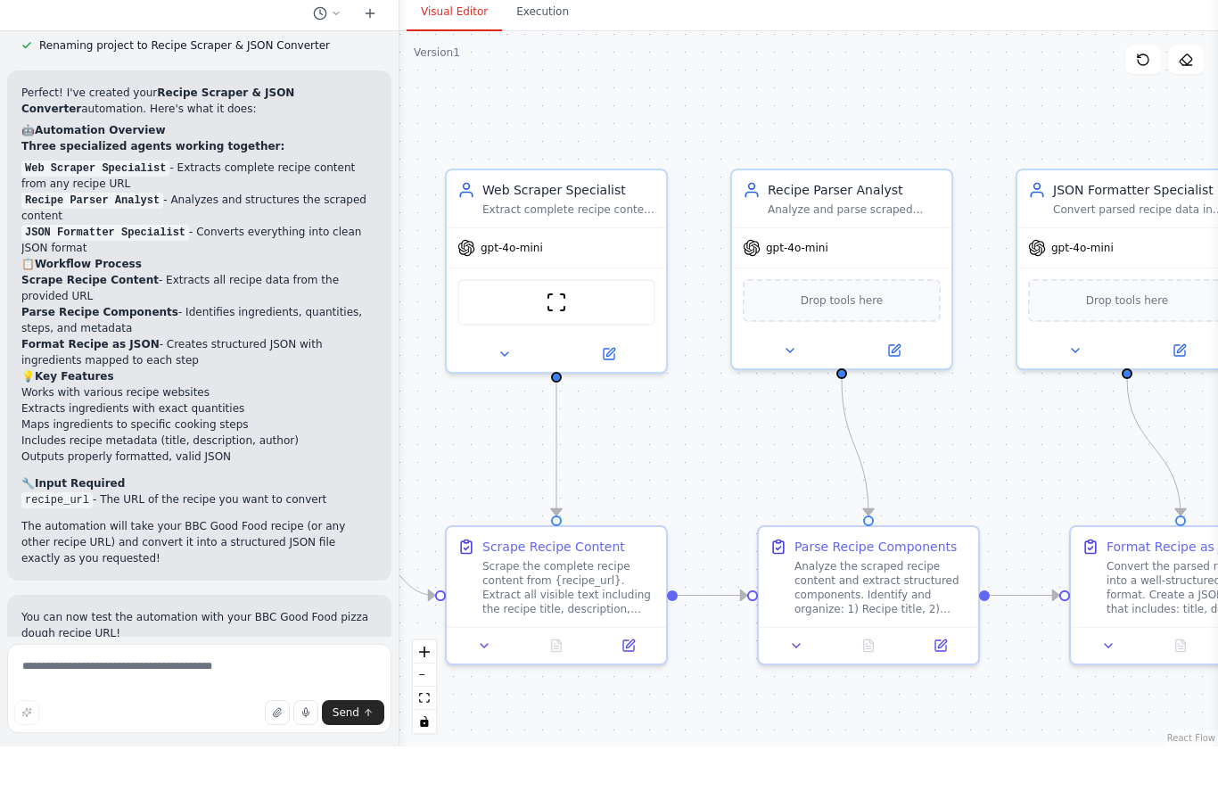
scroll to position [62, 0]
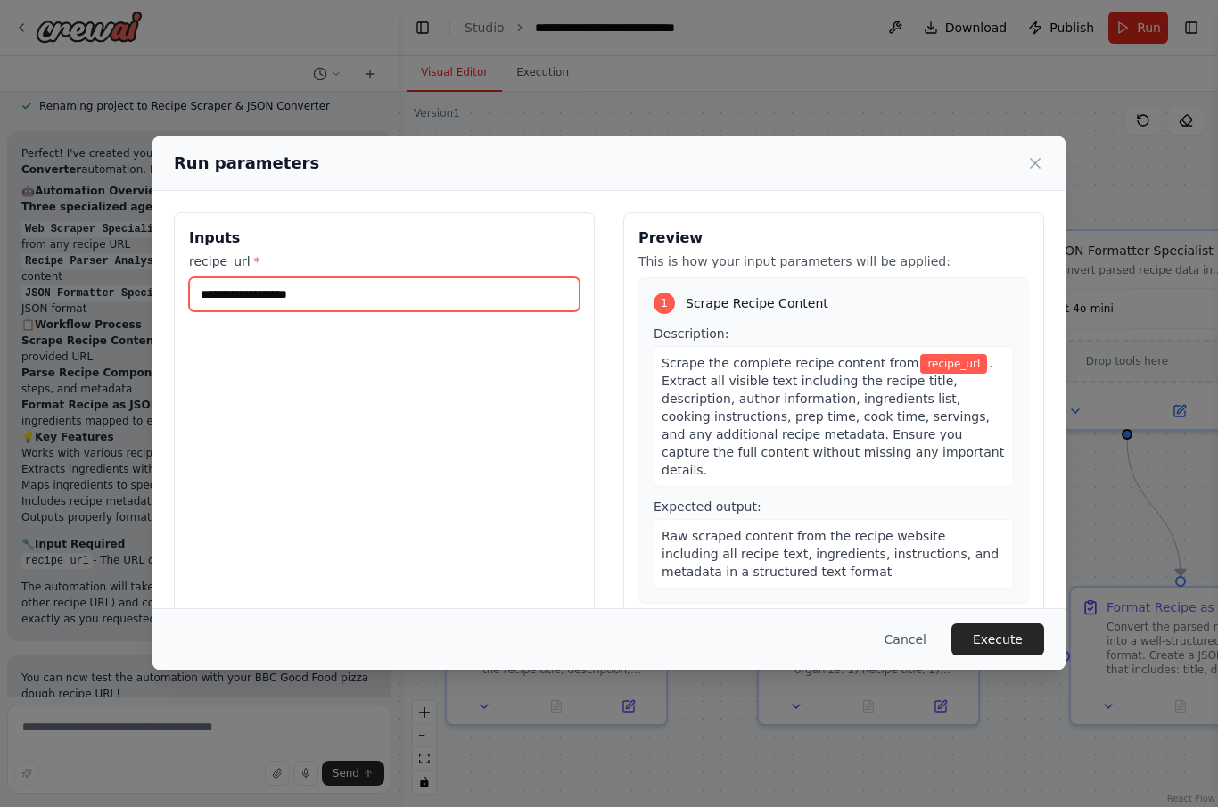
click at [313, 280] on input "recipe_url *" at bounding box center [384, 295] width 391 height 34
paste input "**********"
type input "**********"
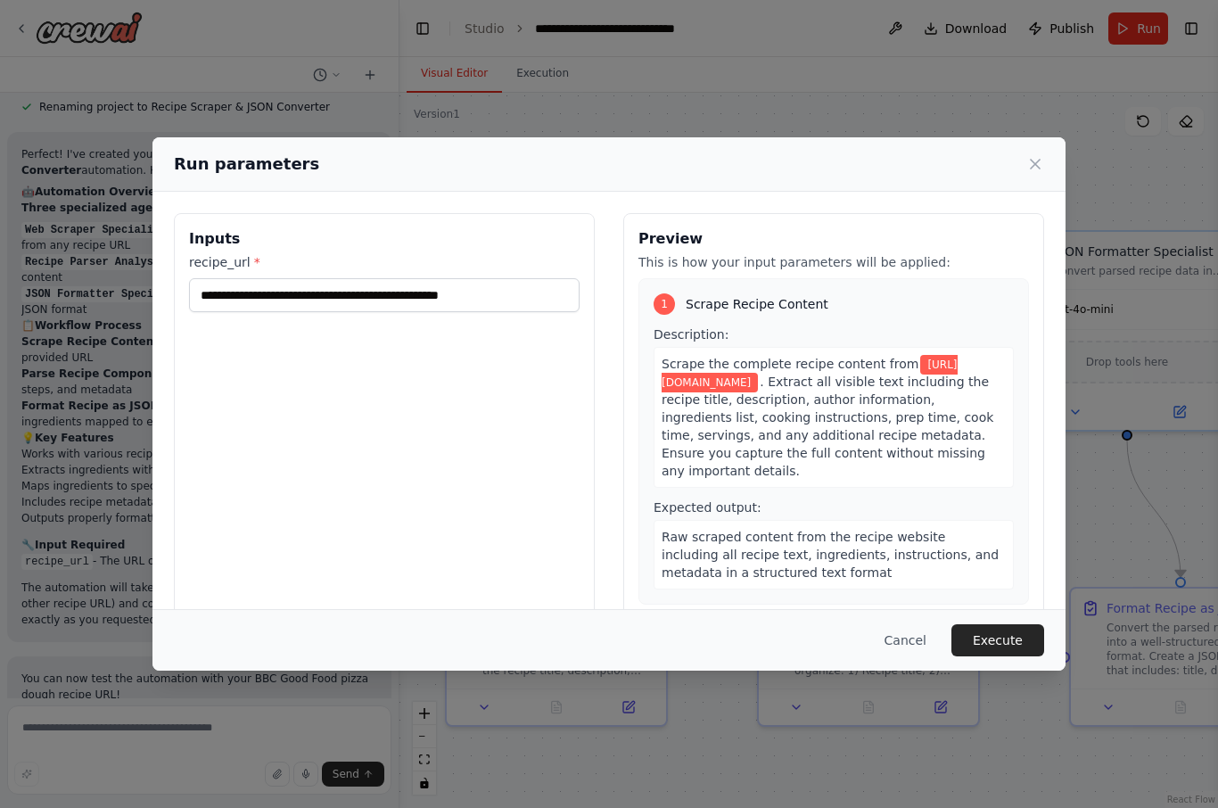
click at [1006, 655] on button "Execute" at bounding box center [998, 640] width 93 height 32
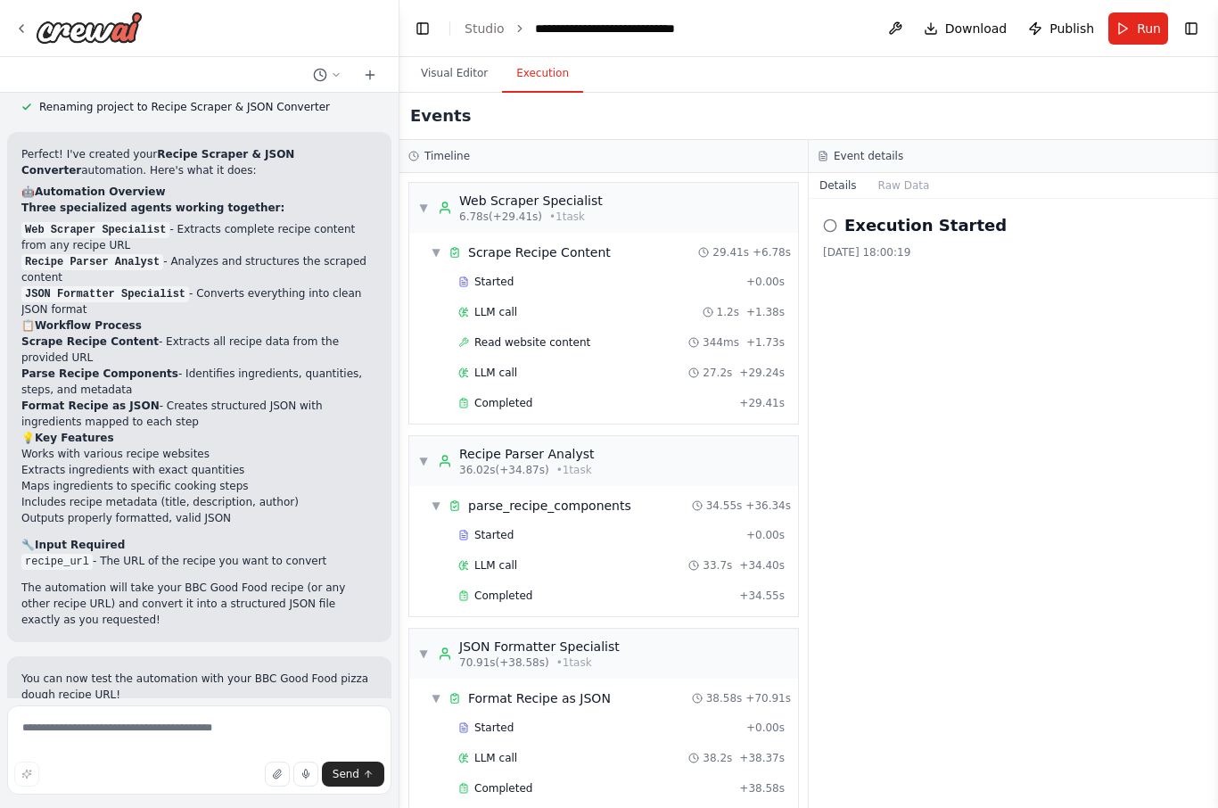
click at [468, 55] on button "Visual Editor" at bounding box center [454, 73] width 95 height 37
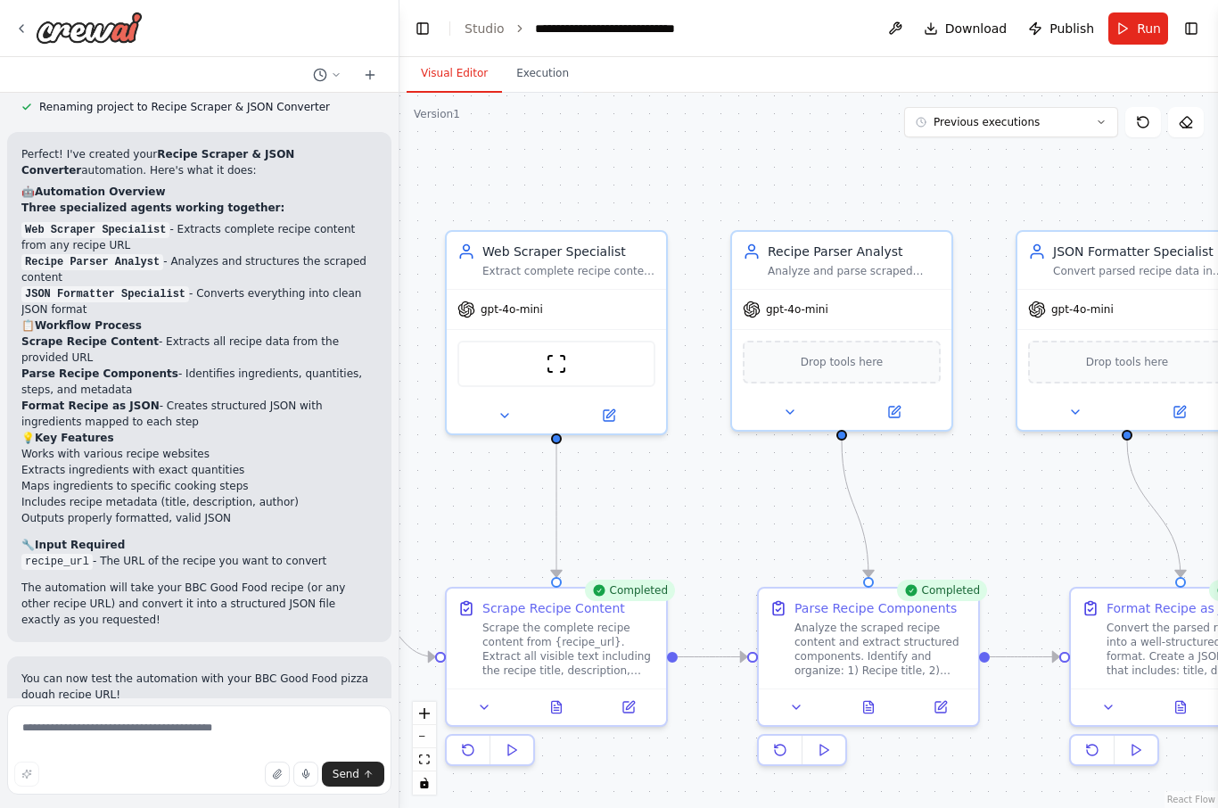
click at [556, 701] on icon at bounding box center [557, 707] width 10 height 12
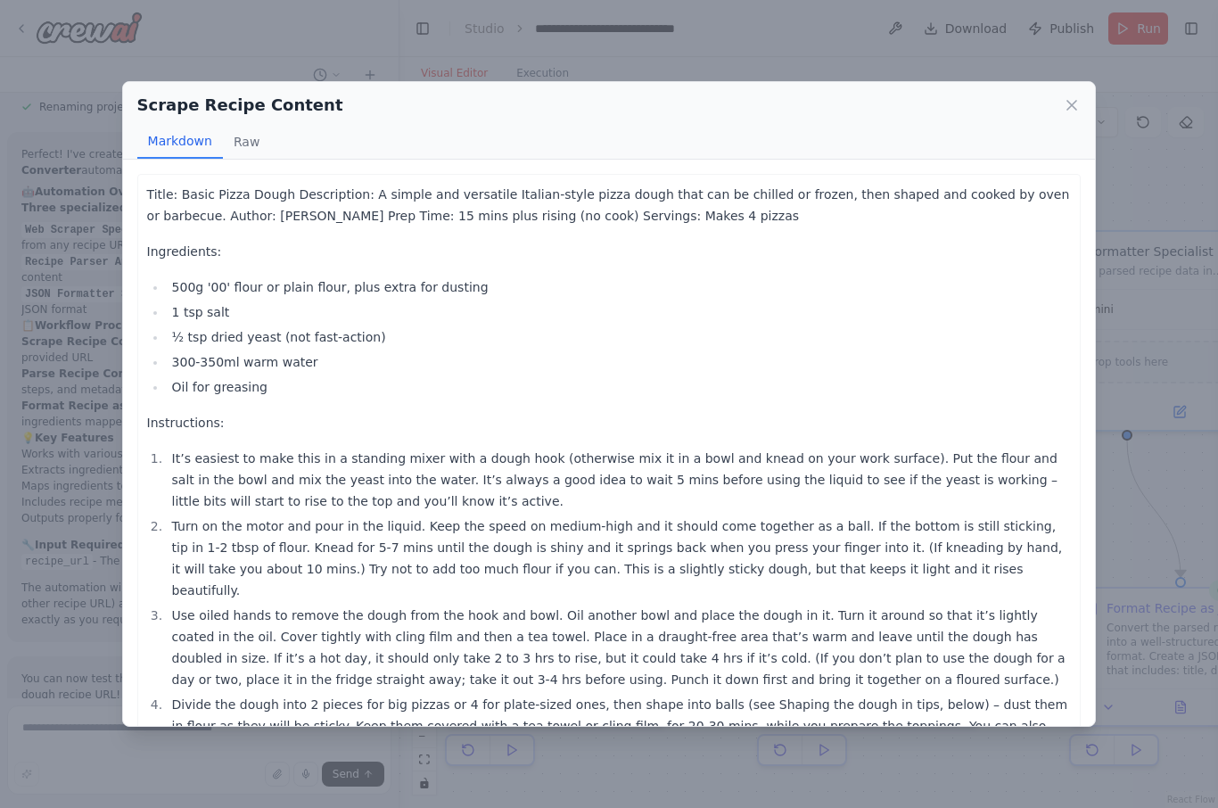
scroll to position [0, 0]
click at [1067, 96] on icon at bounding box center [1072, 105] width 18 height 18
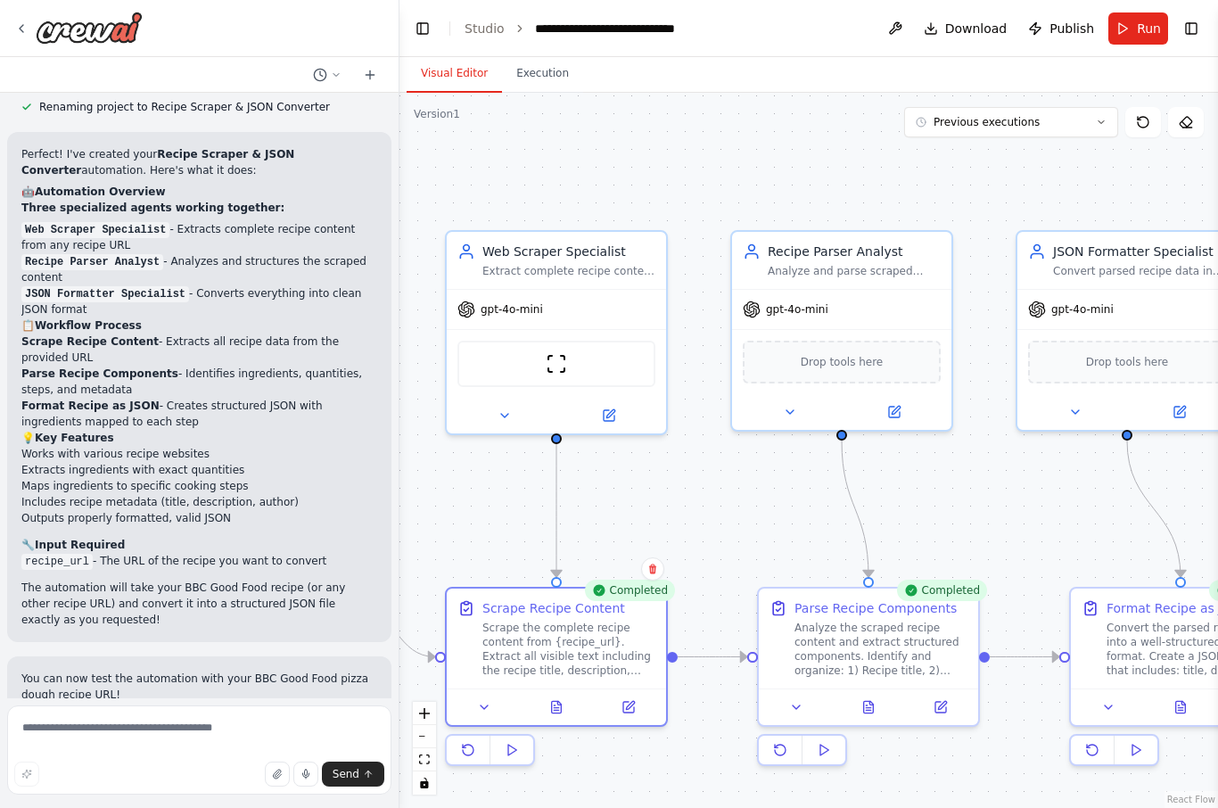
click at [871, 701] on icon at bounding box center [869, 707] width 10 height 12
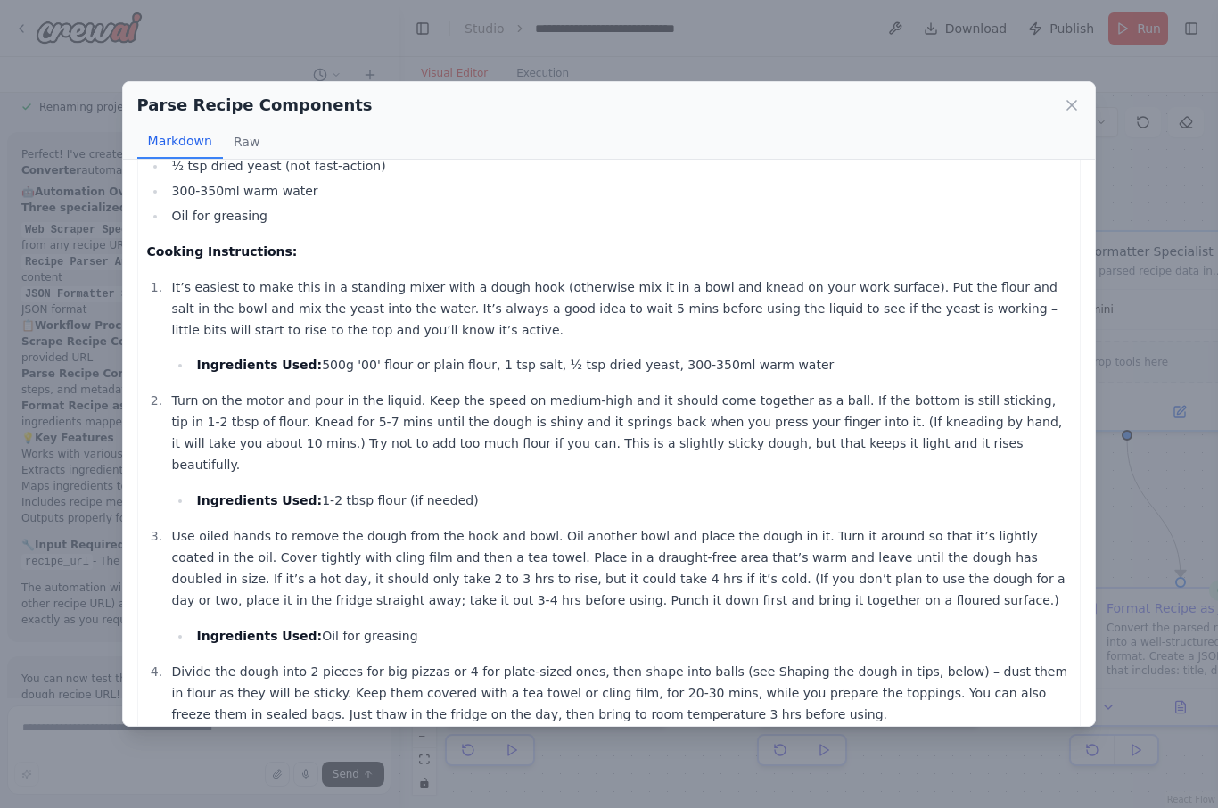
scroll to position [187, 0]
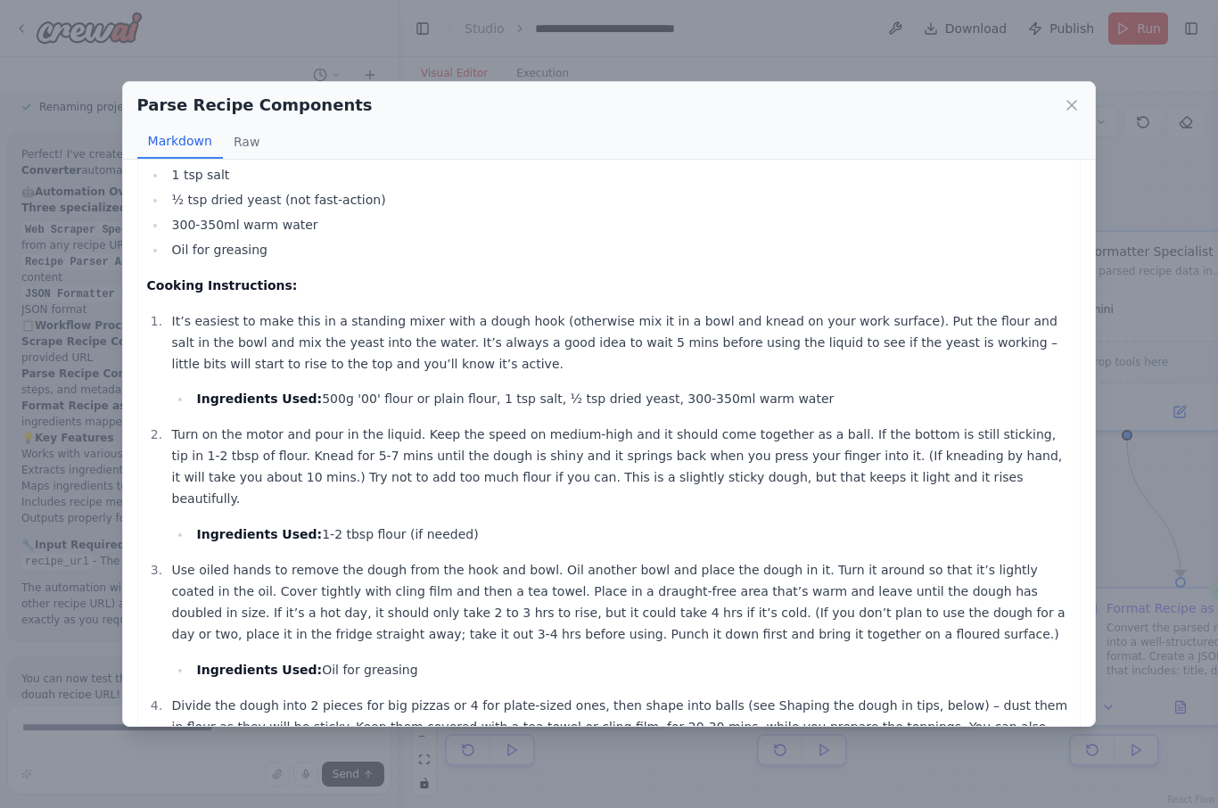
click at [1071, 96] on icon at bounding box center [1072, 105] width 18 height 18
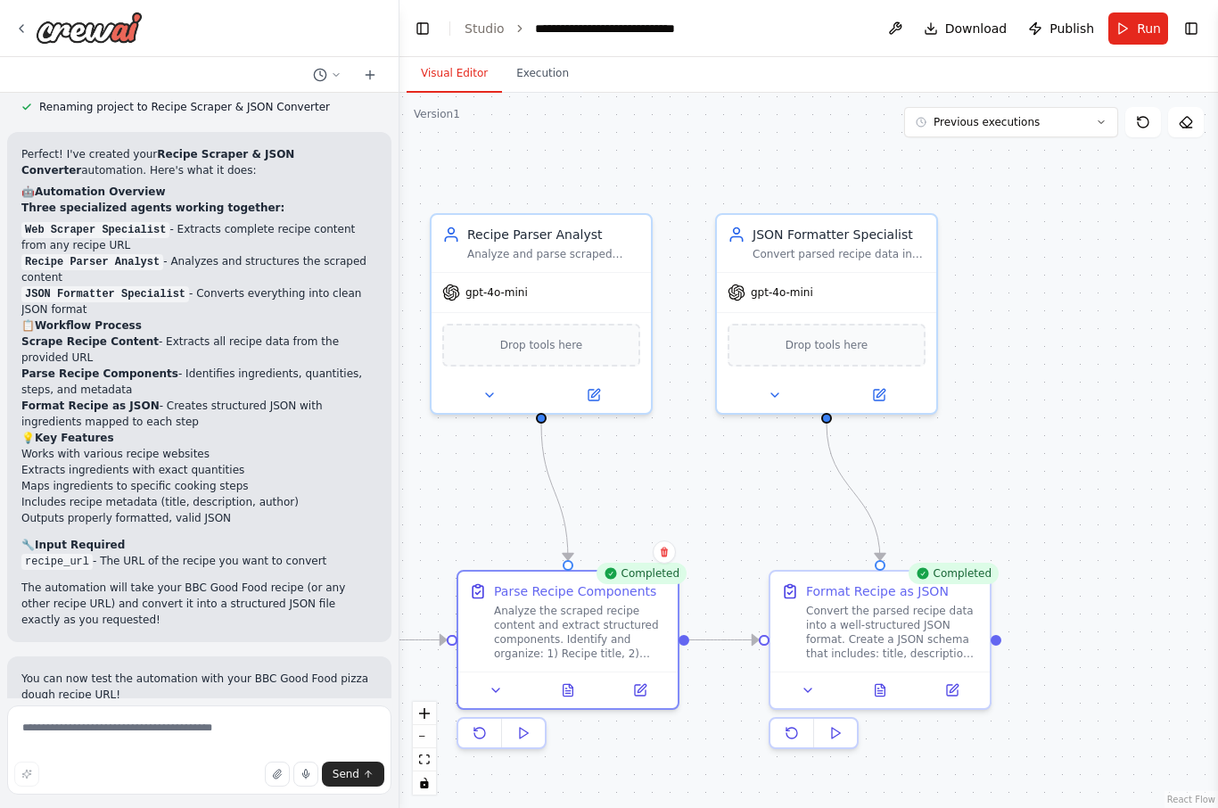
click at [886, 683] on icon at bounding box center [880, 690] width 14 height 14
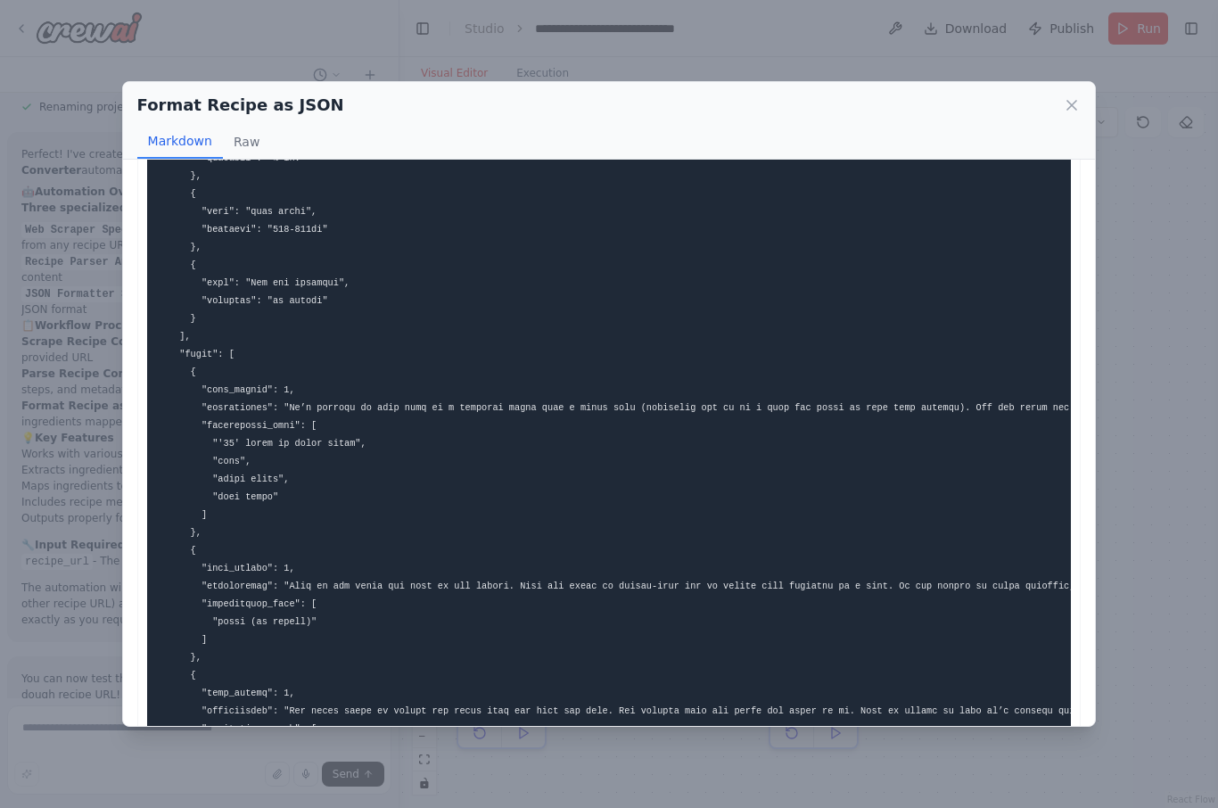
scroll to position [312, 0]
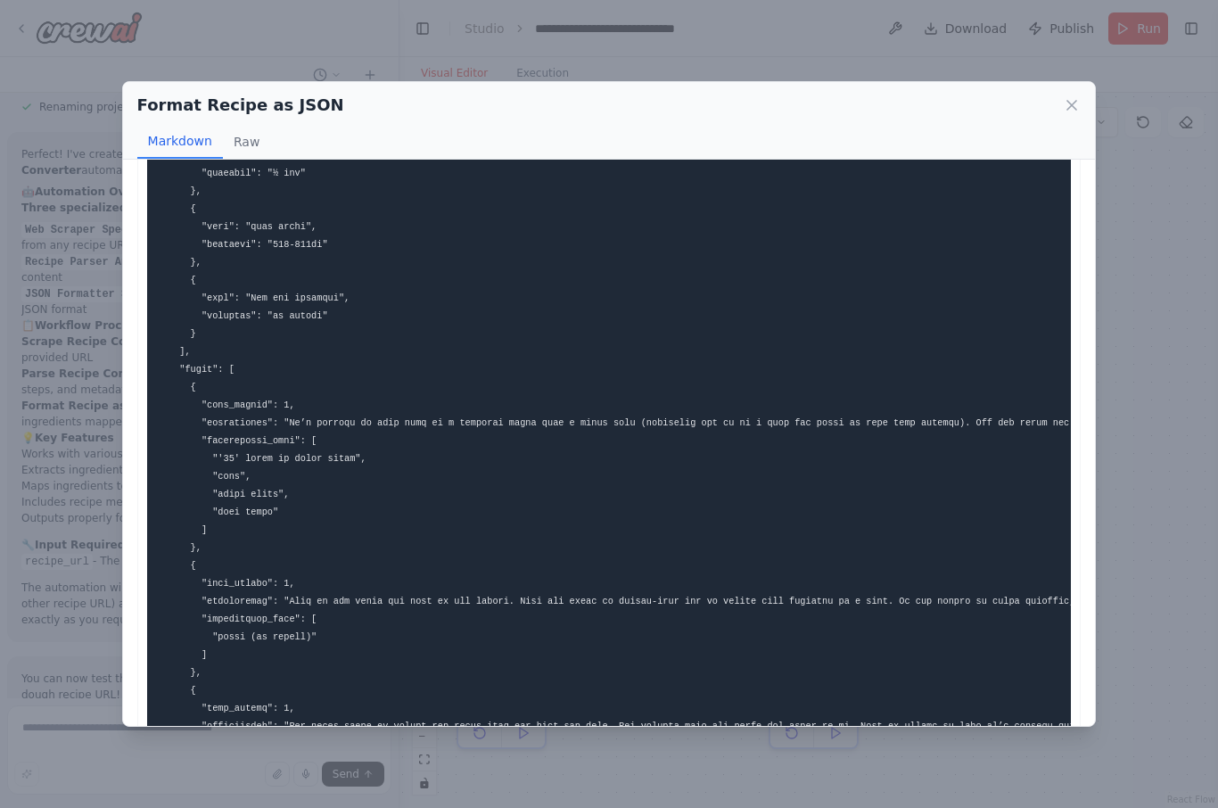
click at [1075, 96] on icon at bounding box center [1072, 105] width 18 height 18
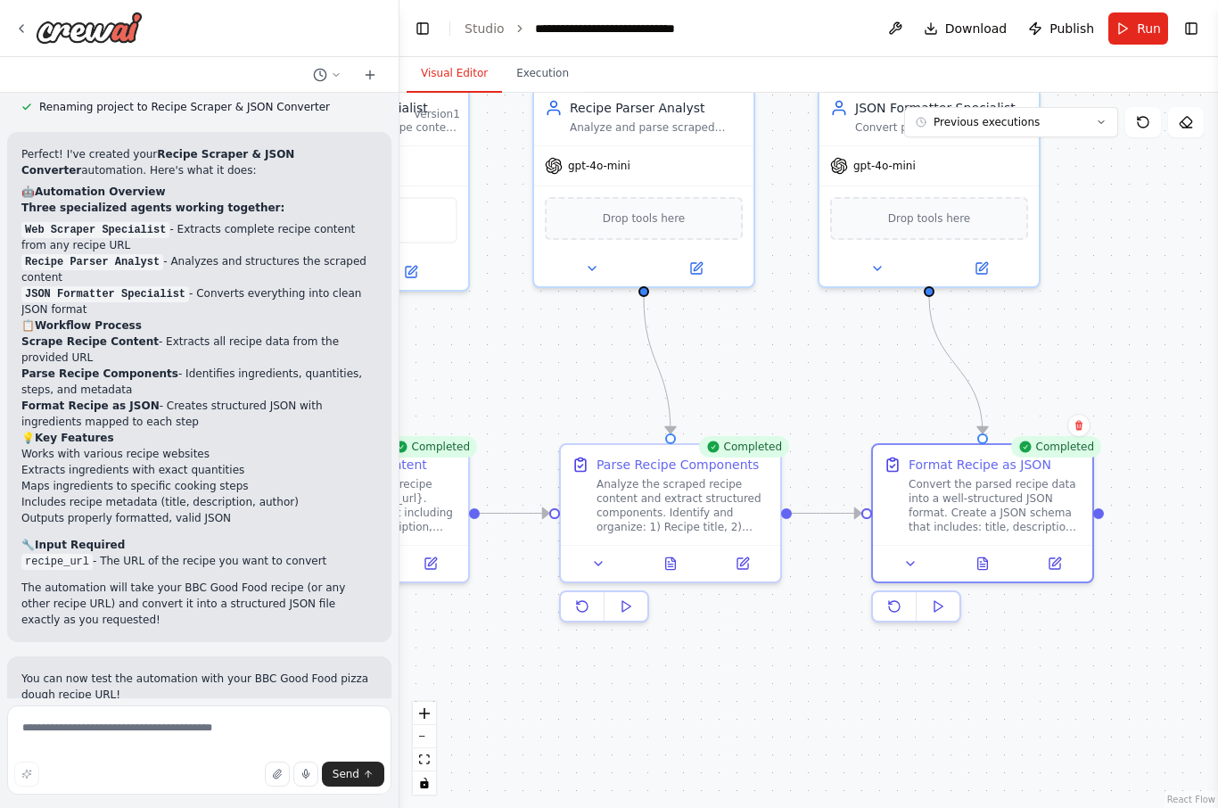
click at [195, 671] on p "You can now test the automation with your BBC Good Food pizza dough recipe URL!" at bounding box center [199, 687] width 356 height 32
click at [72, 580] on p "The automation will take your BBC Good Food recipe (or any other recipe URL) an…" at bounding box center [199, 604] width 356 height 48
click at [64, 585] on p "The automation will take your BBC Good Food recipe (or any other recipe URL) an…" at bounding box center [199, 604] width 356 height 48
click at [203, 671] on p "You can now test the automation with your BBC Good Food pizza dough recipe URL!" at bounding box center [199, 687] width 356 height 32
click at [205, 671] on p "You can now test the automation with your BBC Good Food pizza dough recipe URL!" at bounding box center [199, 687] width 356 height 32
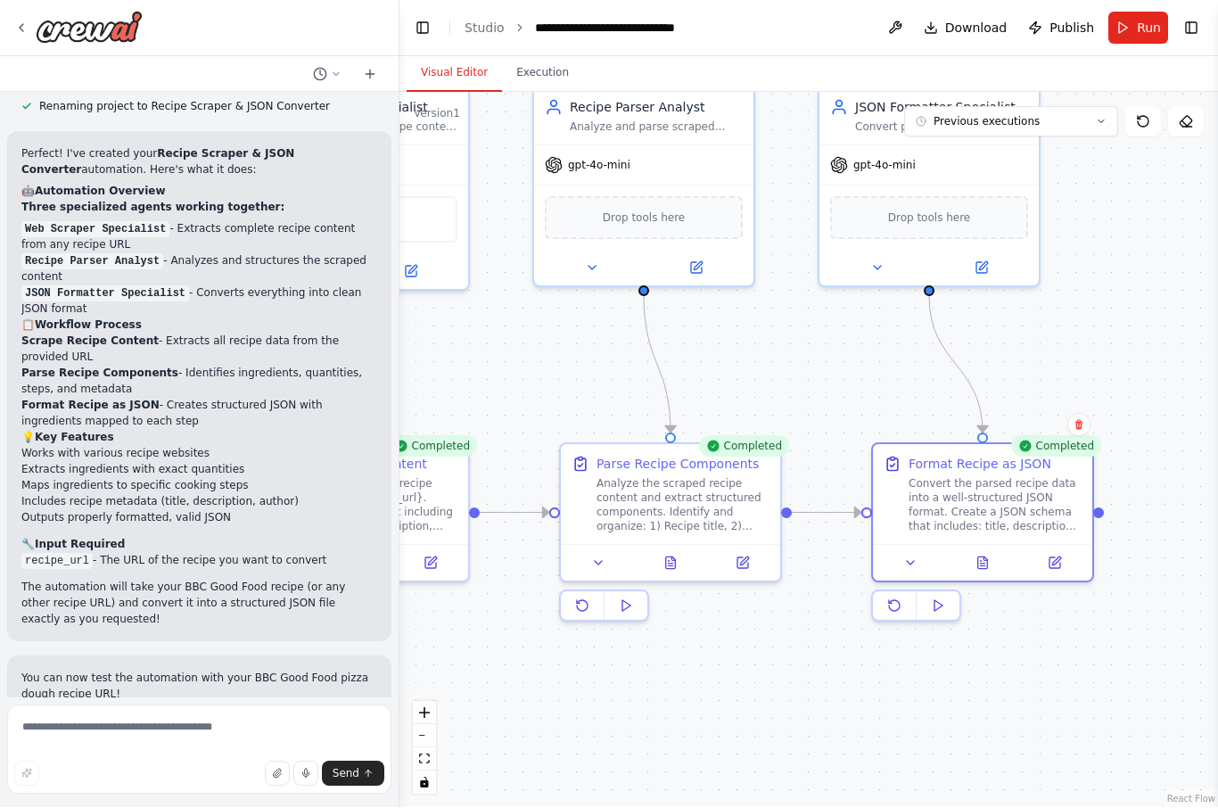
click at [204, 671] on p "You can now test the automation with your BBC Good Food pizza dough recipe URL!" at bounding box center [199, 687] width 356 height 32
click at [986, 557] on icon at bounding box center [983, 563] width 10 height 12
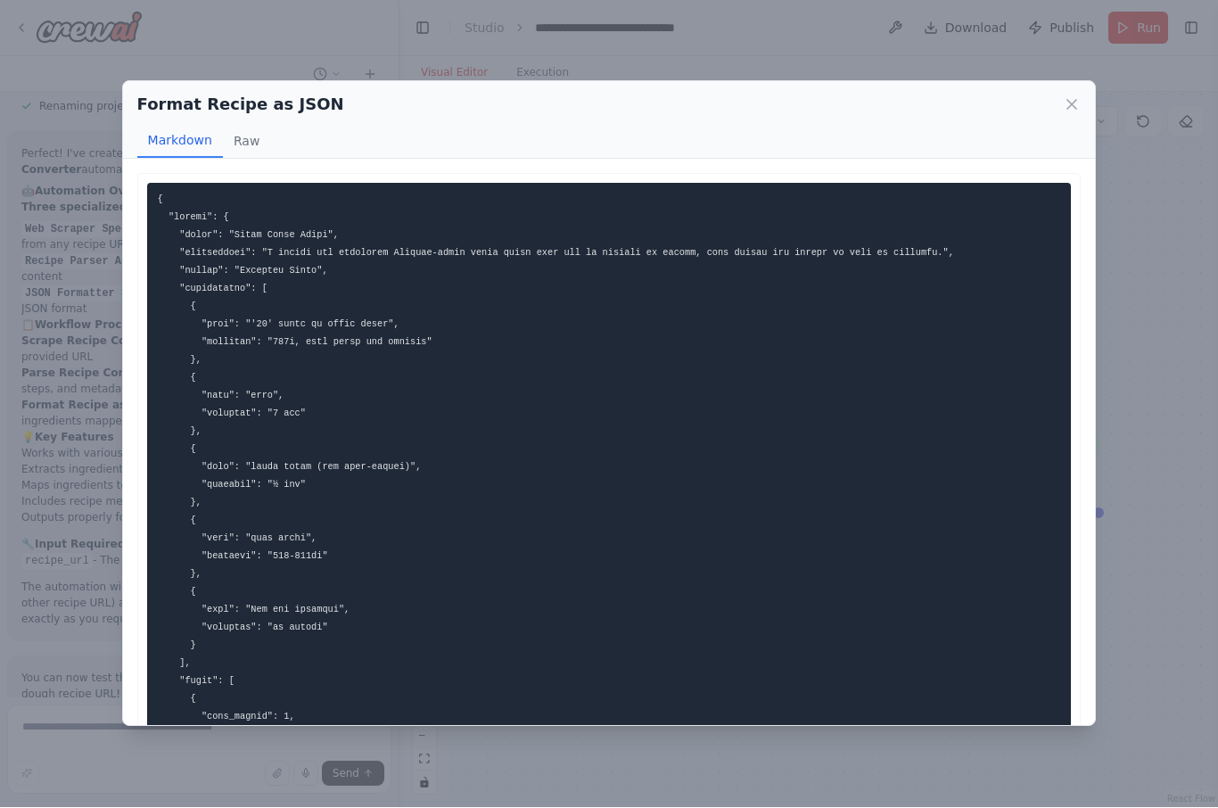
click at [1070, 96] on icon at bounding box center [1072, 105] width 18 height 18
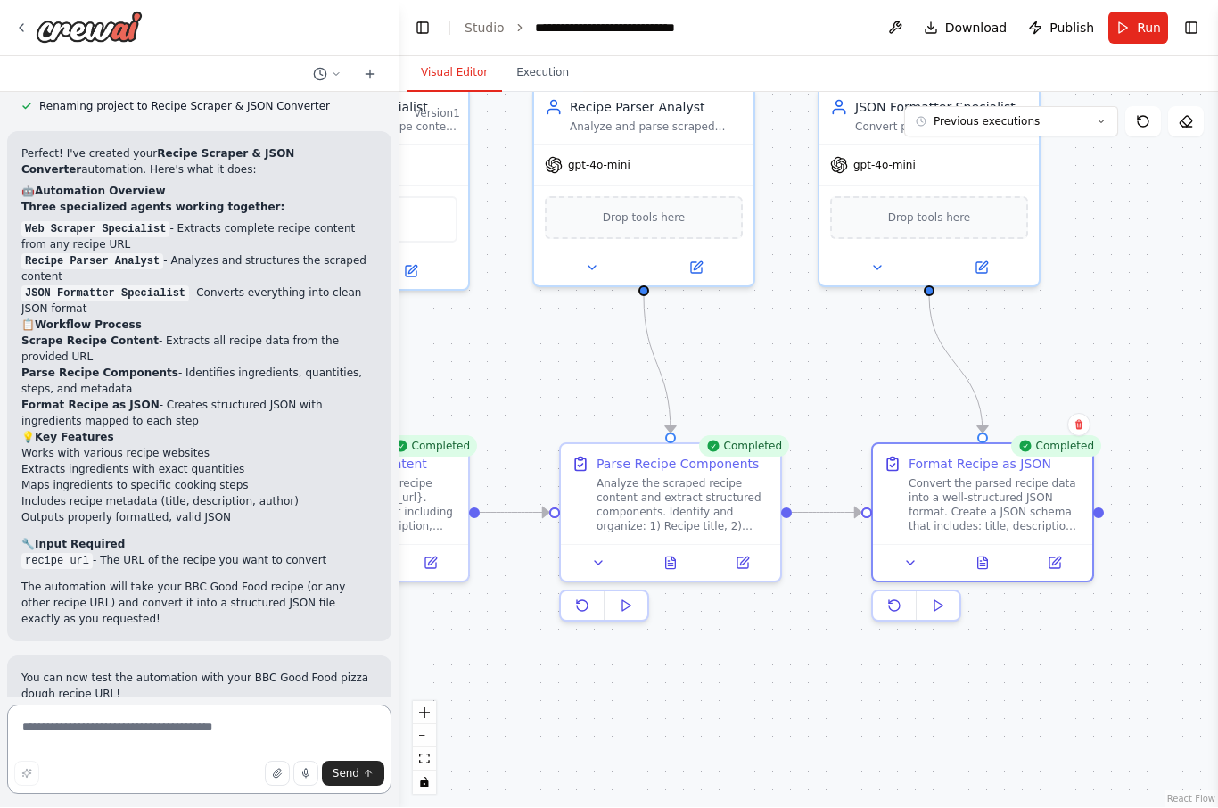
click at [168, 735] on textarea at bounding box center [199, 749] width 384 height 89
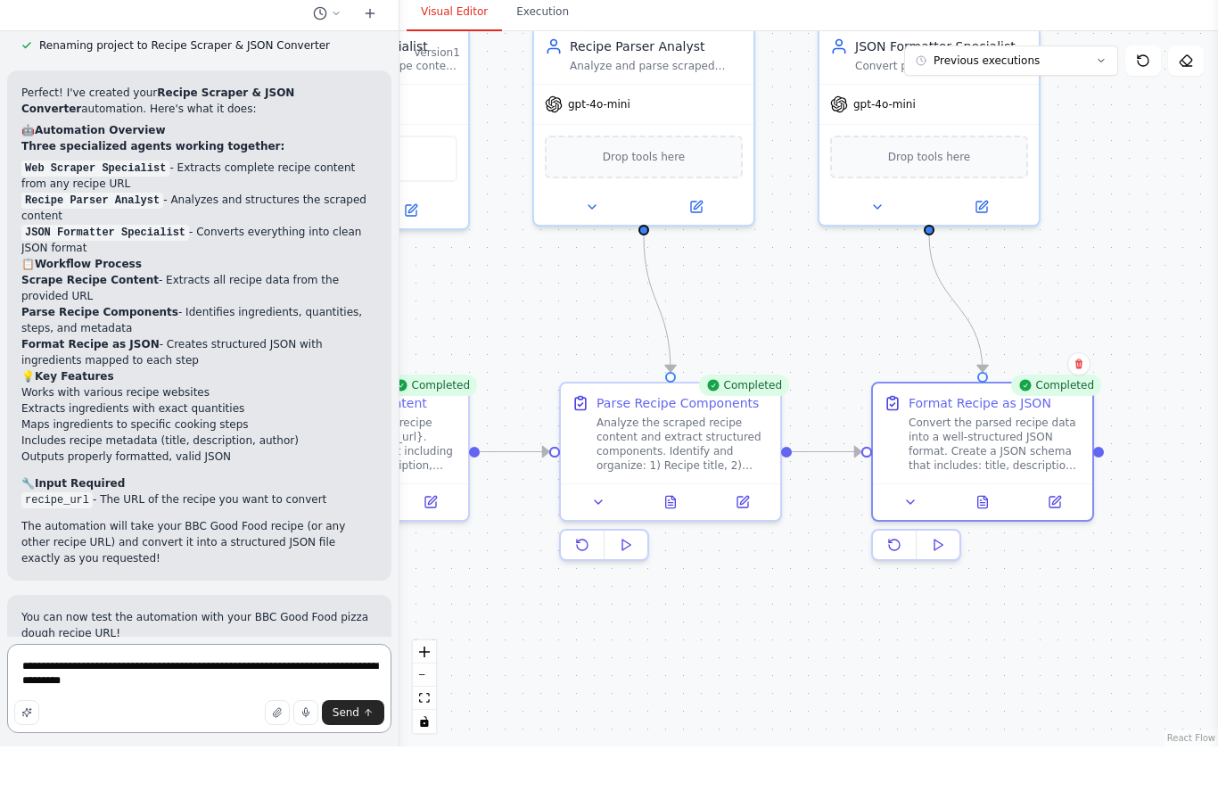
type textarea "**********"
click at [359, 762] on button "Send" at bounding box center [353, 774] width 62 height 25
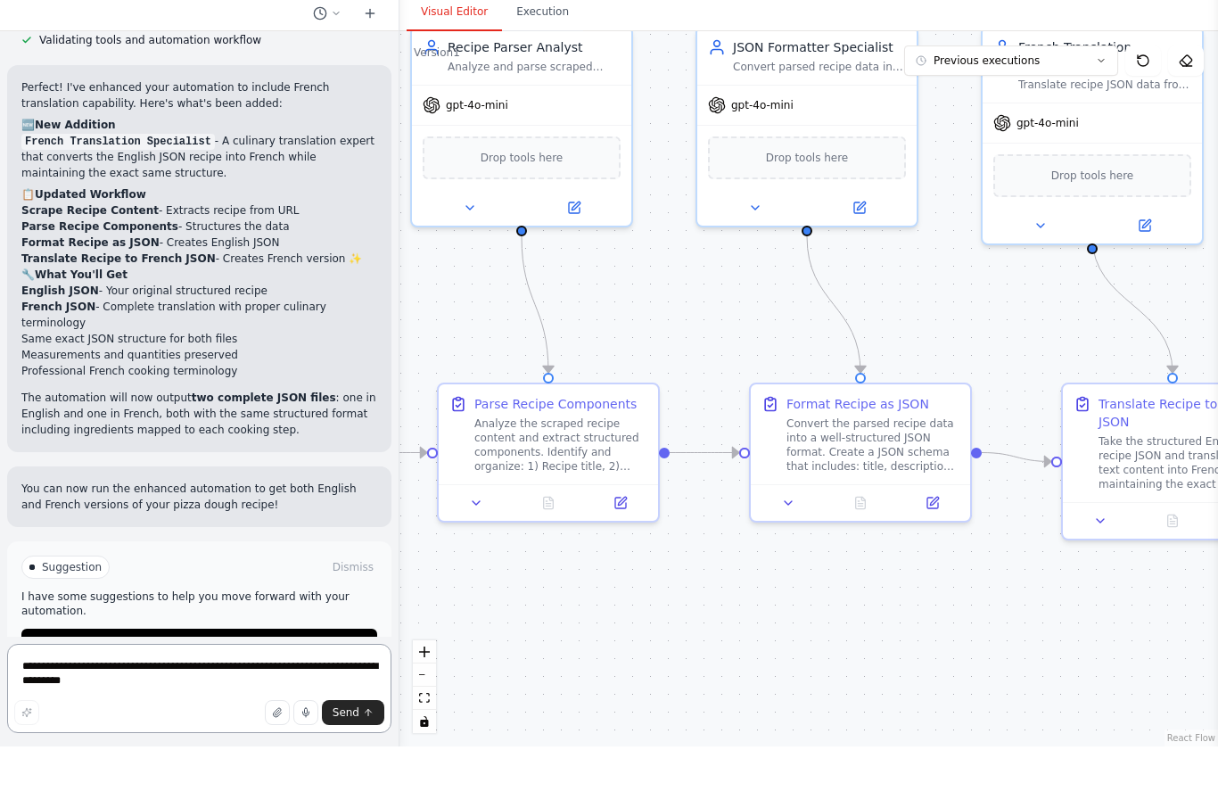
scroll to position [62, 0]
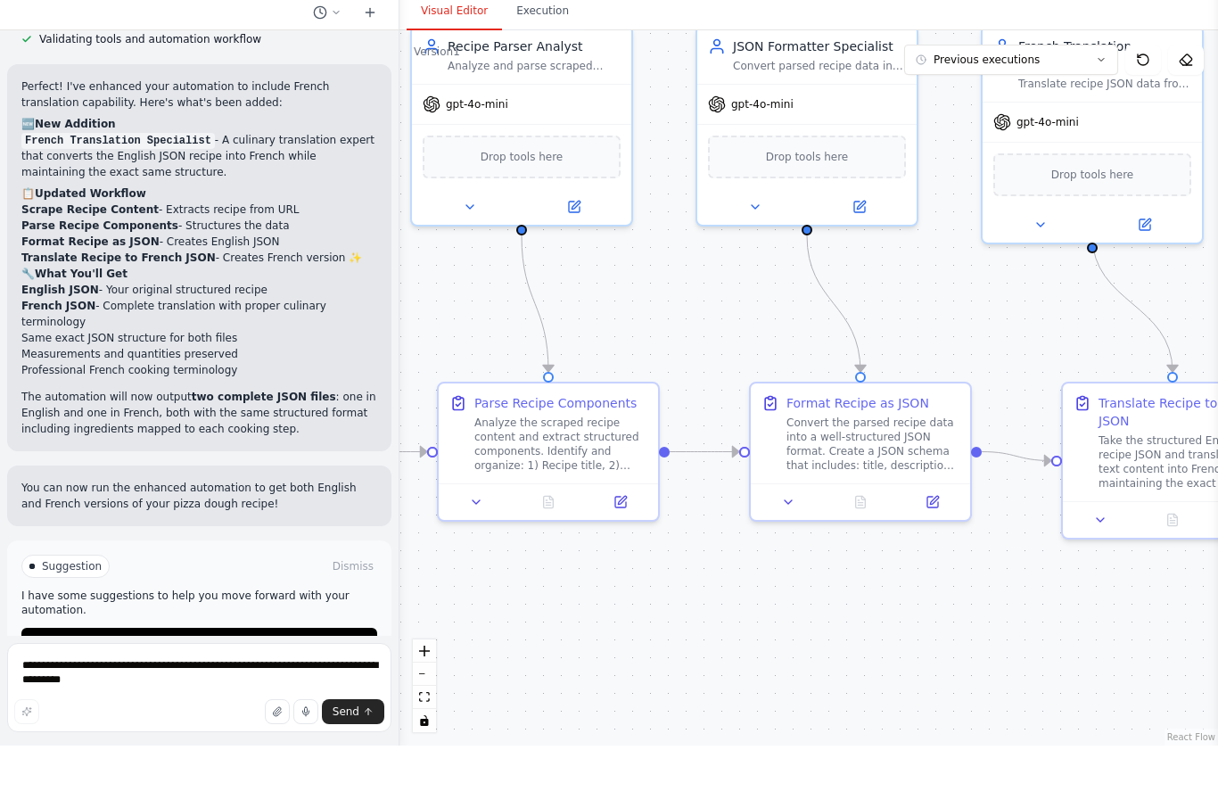
click at [207, 697] on span "Run Automation" at bounding box center [207, 704] width 87 height 14
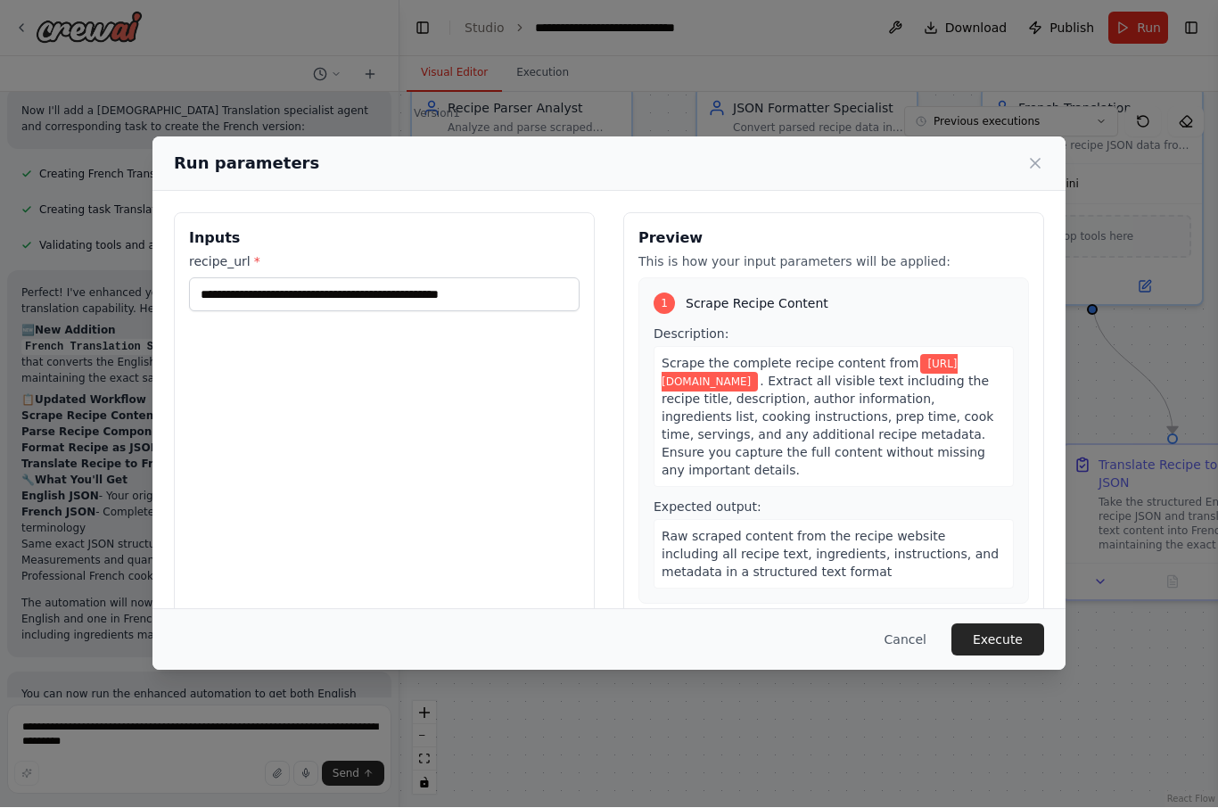
click at [1005, 656] on button "Execute" at bounding box center [998, 640] width 93 height 32
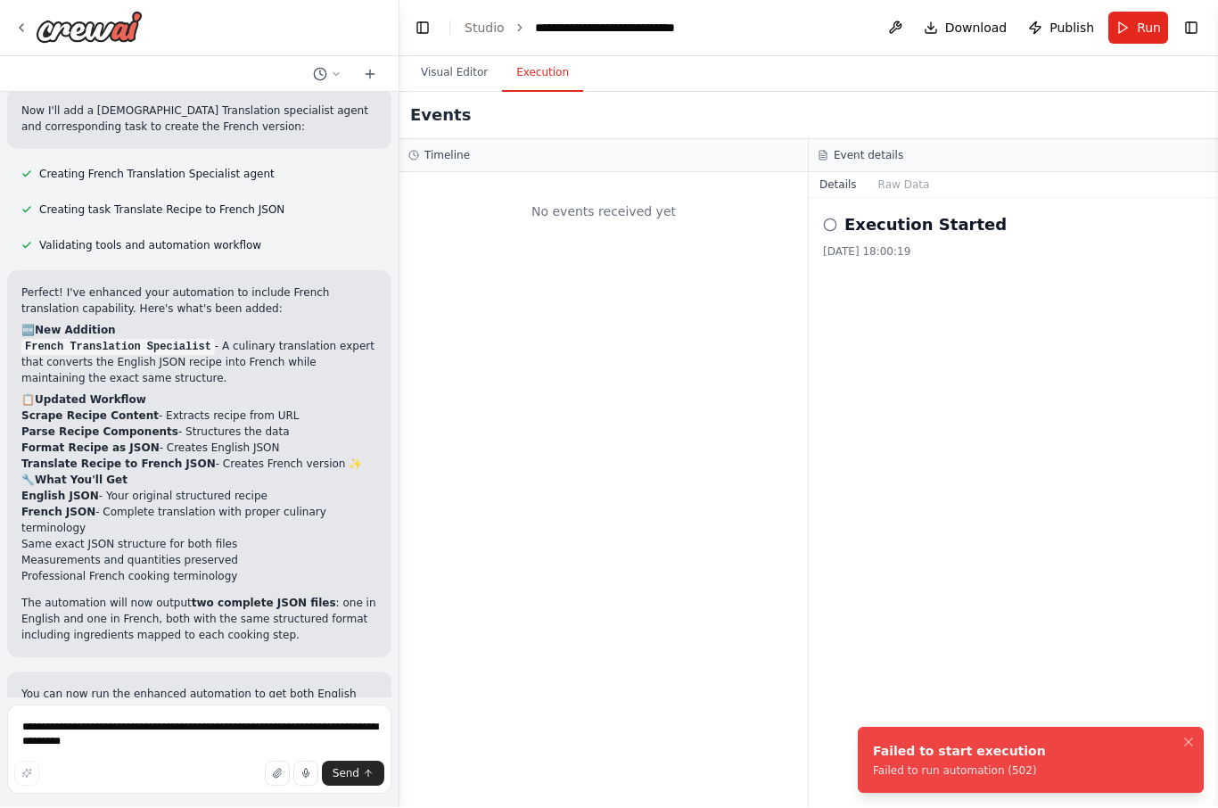
click at [549, 55] on button "Execution" at bounding box center [542, 73] width 81 height 37
click at [977, 759] on div "Failed to start execution" at bounding box center [959, 752] width 173 height 18
click at [1186, 742] on icon "Notifications (F8)" at bounding box center [1189, 743] width 14 height 14
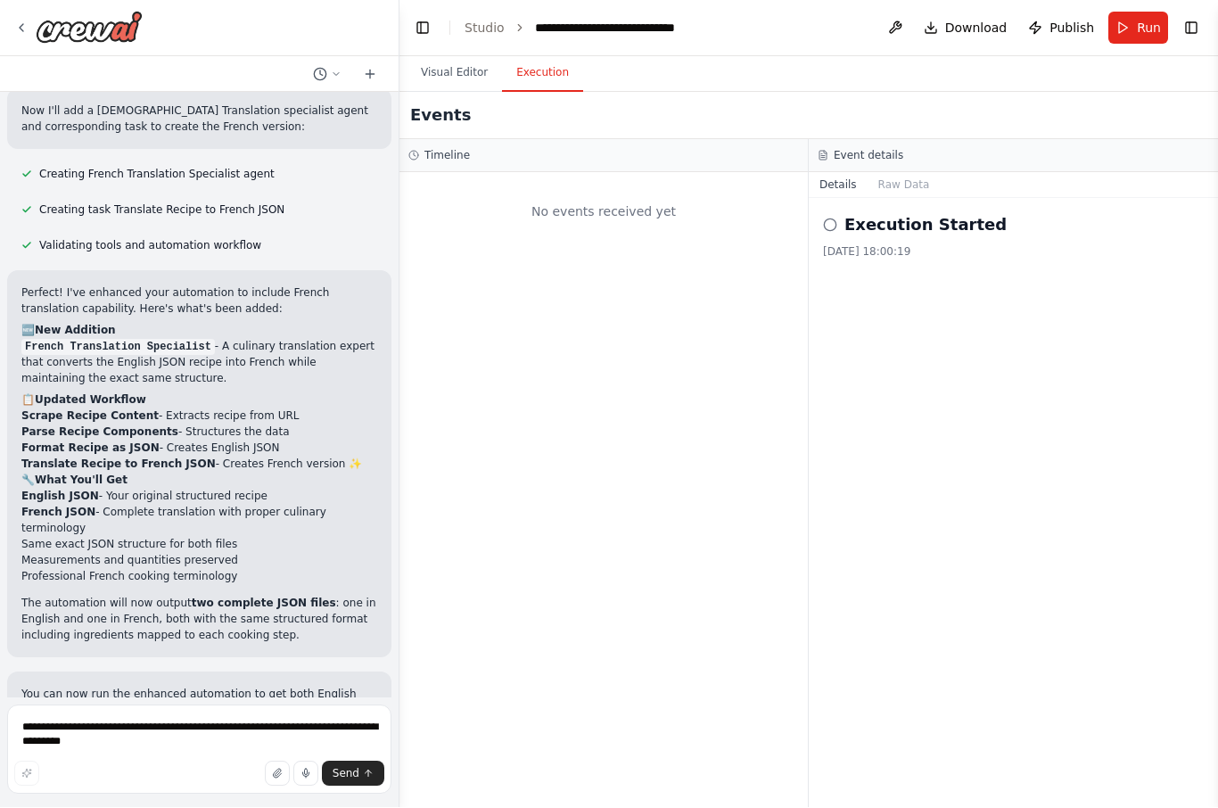
scroll to position [0, 0]
click at [1132, 32] on button "Run" at bounding box center [1139, 28] width 60 height 32
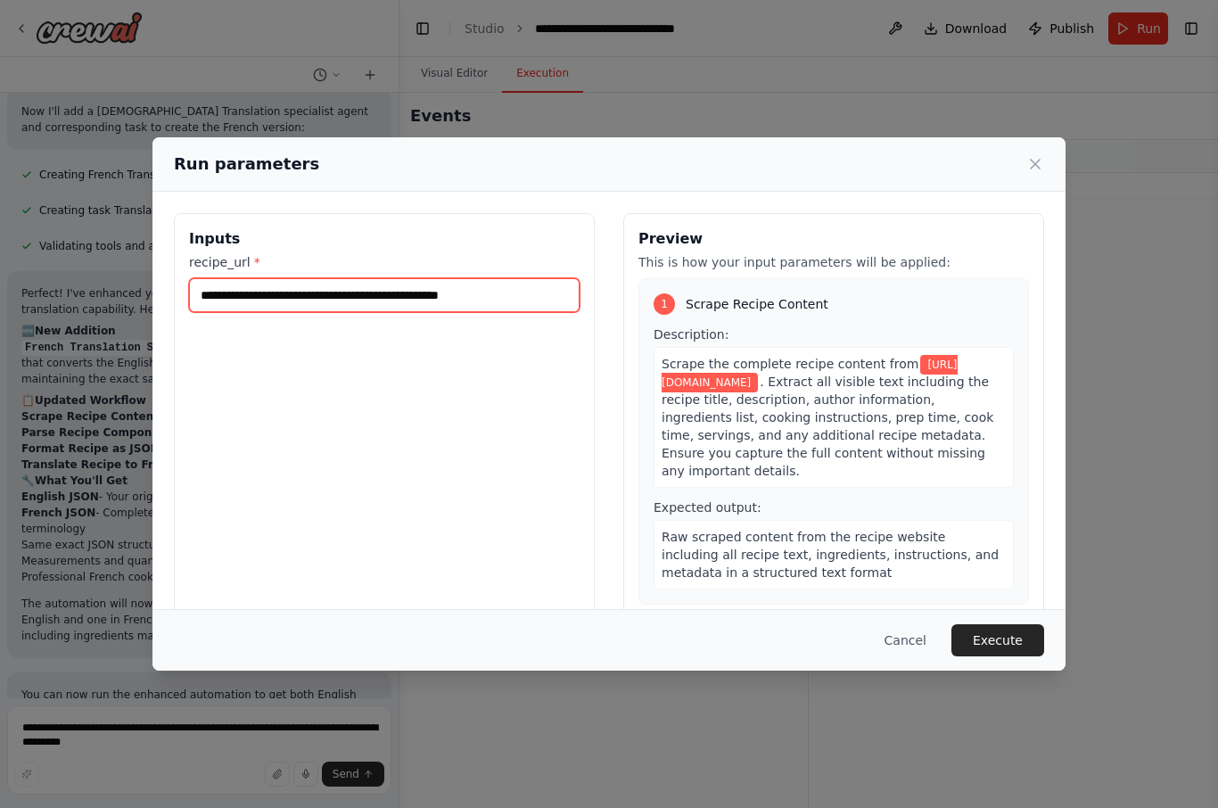
click at [553, 279] on input "**********" at bounding box center [384, 295] width 391 height 34
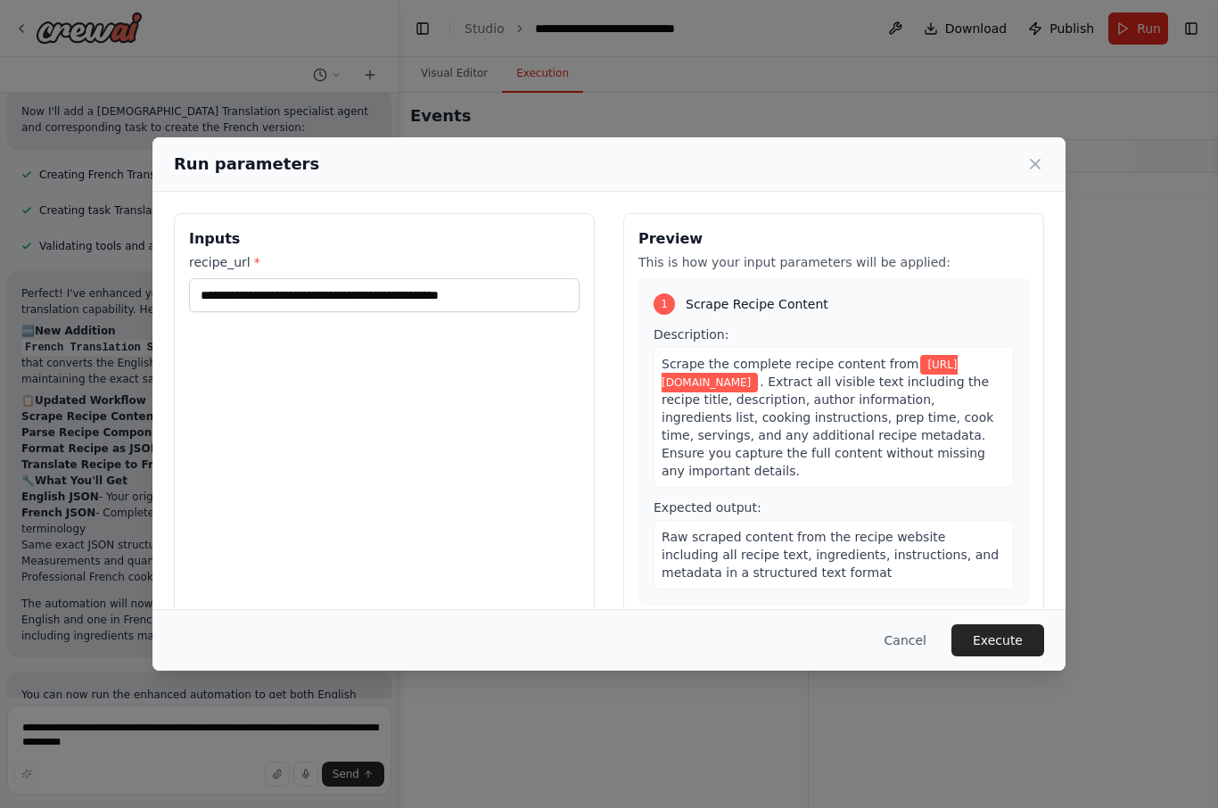
click at [1002, 656] on button "Execute" at bounding box center [998, 640] width 93 height 32
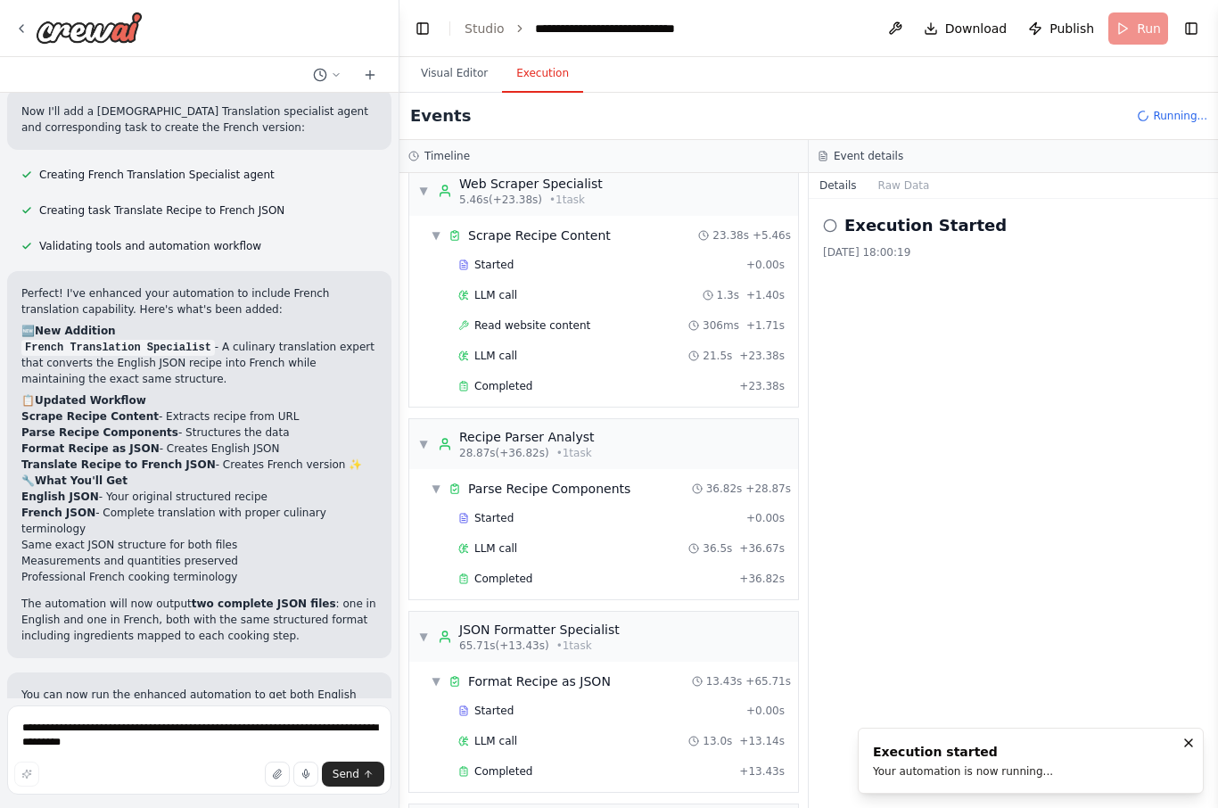
scroll to position [22, 0]
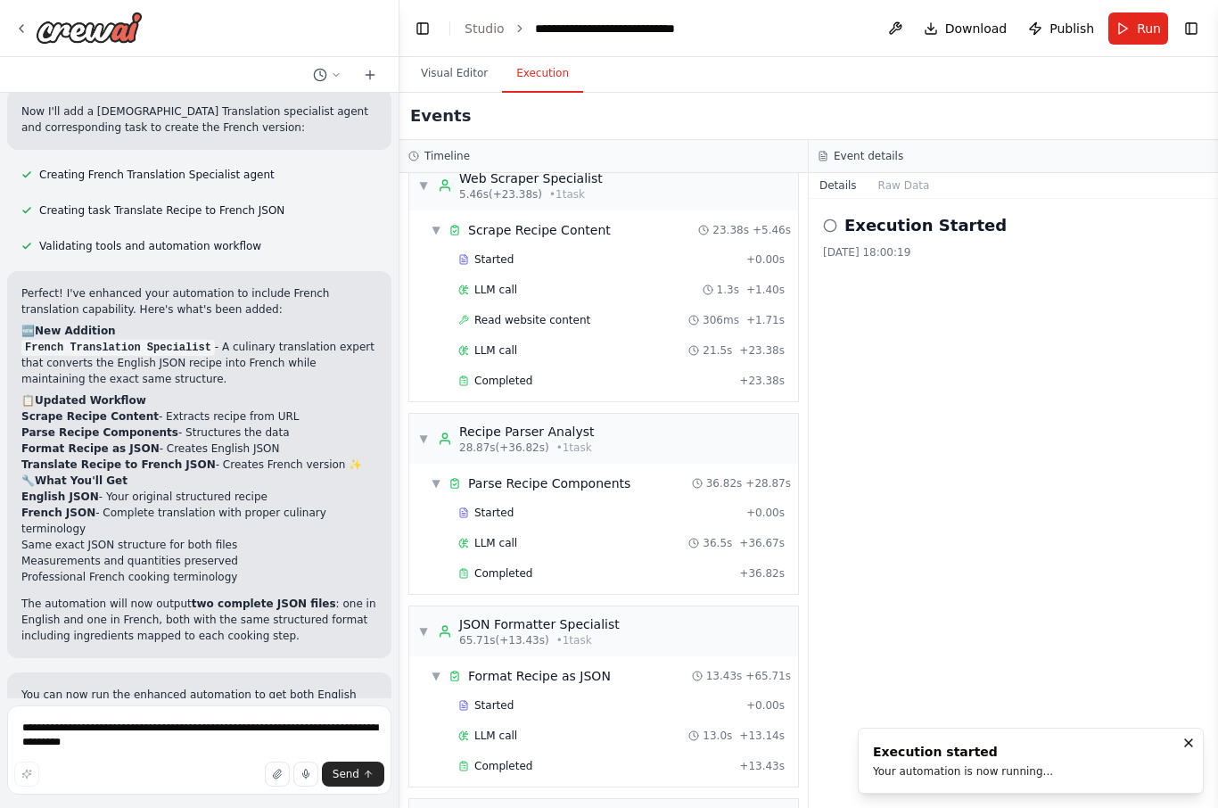
click at [456, 70] on button "Visual Editor" at bounding box center [454, 73] width 95 height 37
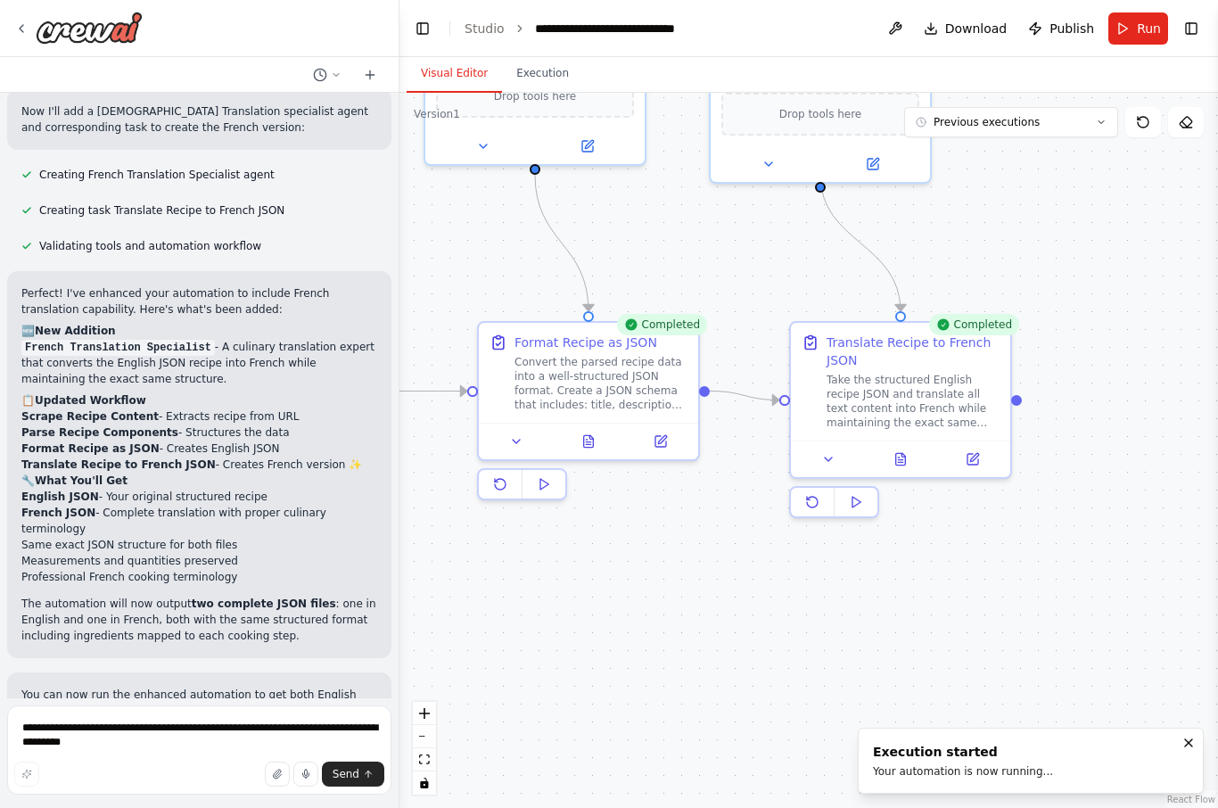
click at [590, 442] on icon at bounding box center [588, 442] width 4 height 0
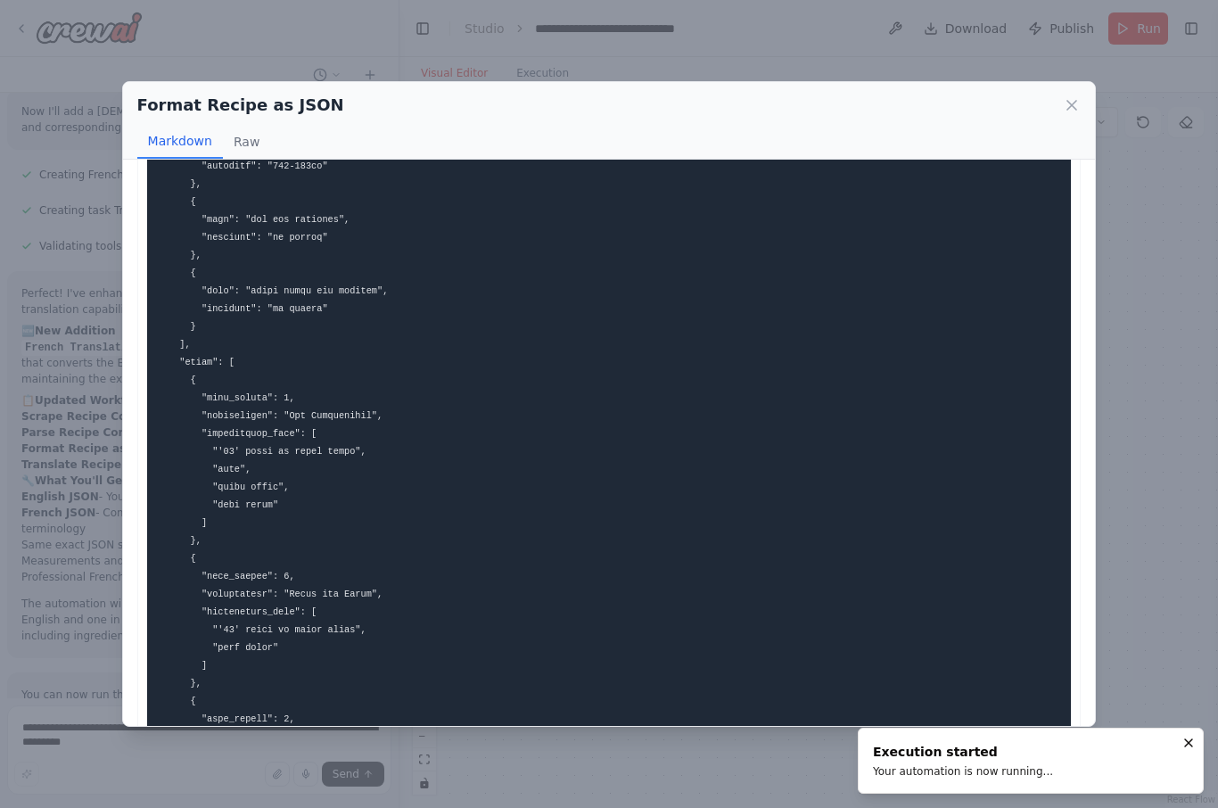
scroll to position [464, 0]
click at [1136, 157] on div "Format Recipe as JSON Markdown Raw ... Show more Not valid JSON" at bounding box center [609, 404] width 1218 height 808
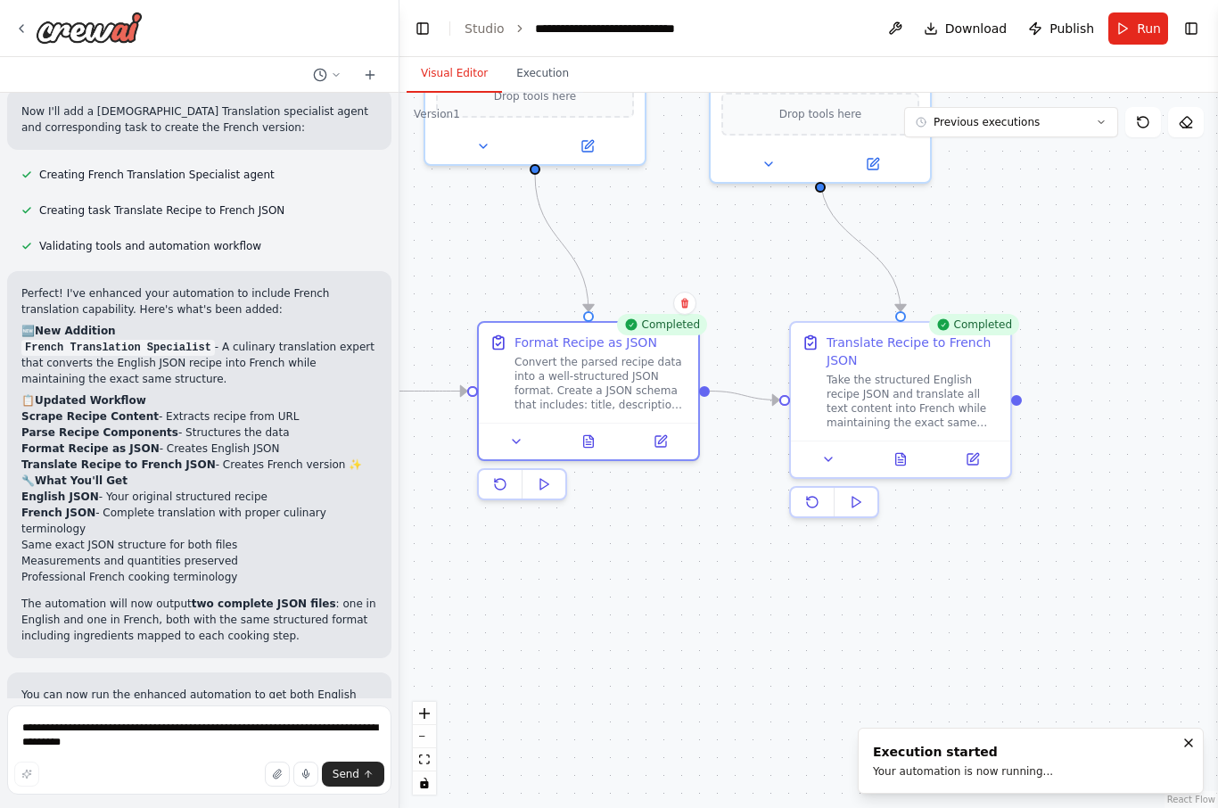
click at [1080, 107] on button "Previous executions" at bounding box center [1011, 122] width 214 height 30
click at [899, 449] on button at bounding box center [901, 459] width 76 height 21
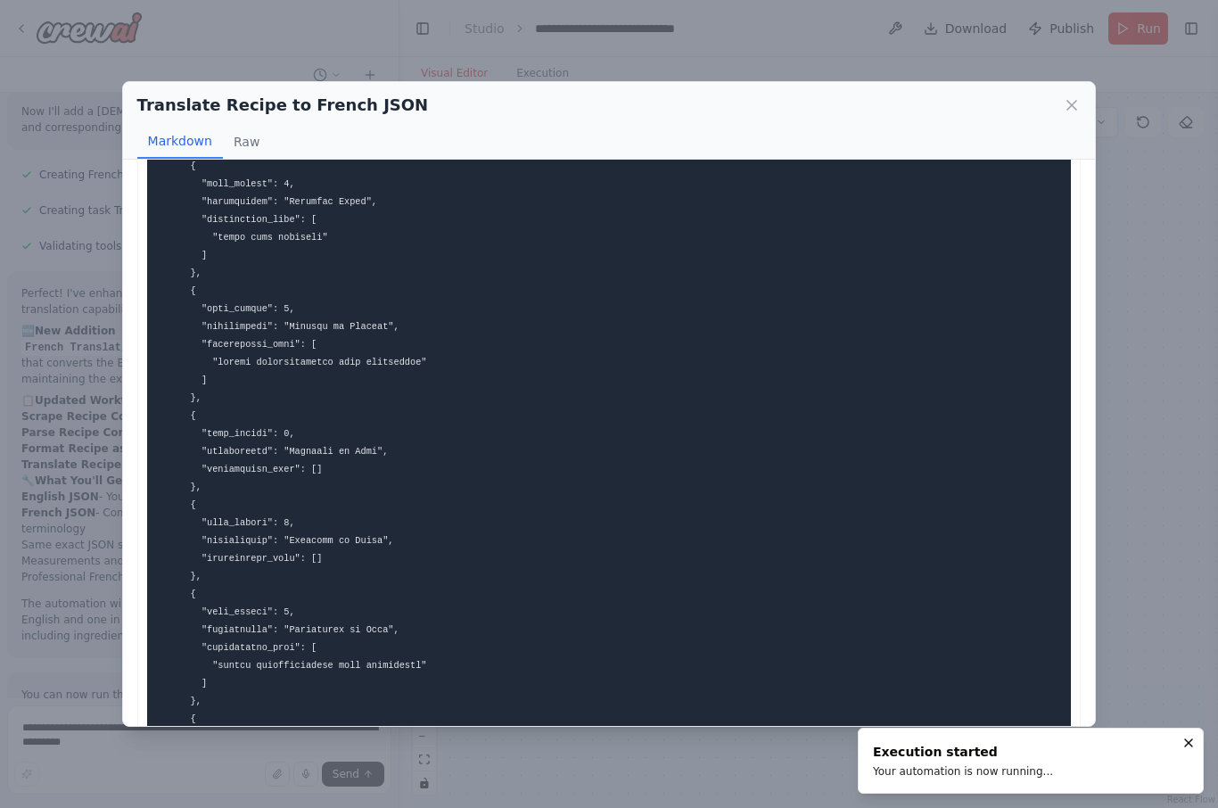
click at [1059, 97] on div "Translate Recipe to French JSON Markdown Raw" at bounding box center [609, 121] width 973 height 78
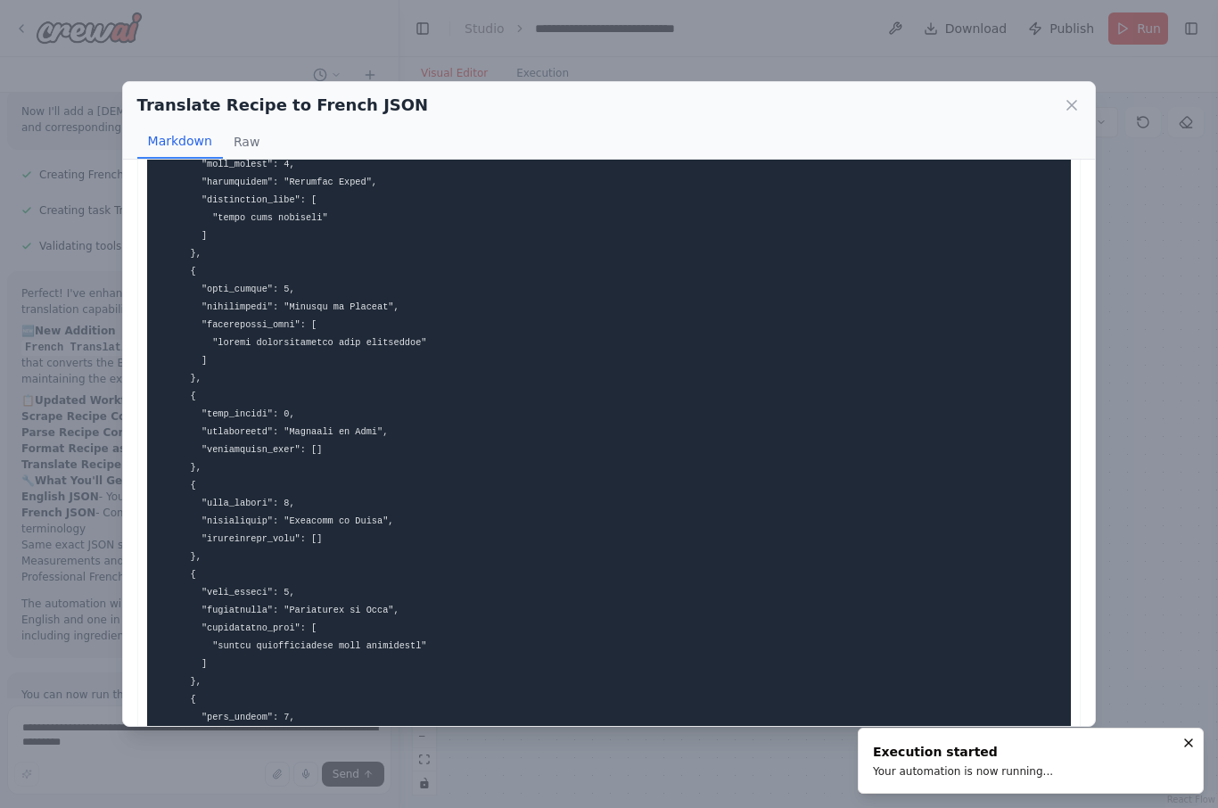
scroll to position [1018, 0]
click at [1073, 96] on icon at bounding box center [1072, 105] width 18 height 18
